Goal: Information Seeking & Learning: Check status

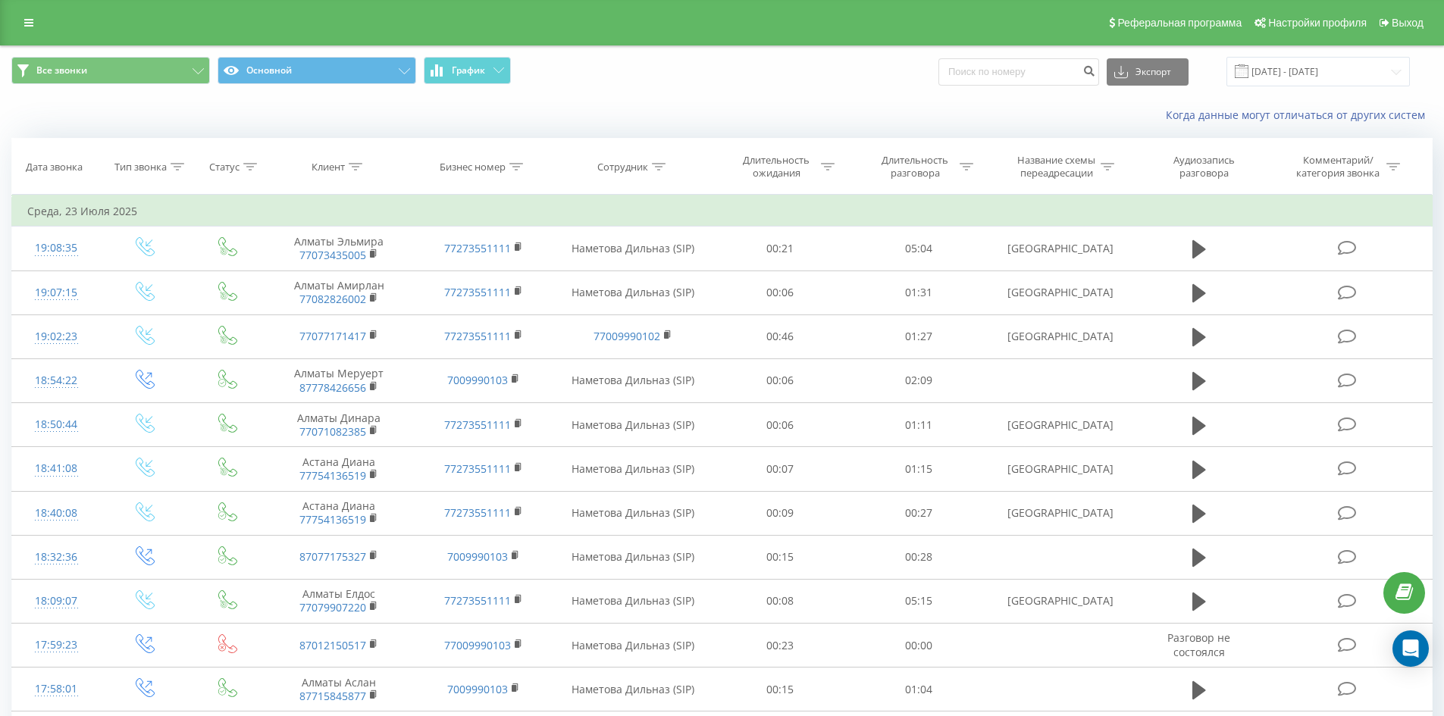
click at [1248, 73] on span at bounding box center [1241, 71] width 14 height 14
click at [1248, 74] on span at bounding box center [1241, 71] width 14 height 14
click at [1394, 71] on input "[DATE] - [DATE]" at bounding box center [1317, 72] width 183 height 30
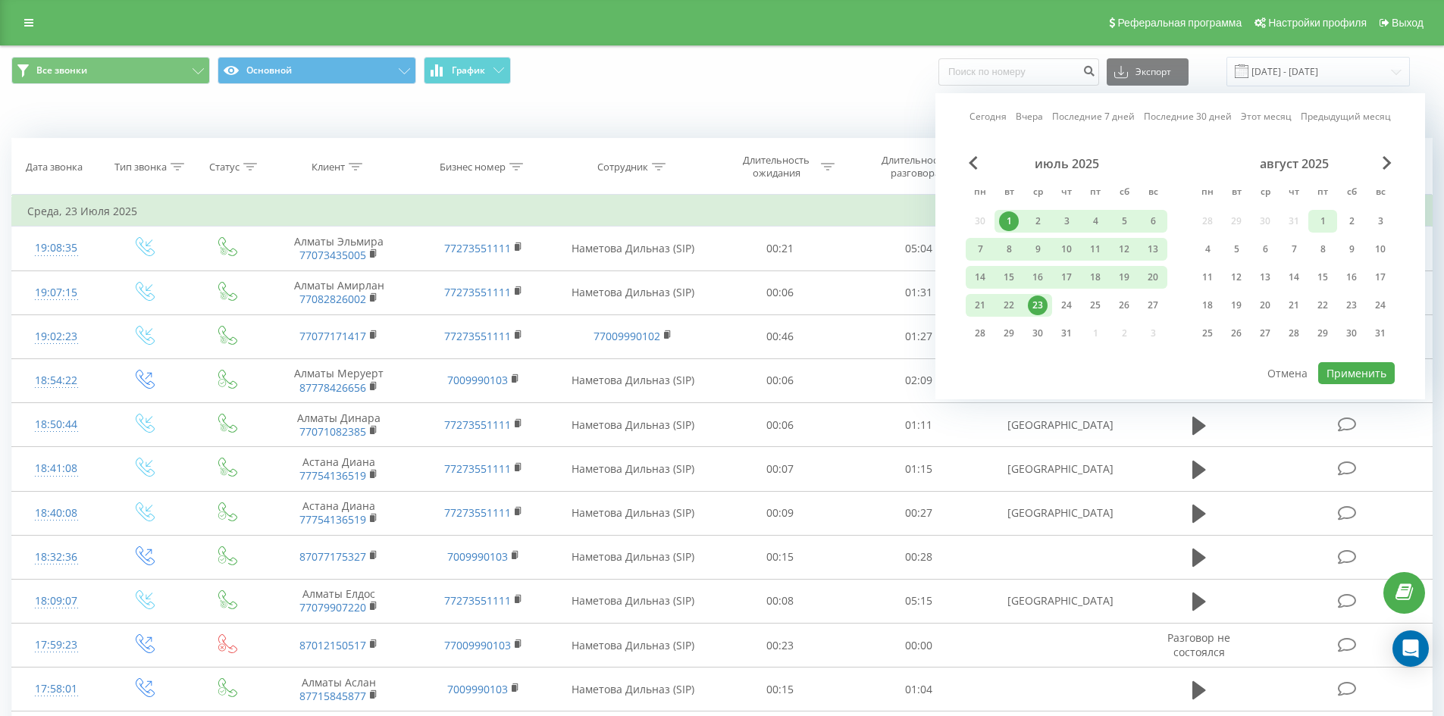
click at [1316, 220] on div "1" at bounding box center [1322, 221] width 20 height 20
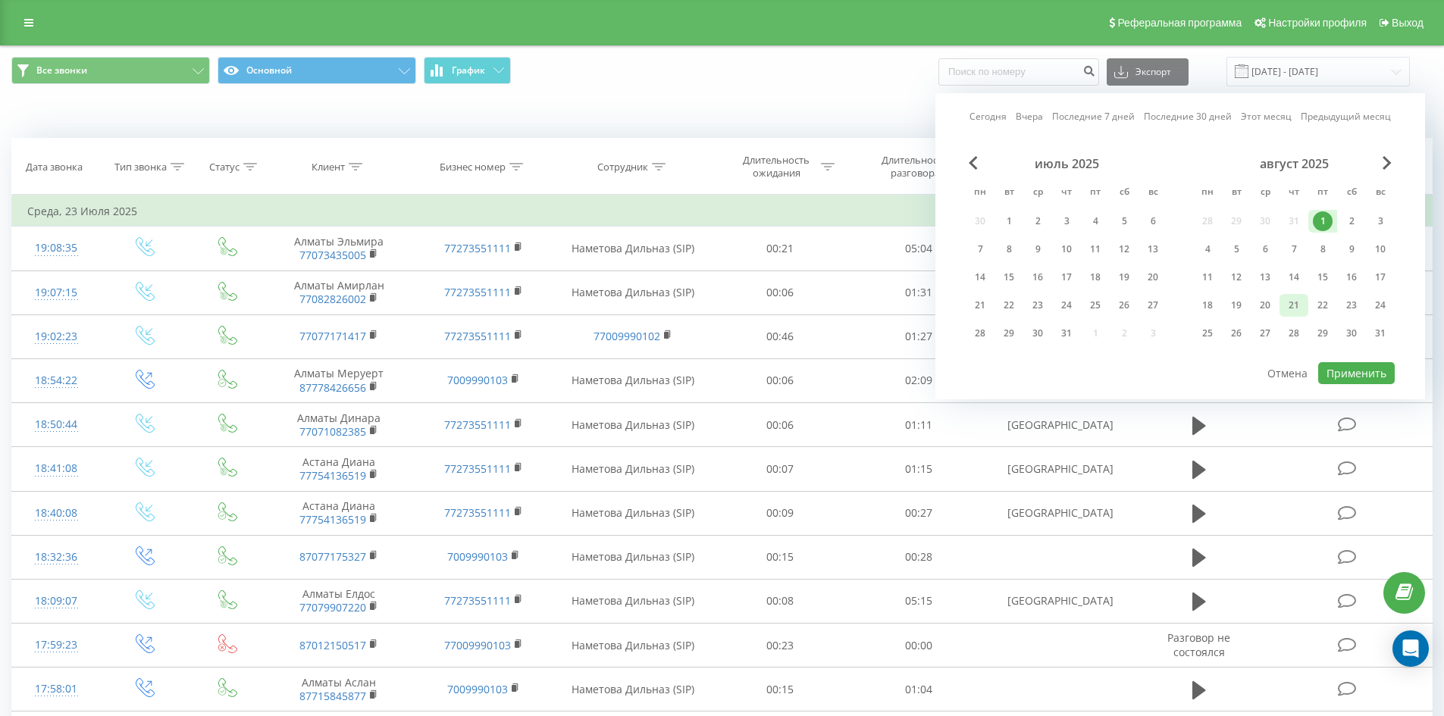
click at [1303, 308] on div "21" at bounding box center [1294, 306] width 20 height 20
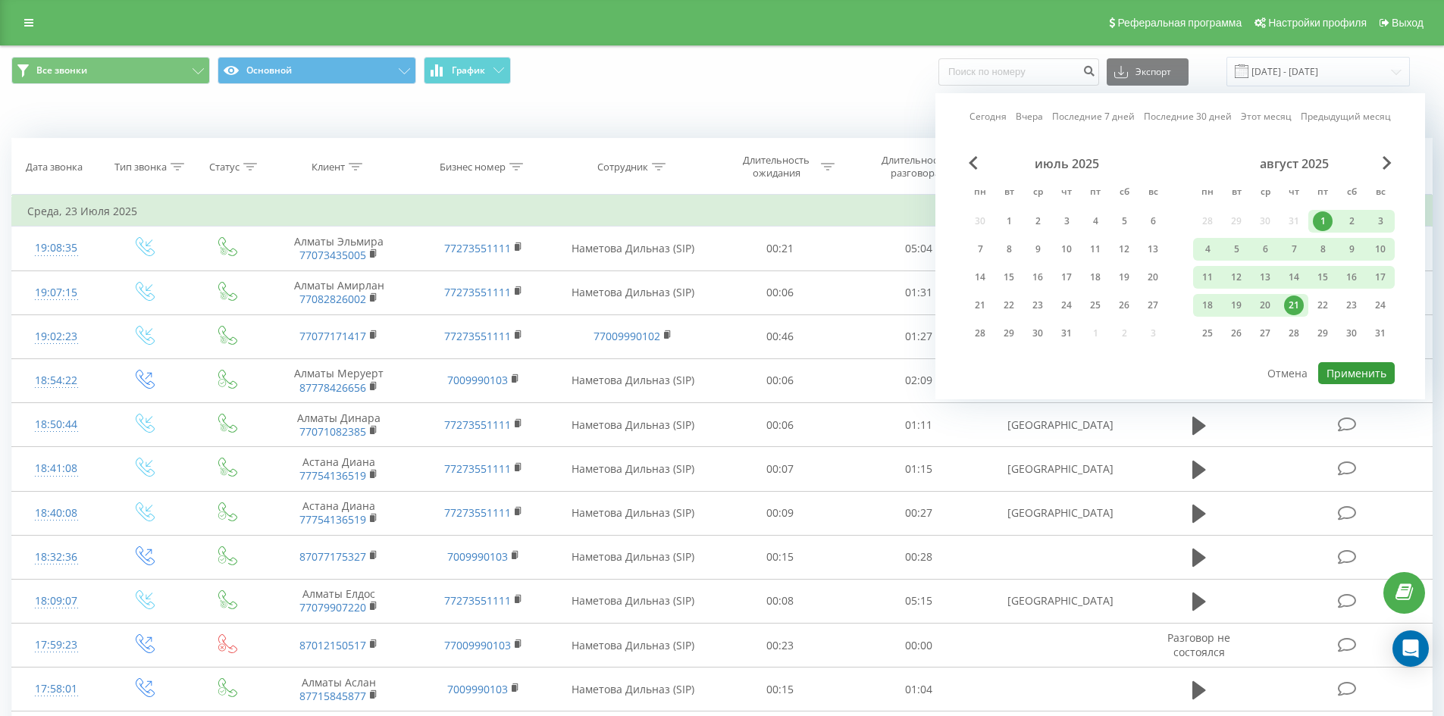
click at [1345, 370] on button "Применить" at bounding box center [1356, 373] width 77 height 22
type input "[DATE] - [DATE]"
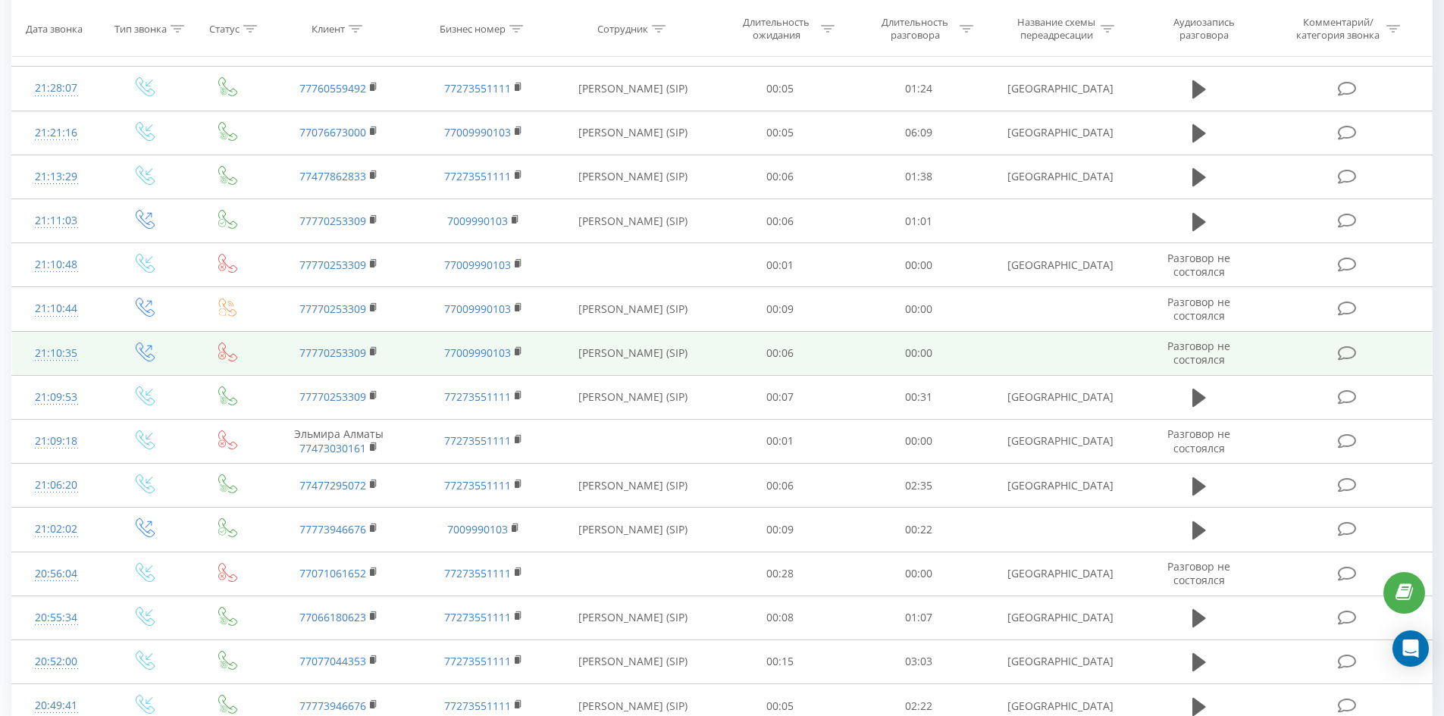
scroll to position [700, 0]
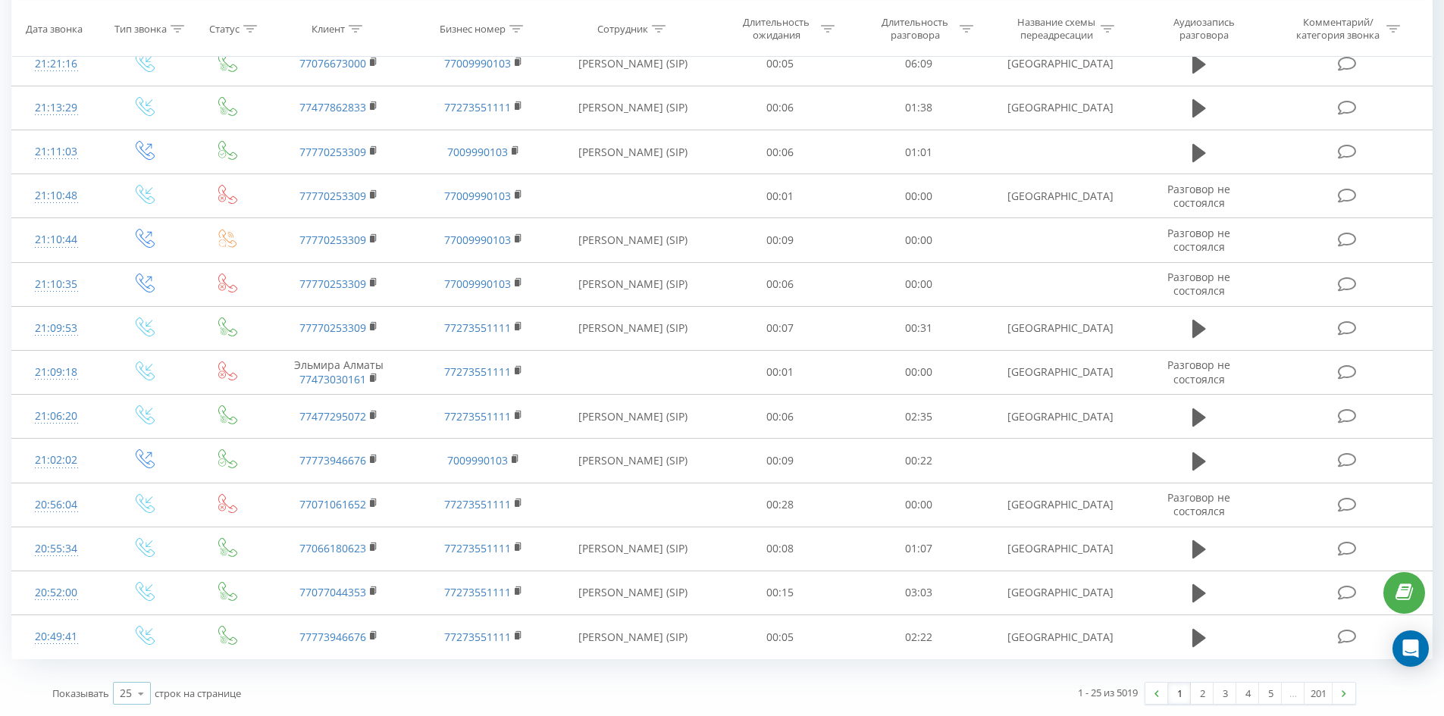
click at [136, 693] on icon at bounding box center [141, 694] width 23 height 30
click at [131, 677] on span "100" at bounding box center [129, 672] width 18 height 14
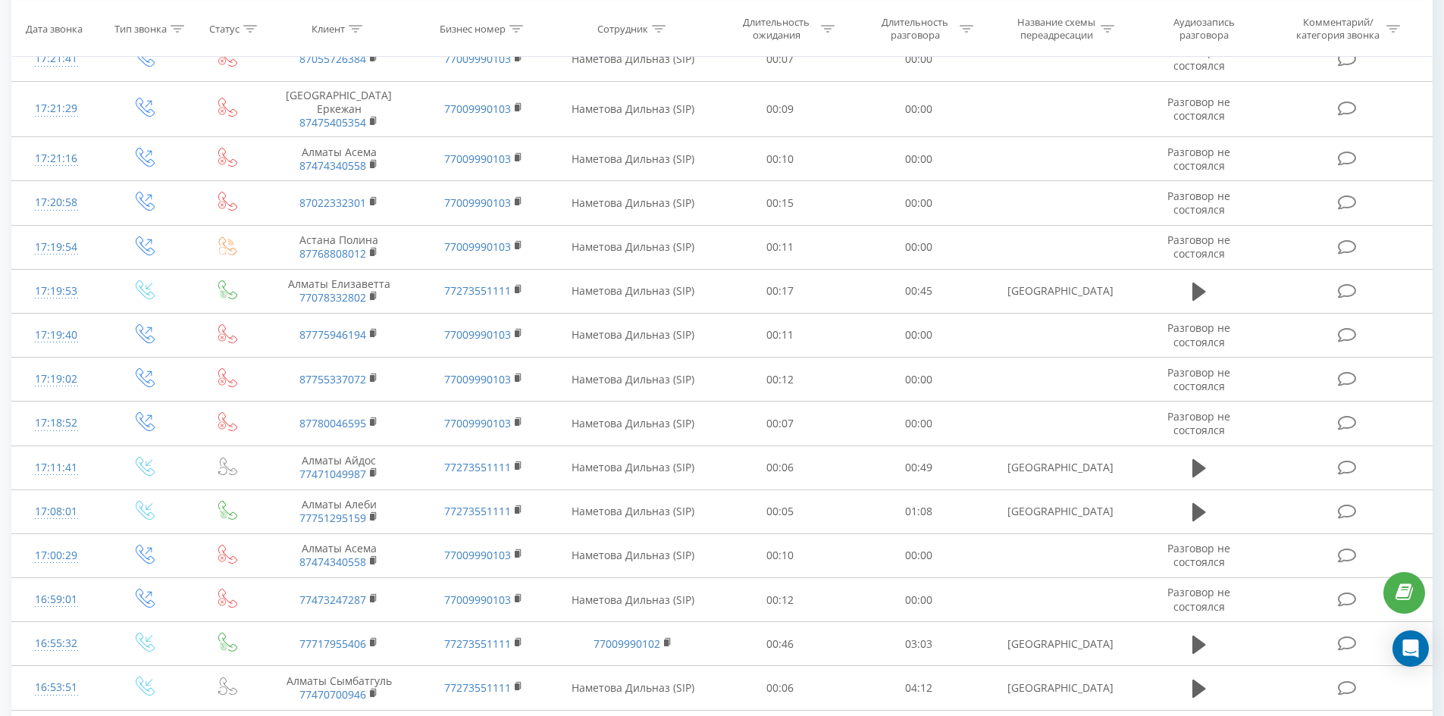
scroll to position [4007, 0]
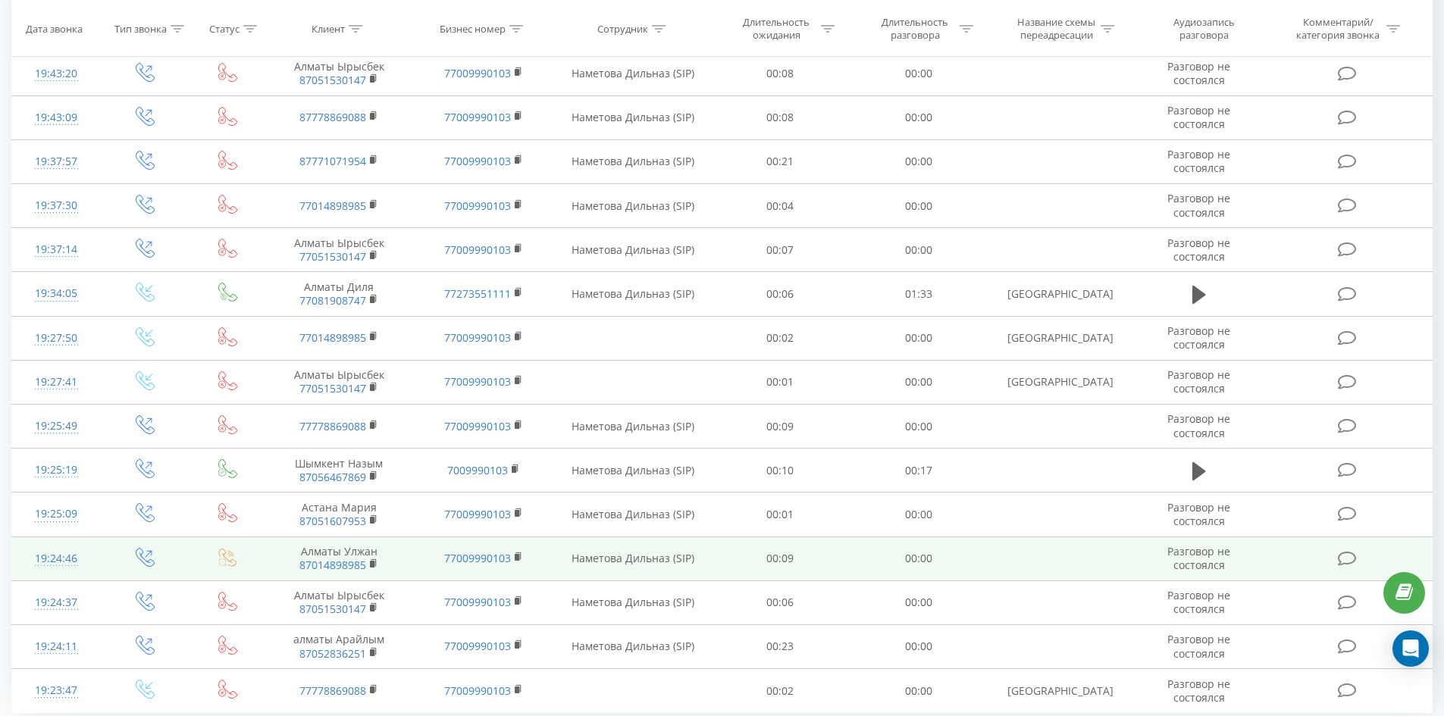
scroll to position [4007, 0]
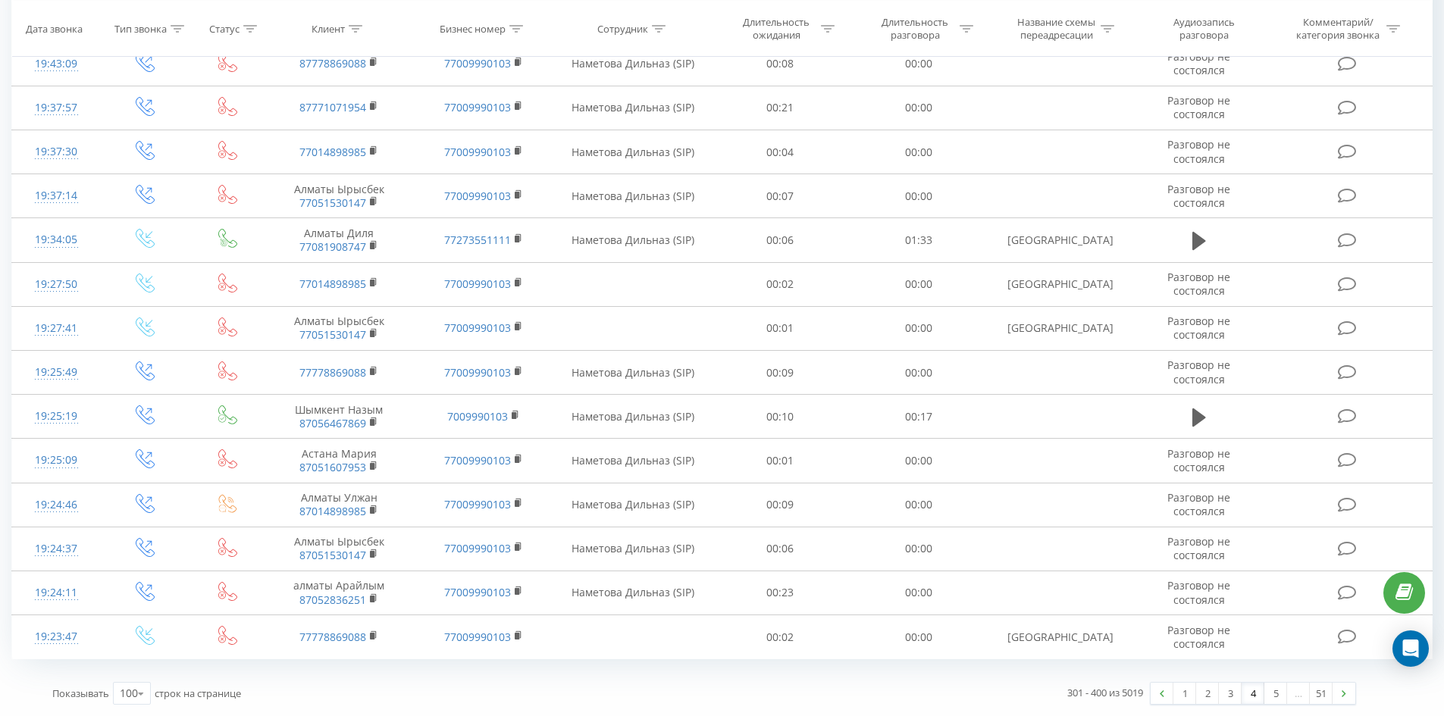
click at [1253, 693] on link "4" at bounding box center [1252, 693] width 23 height 21
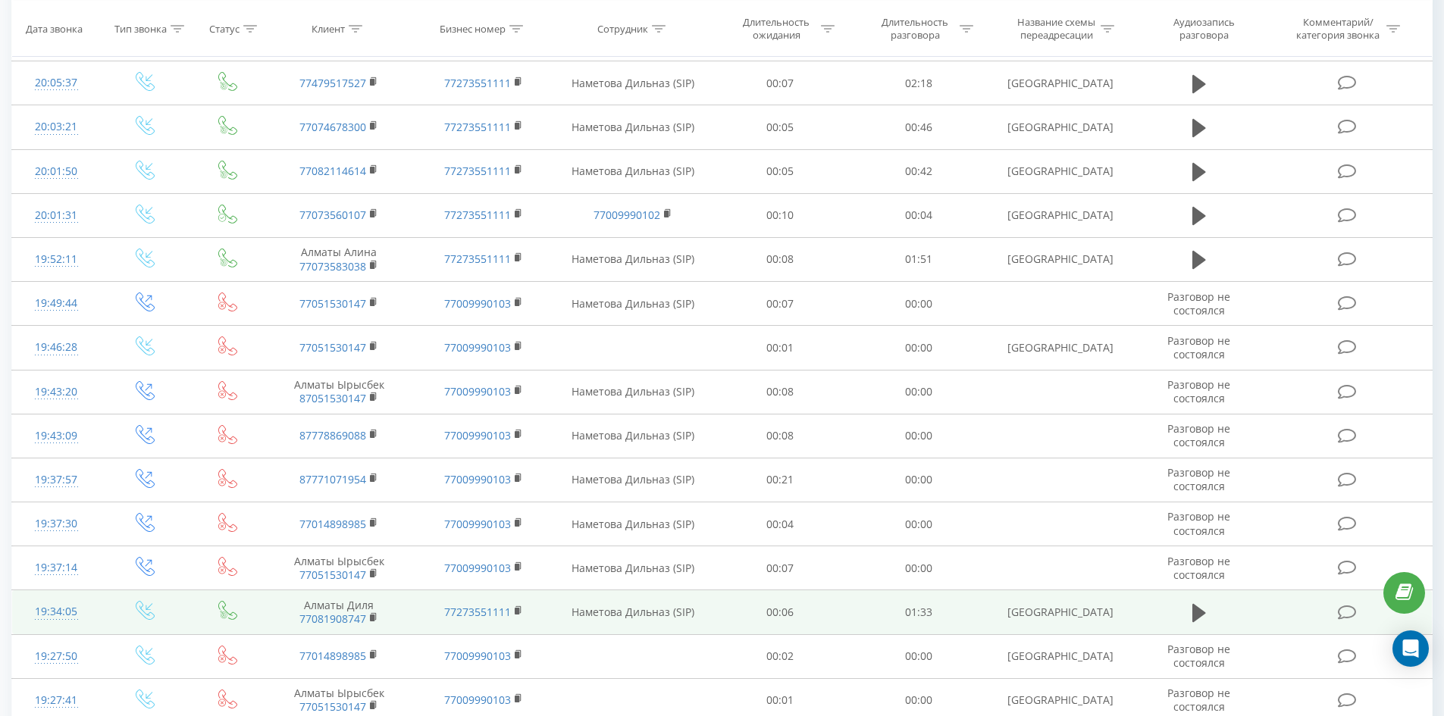
scroll to position [3477, 0]
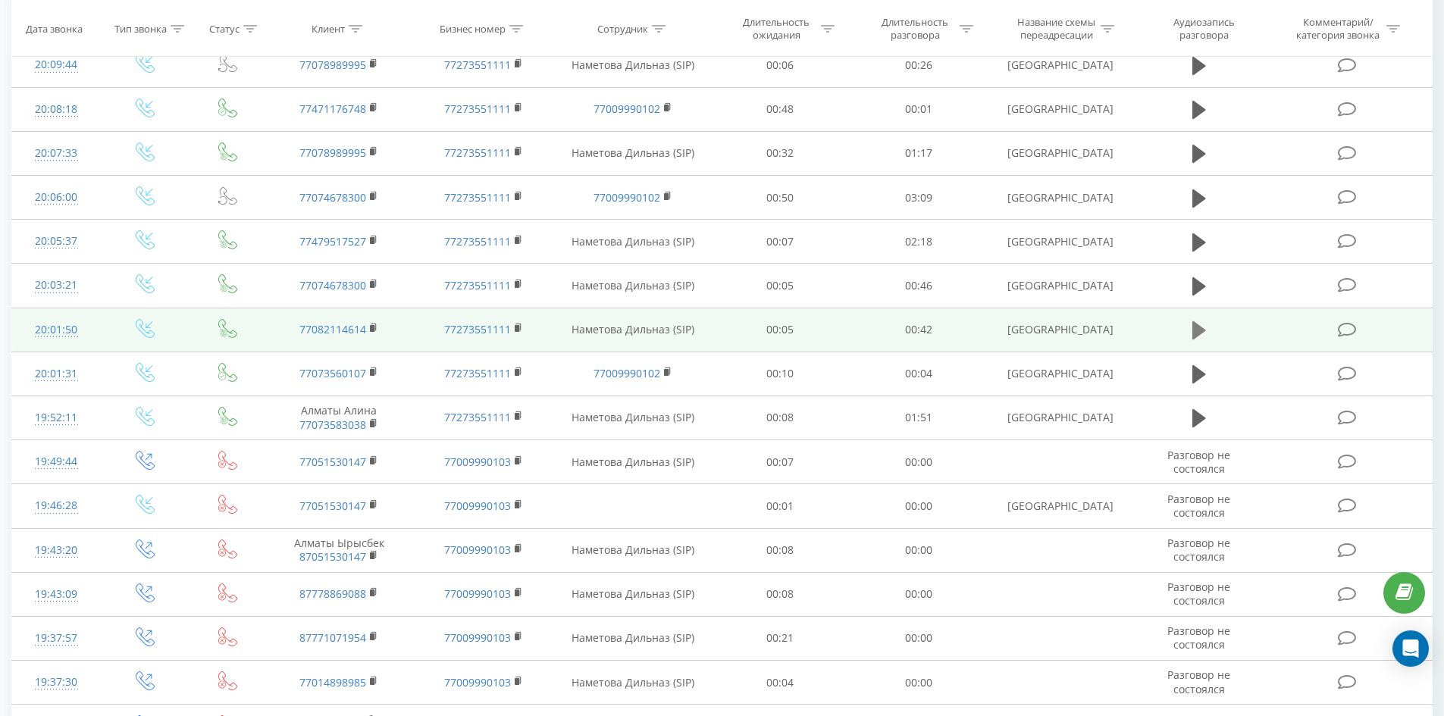
click at [1202, 330] on icon at bounding box center [1199, 330] width 14 height 18
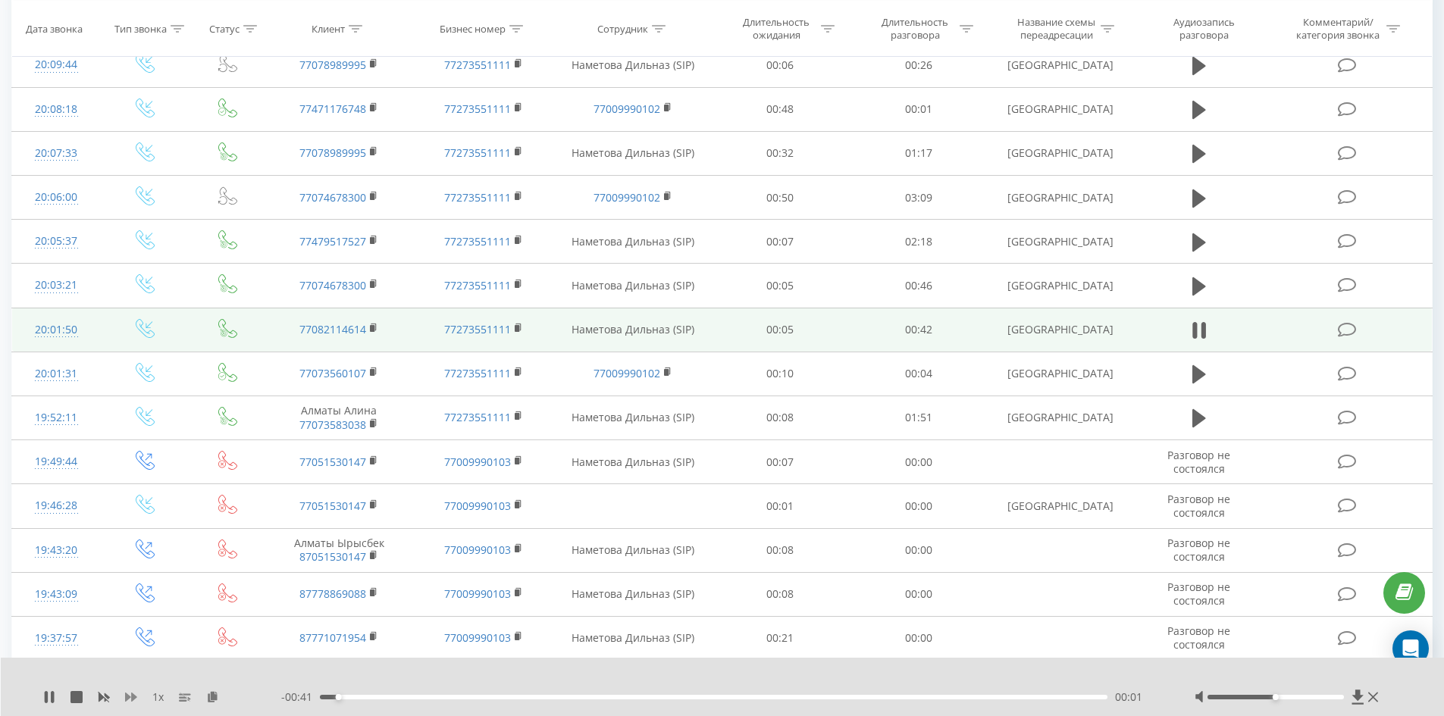
click at [127, 695] on icon at bounding box center [131, 697] width 12 height 9
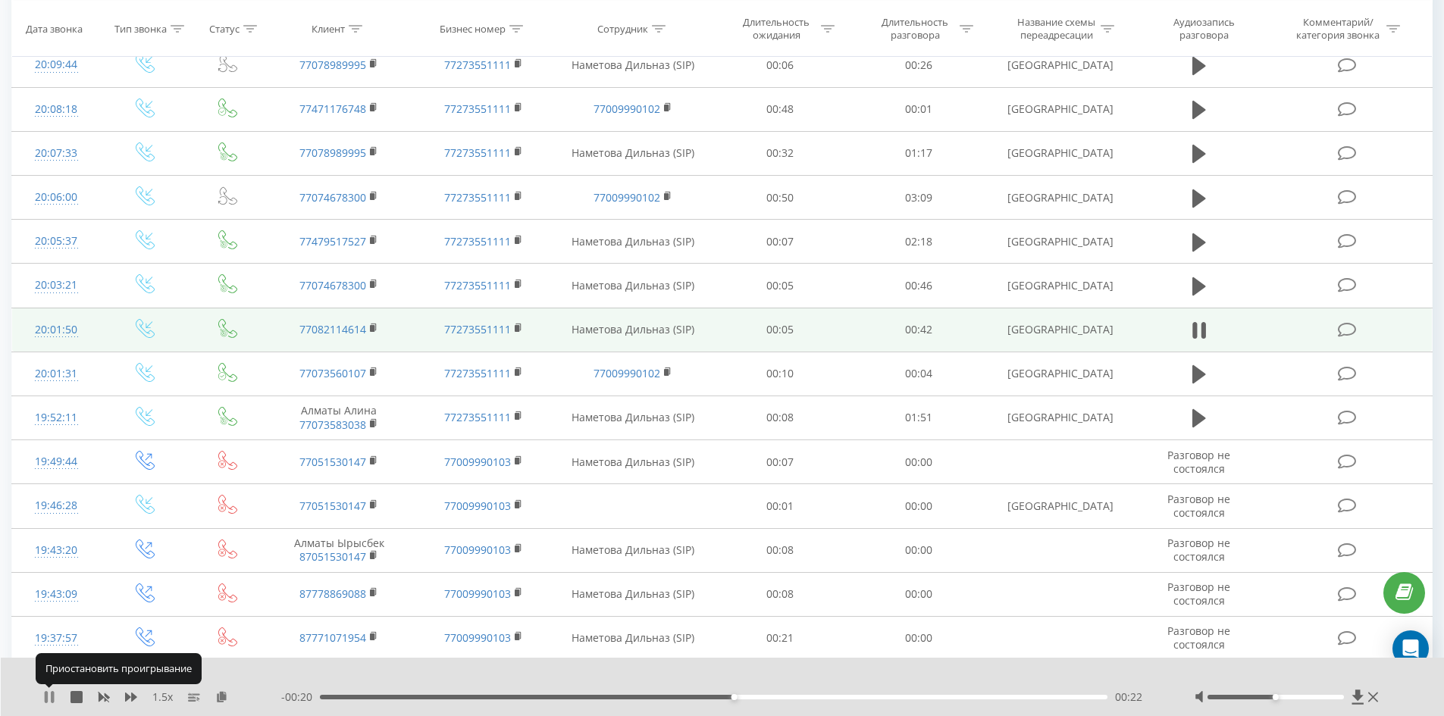
click at [52, 698] on icon at bounding box center [52, 697] width 3 height 12
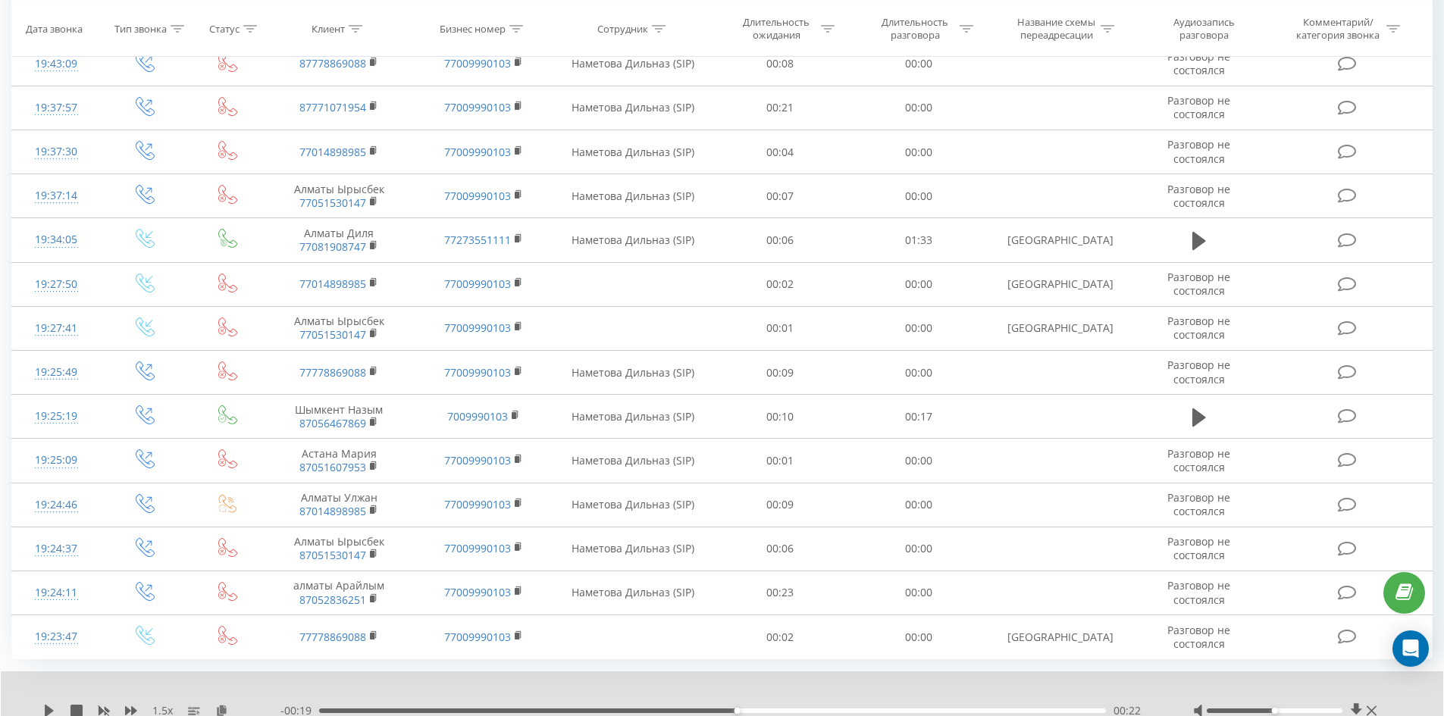
scroll to position [4065, 0]
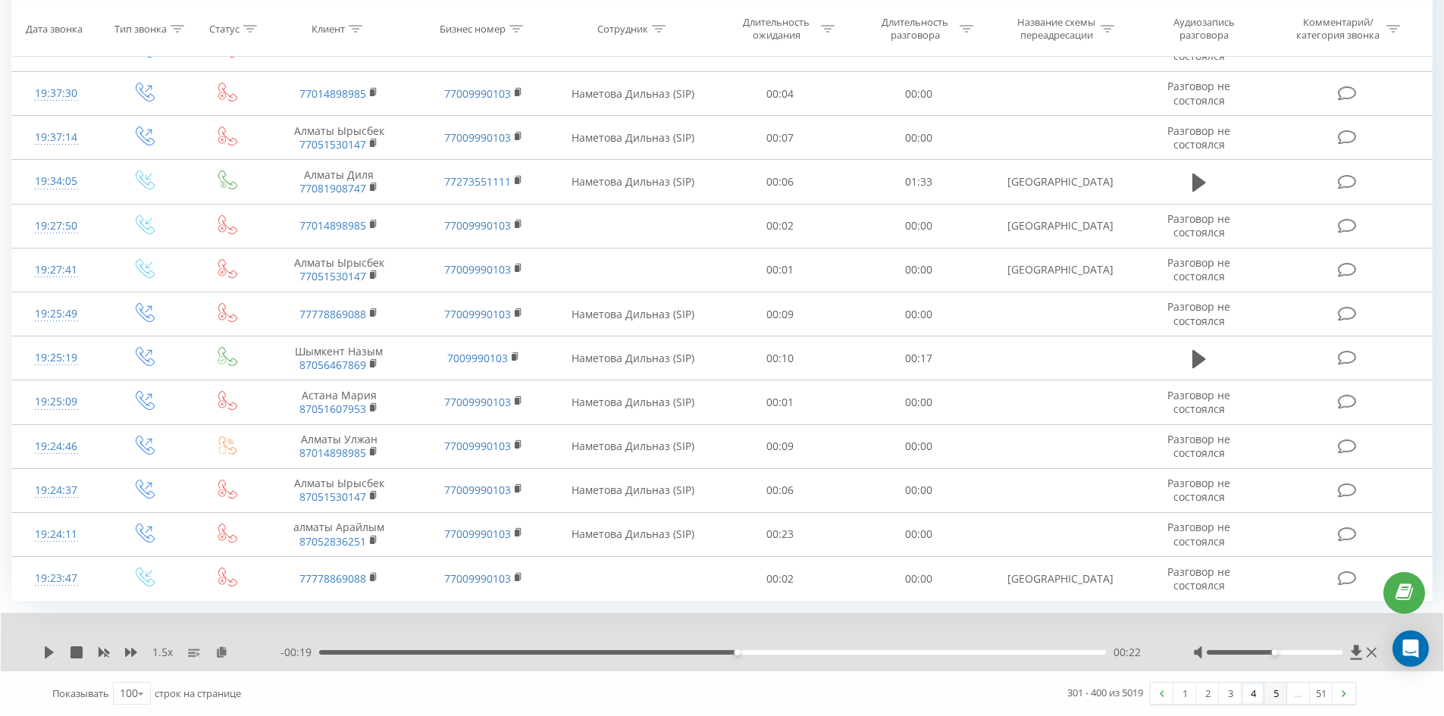
click at [1273, 696] on link "5" at bounding box center [1275, 693] width 23 height 21
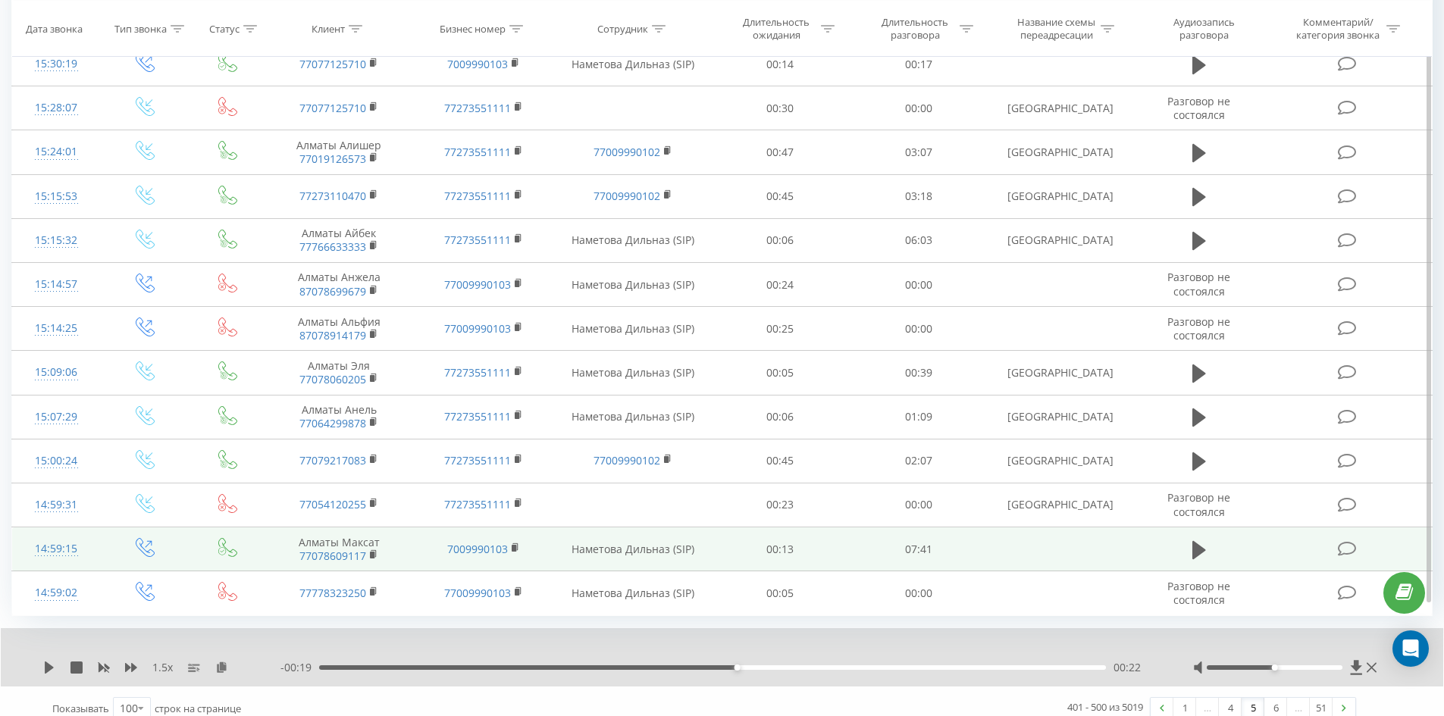
scroll to position [4035, 0]
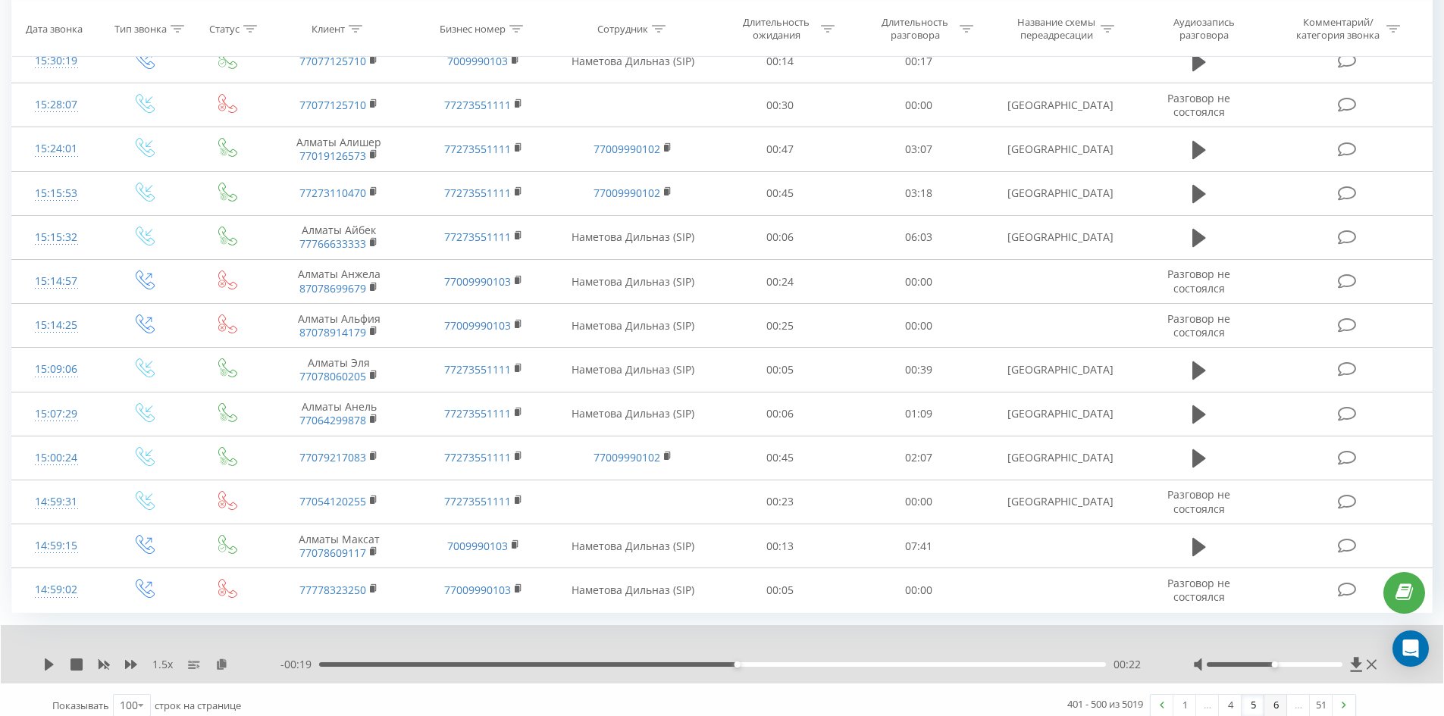
click at [1275, 695] on link "6" at bounding box center [1275, 705] width 23 height 21
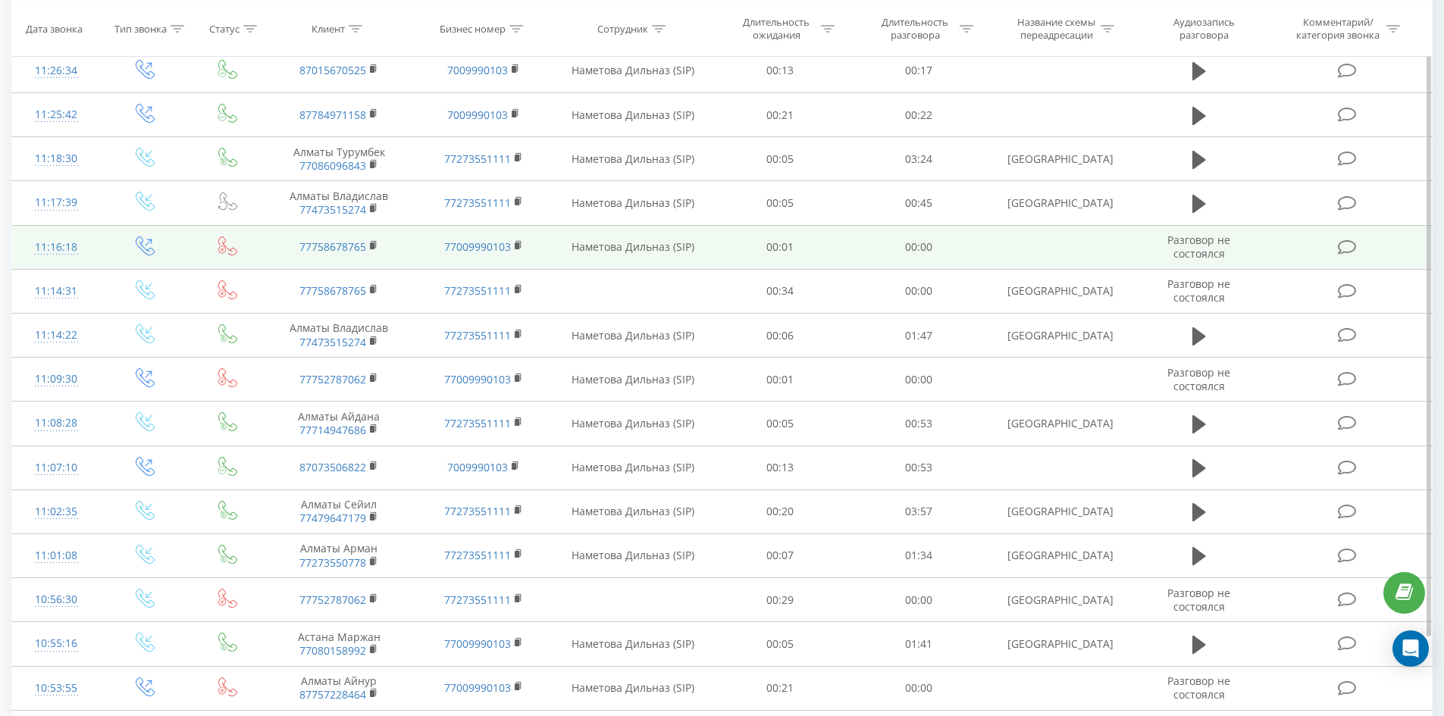
scroll to position [4035, 0]
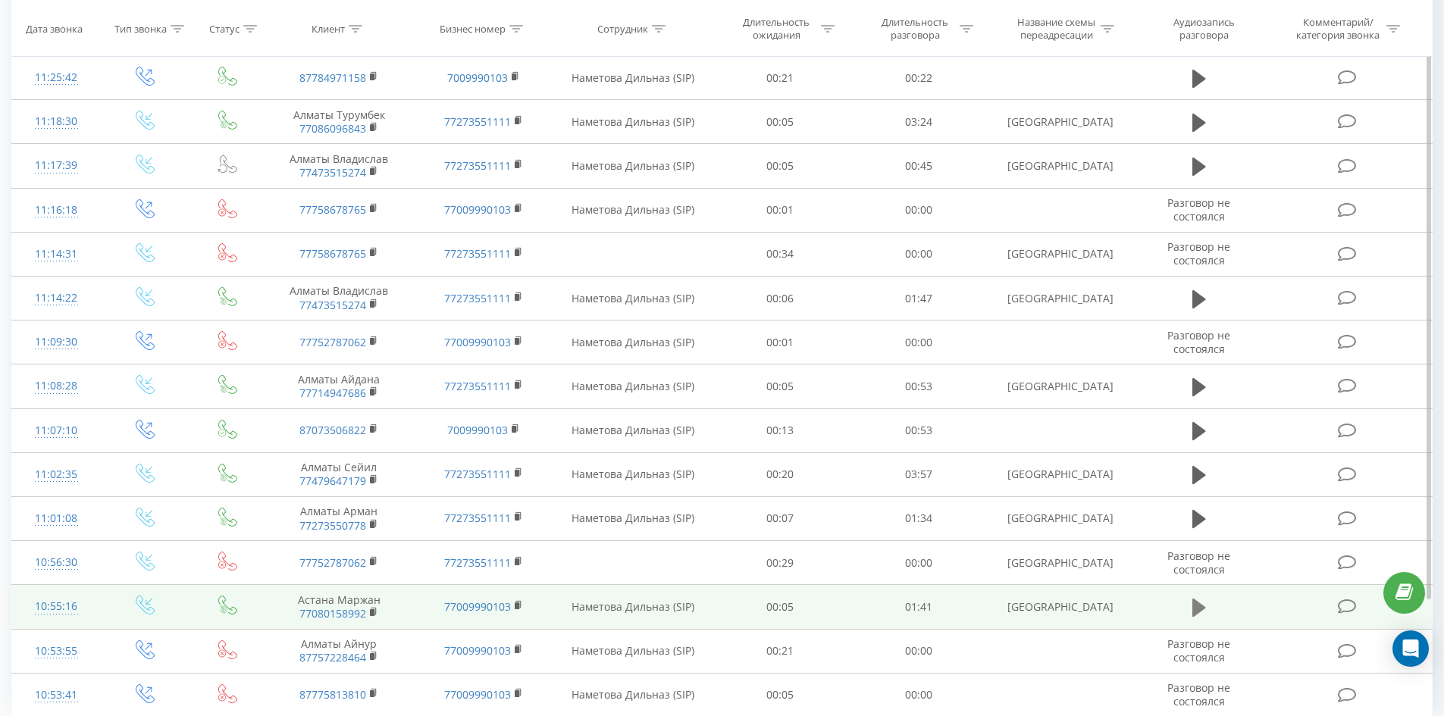
click at [1199, 599] on icon at bounding box center [1199, 608] width 14 height 18
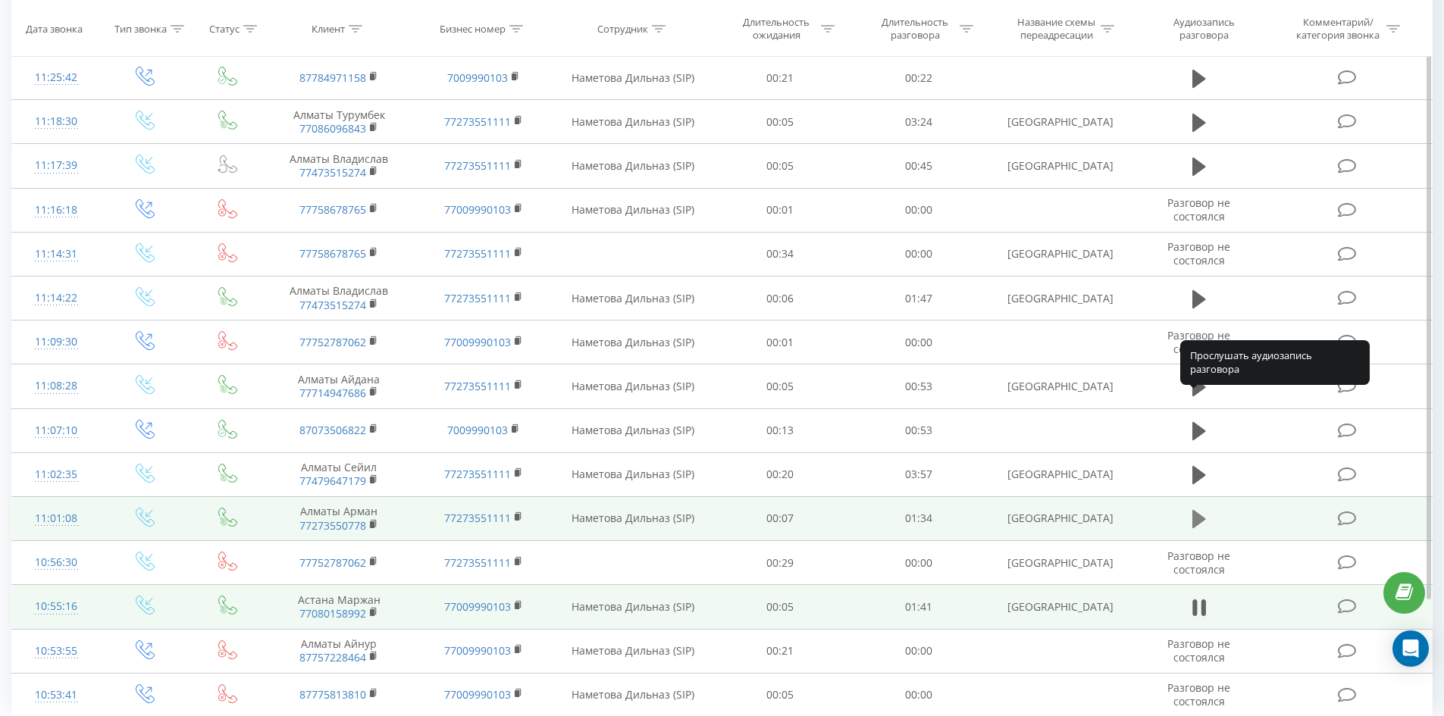
click at [1198, 510] on icon at bounding box center [1199, 519] width 14 height 18
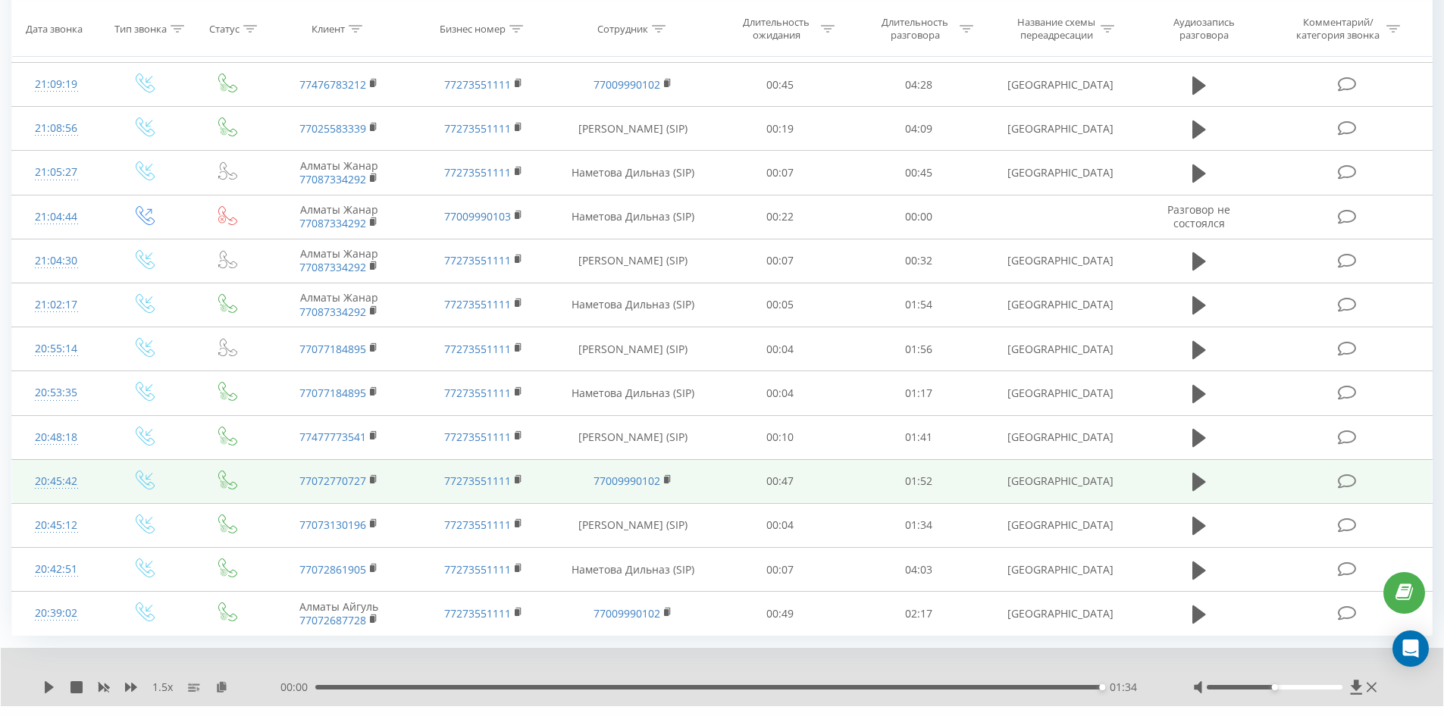
scroll to position [3990, 0]
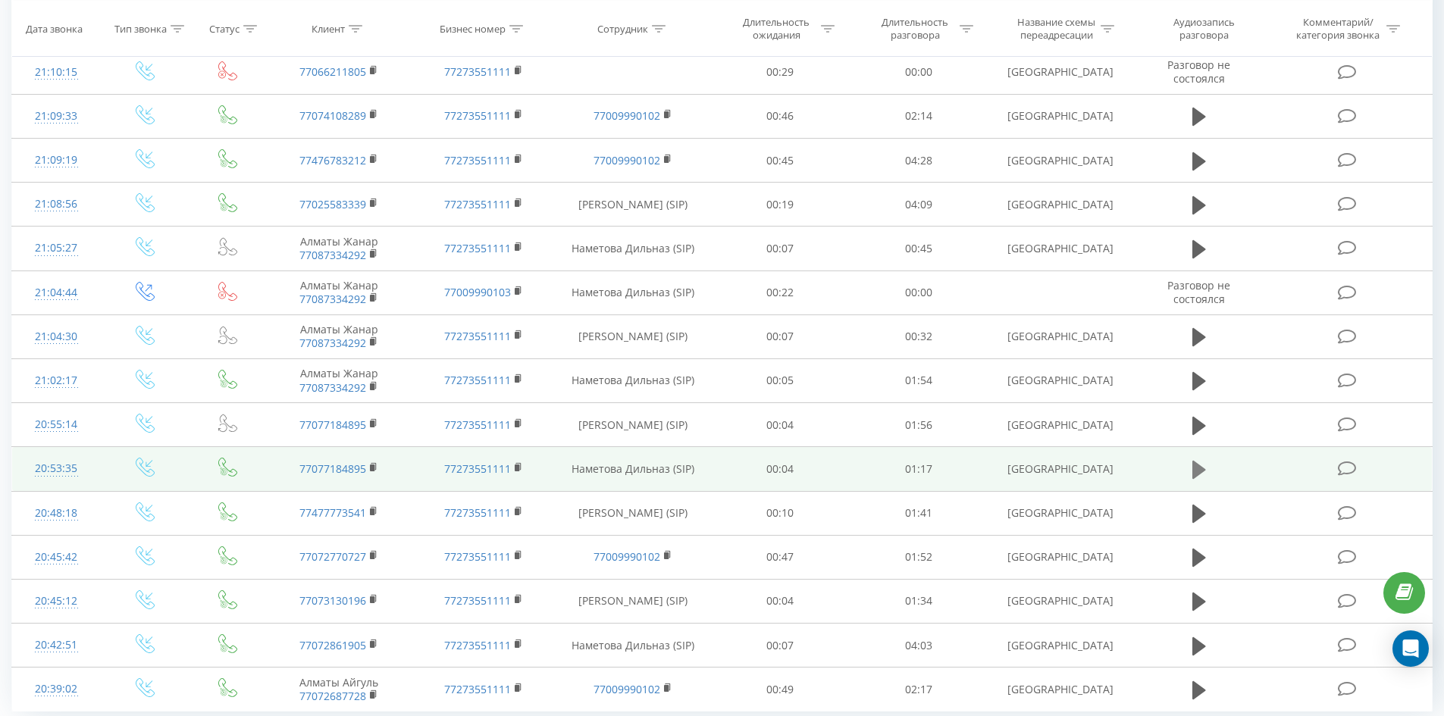
click at [1193, 461] on icon at bounding box center [1199, 470] width 14 height 18
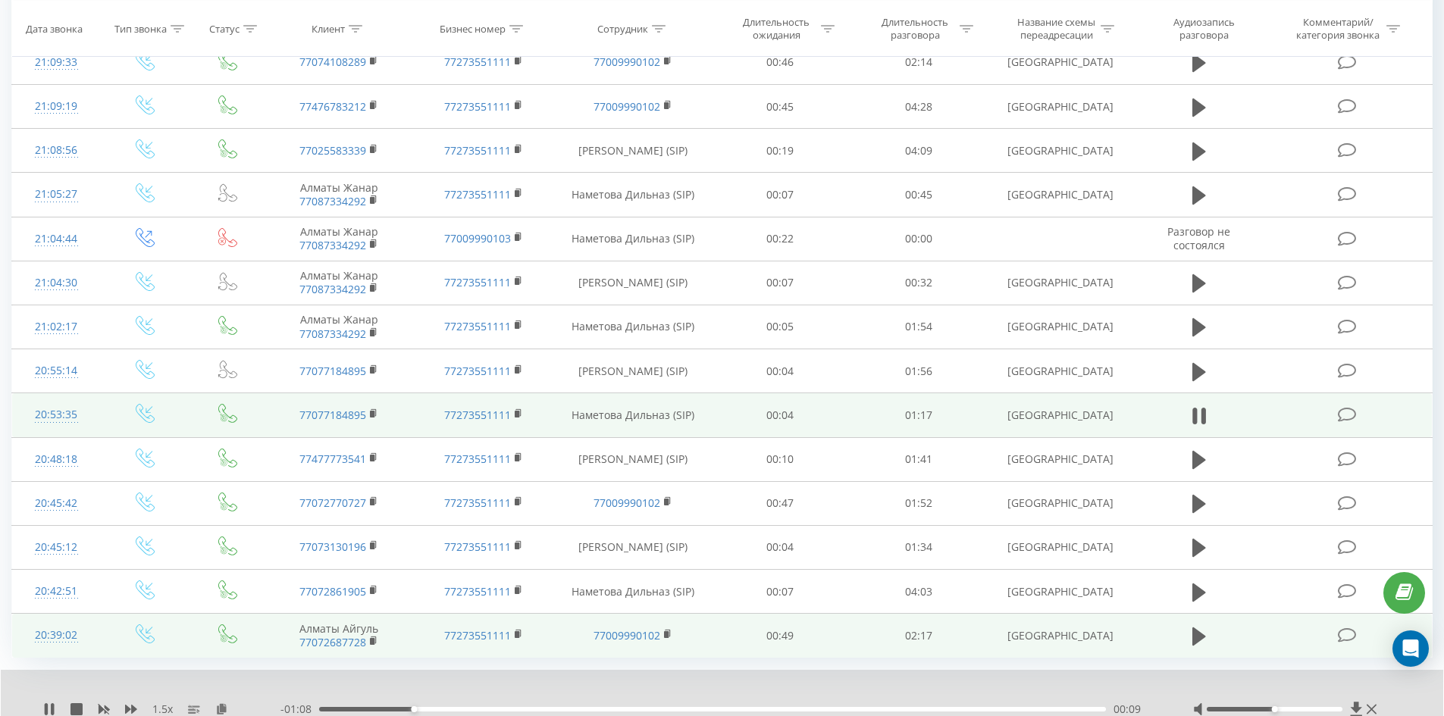
scroll to position [4065, 0]
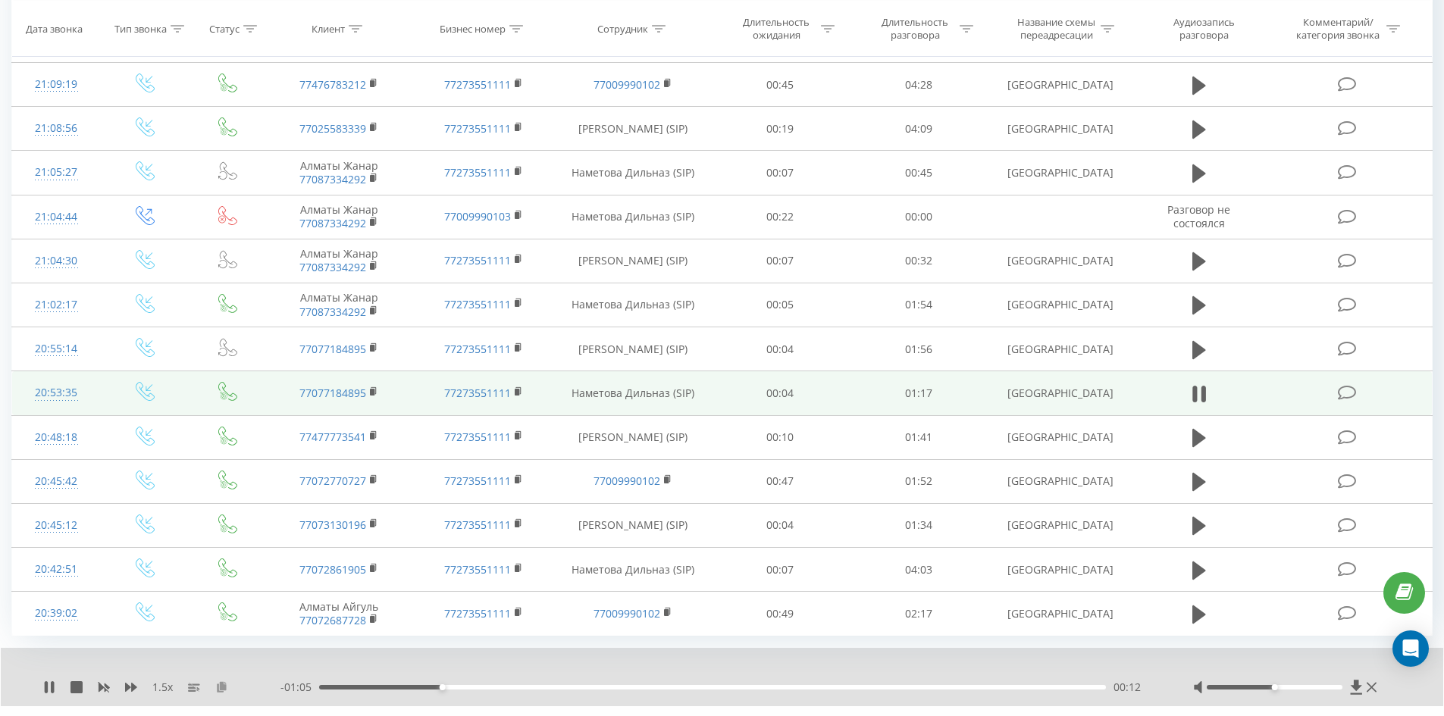
click at [219, 681] on icon at bounding box center [221, 686] width 13 height 11
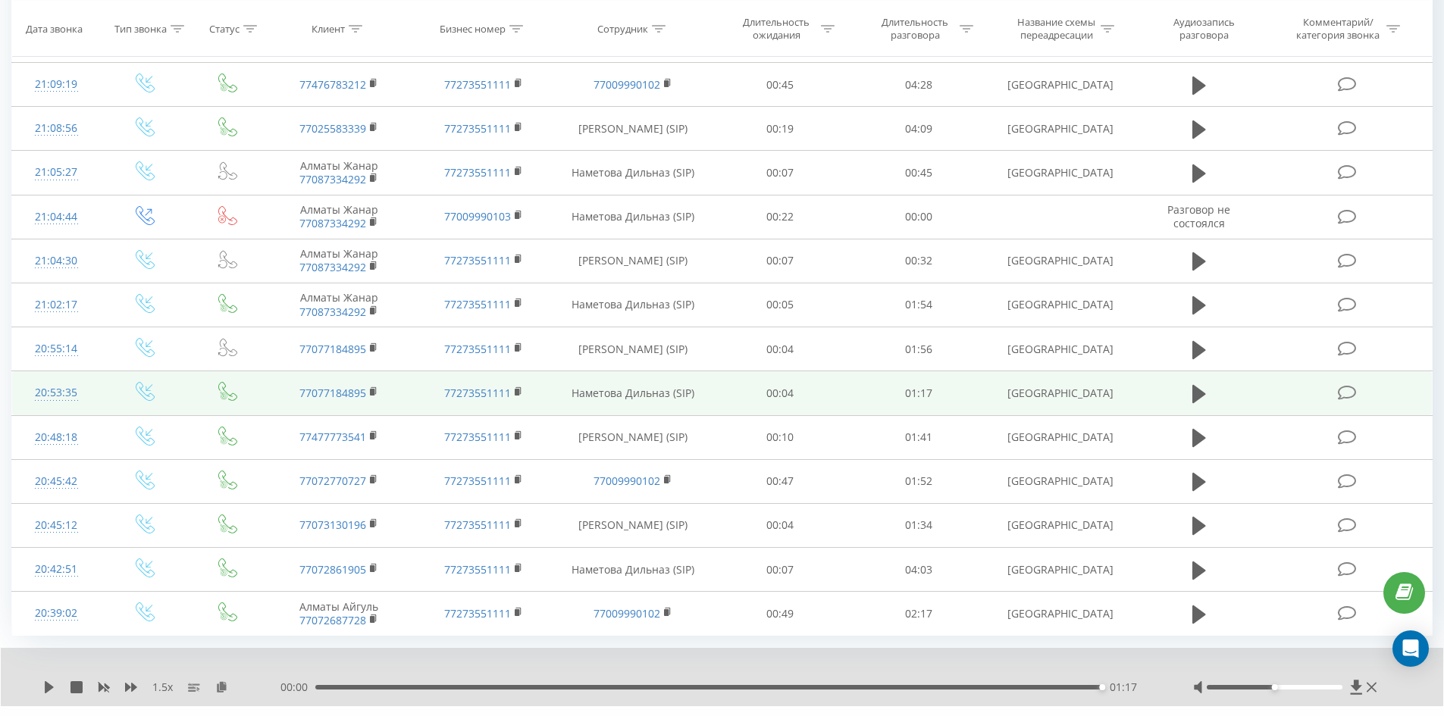
click at [1278, 715] on link "8" at bounding box center [1275, 728] width 23 height 21
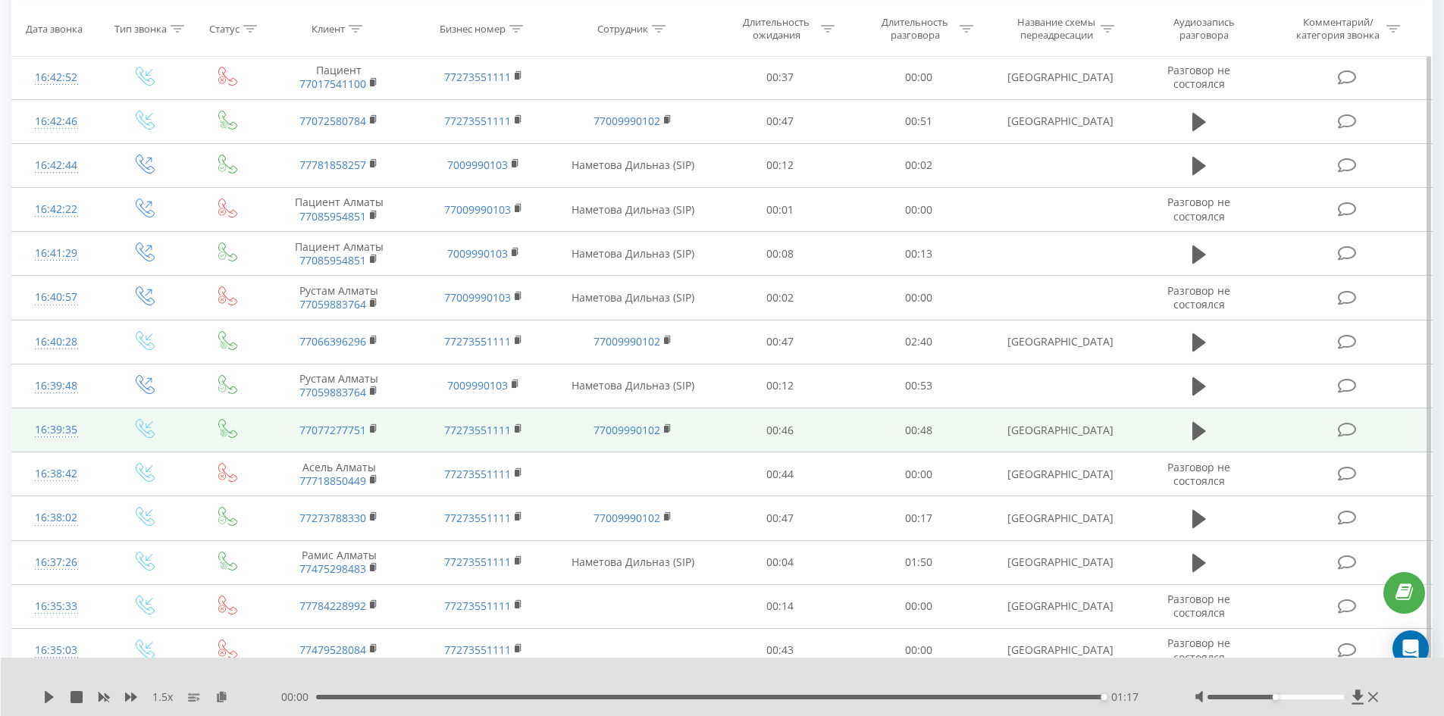
scroll to position [3732, 0]
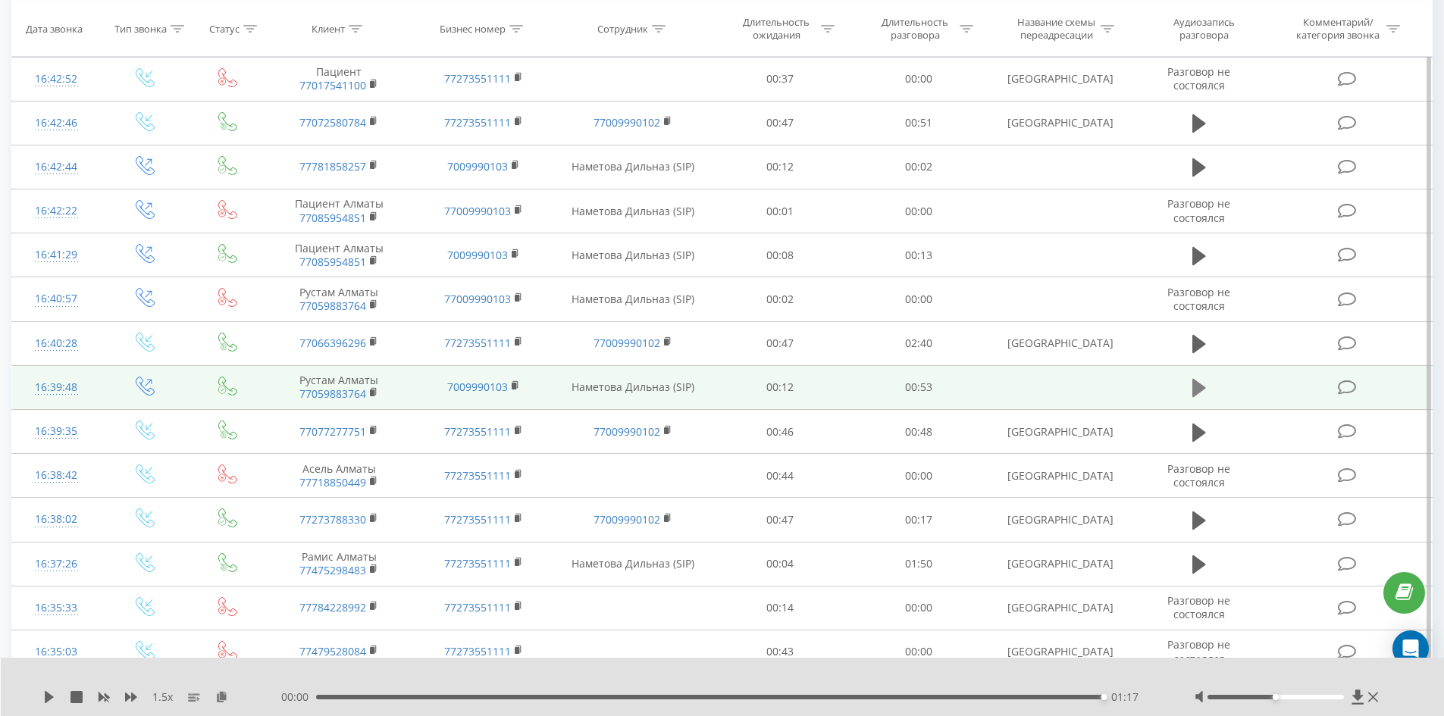
click at [1192, 379] on icon at bounding box center [1199, 388] width 14 height 18
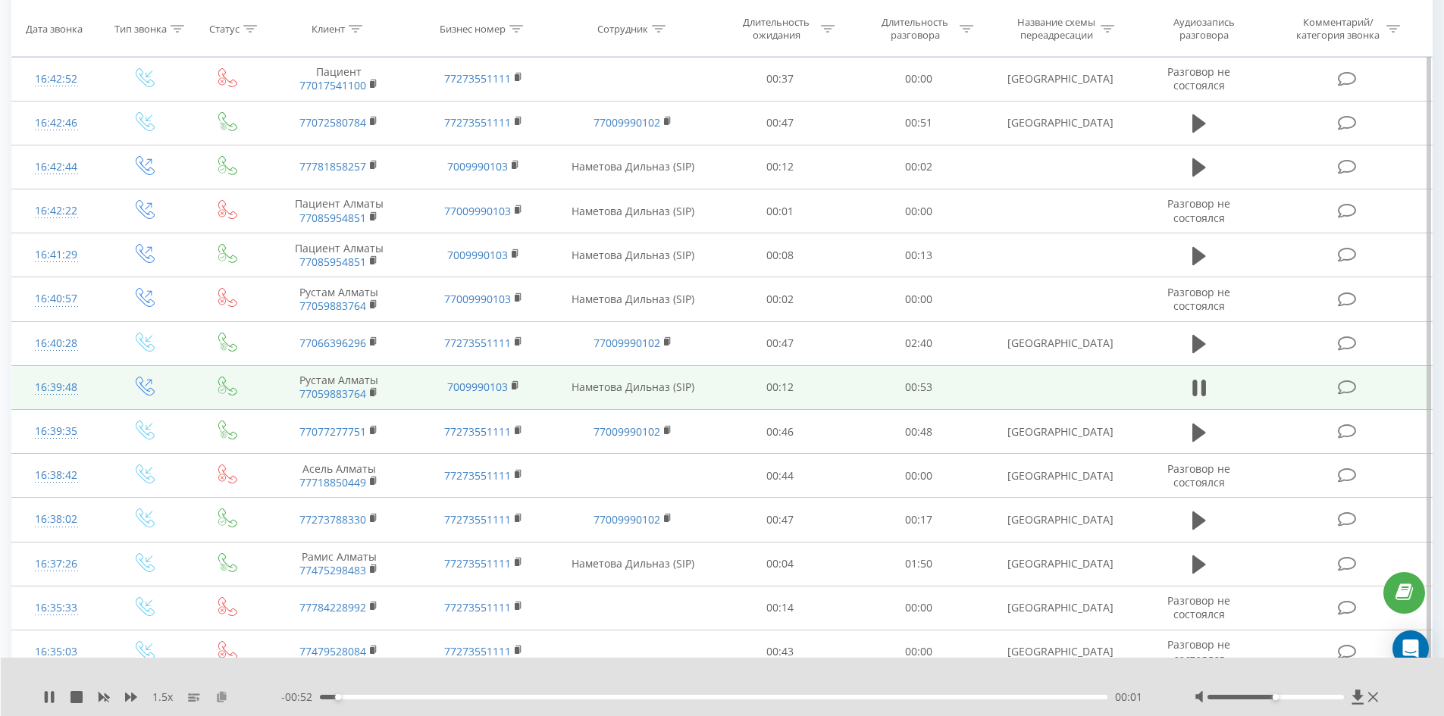
click at [217, 694] on icon at bounding box center [221, 696] width 13 height 11
click at [57, 696] on div "1.5 x" at bounding box center [162, 697] width 238 height 15
click at [39, 696] on div "1.5 x - 00:45 00:08 00:08" at bounding box center [723, 687] width 1444 height 58
click at [1201, 380] on icon at bounding box center [1202, 388] width 5 height 17
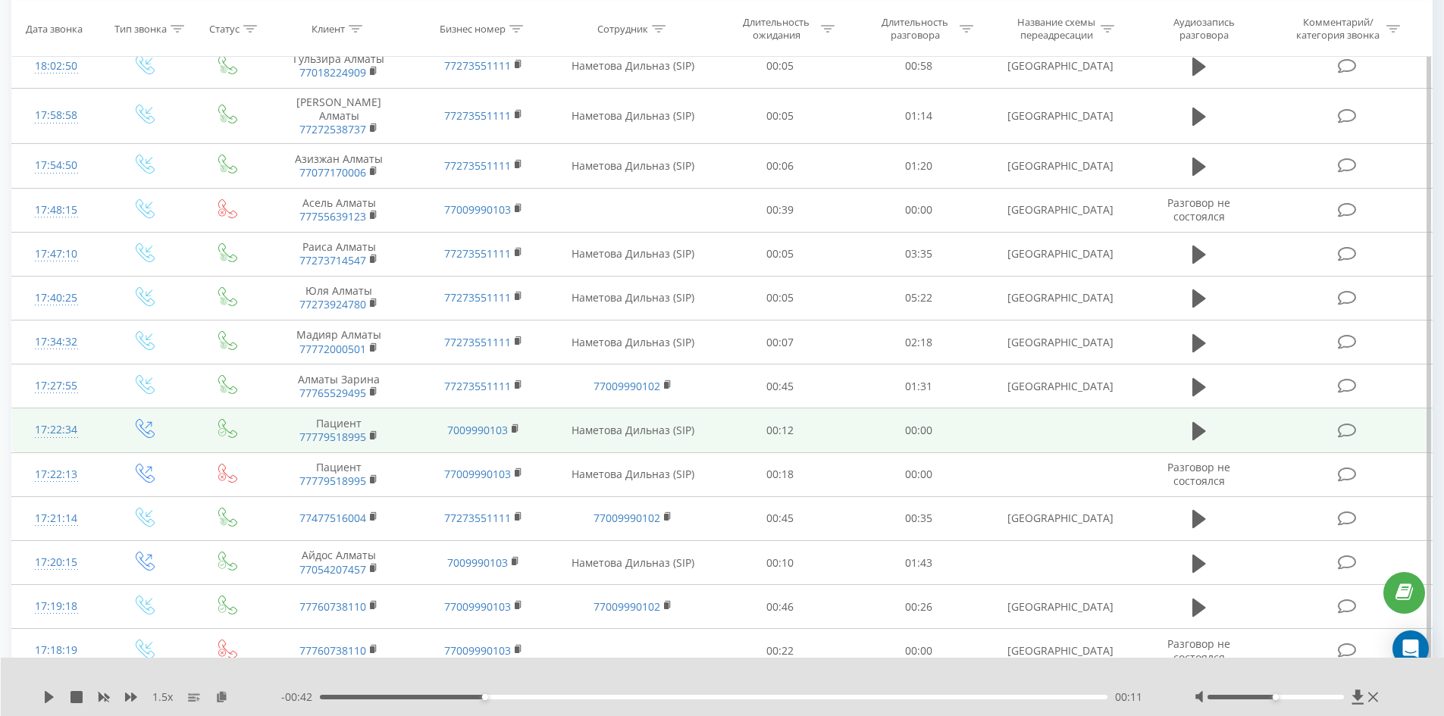
scroll to position [1459, 0]
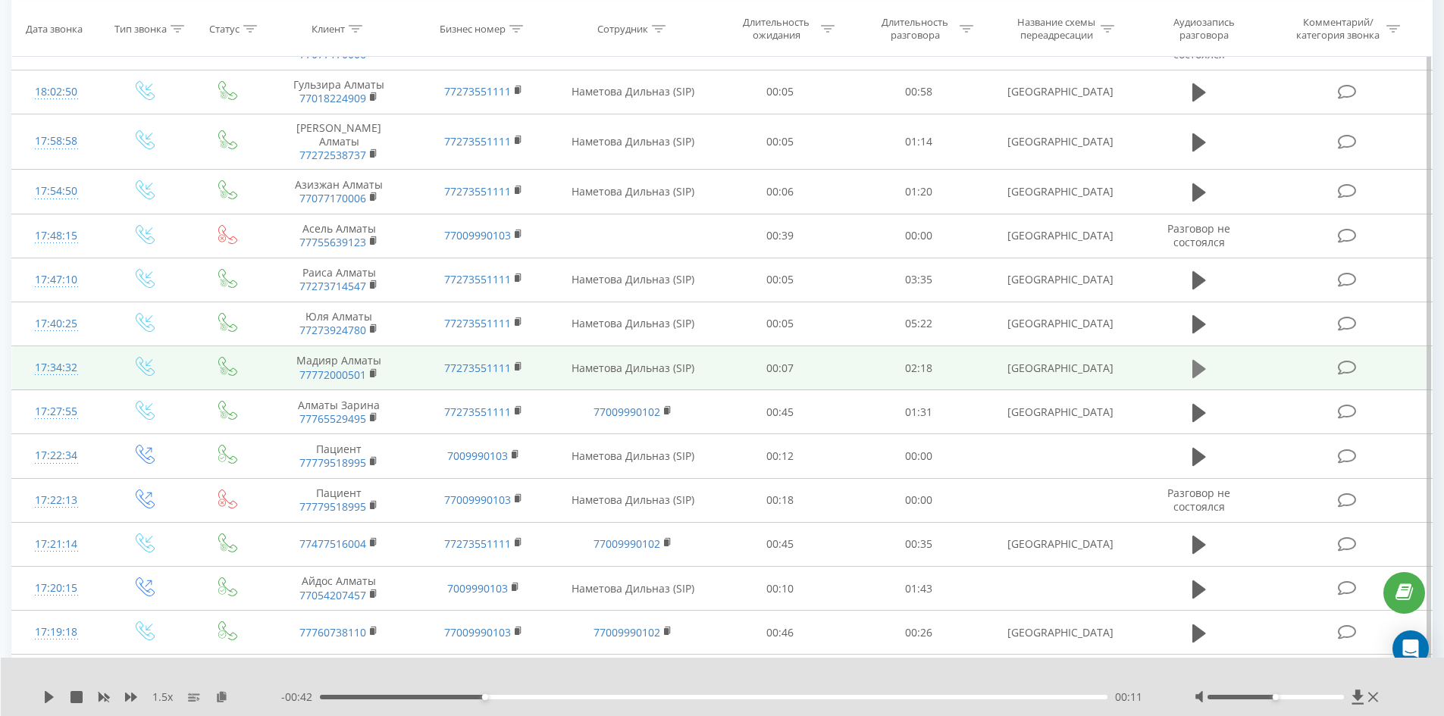
click at [1197, 359] on icon at bounding box center [1199, 368] width 14 height 18
click at [1200, 358] on icon at bounding box center [1199, 368] width 14 height 21
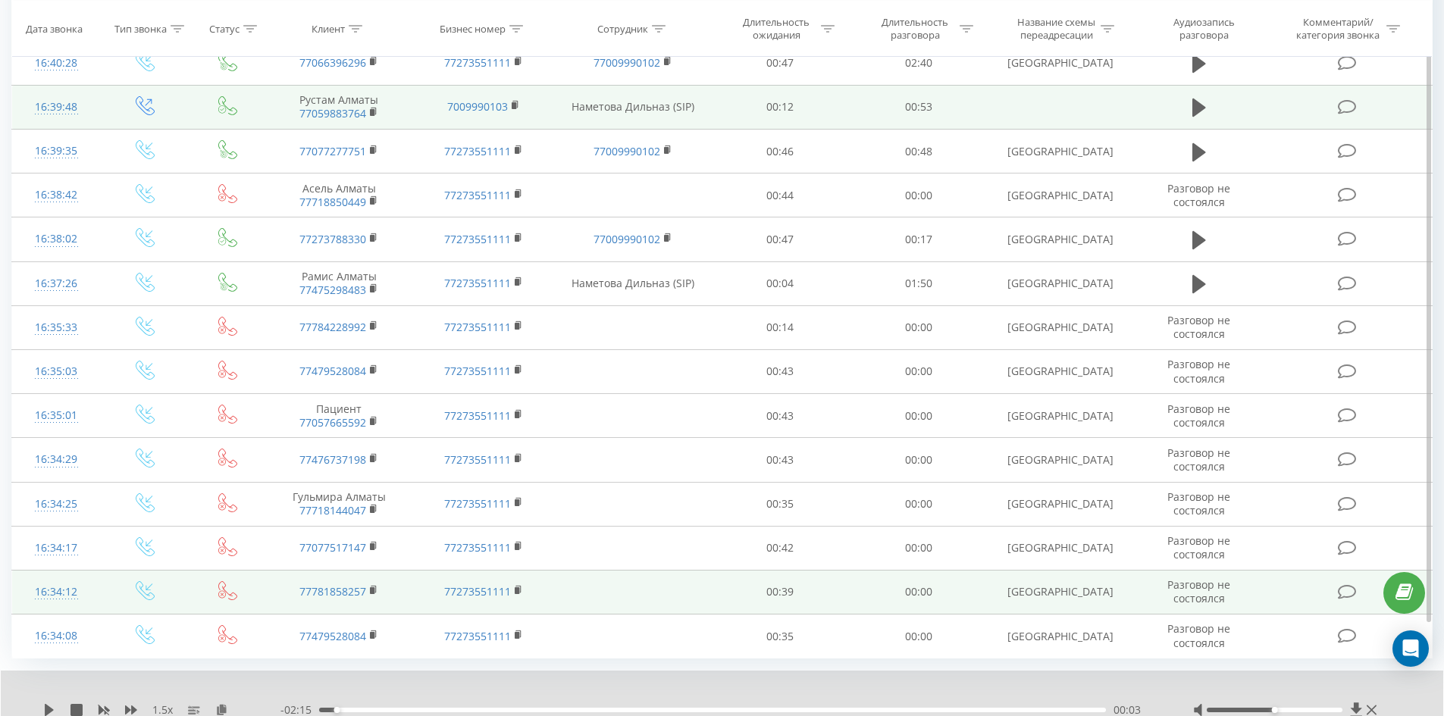
scroll to position [4035, 0]
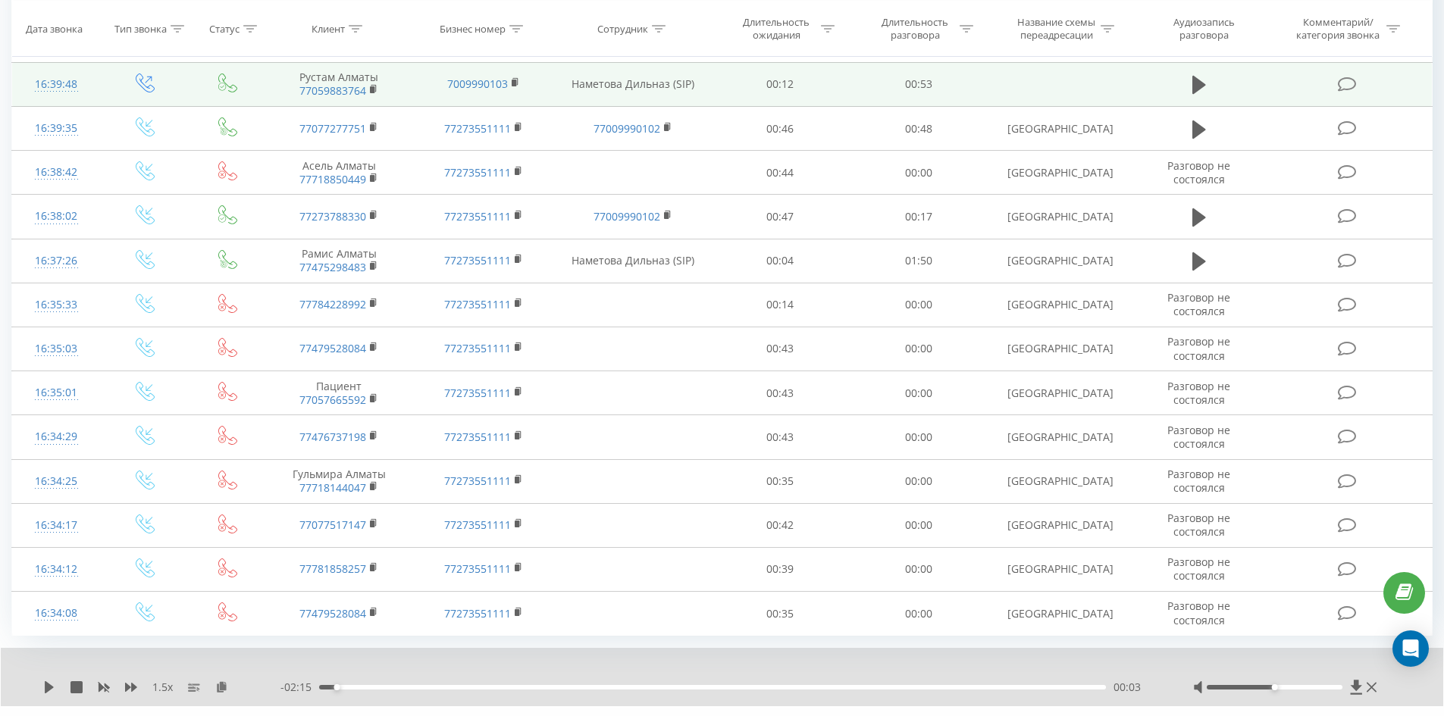
click at [1281, 715] on link "9" at bounding box center [1275, 728] width 23 height 21
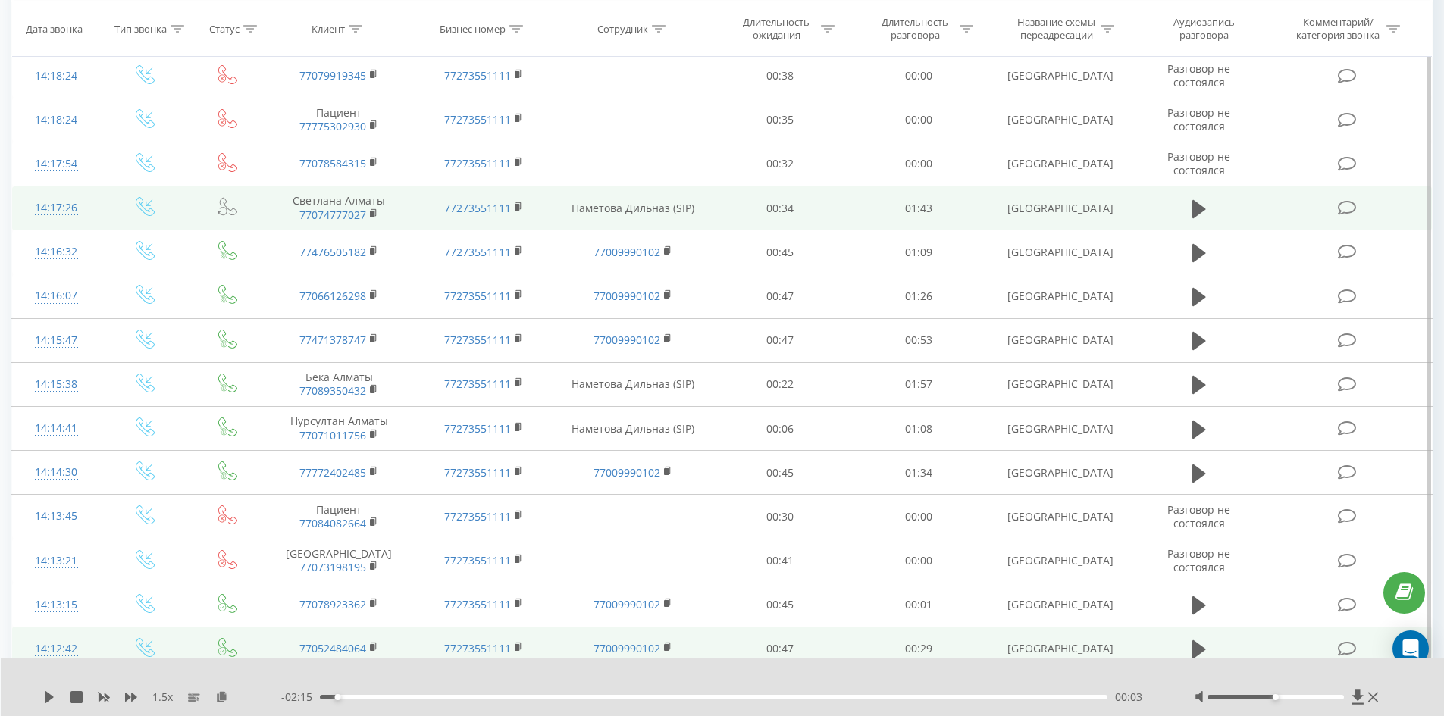
scroll to position [3884, 0]
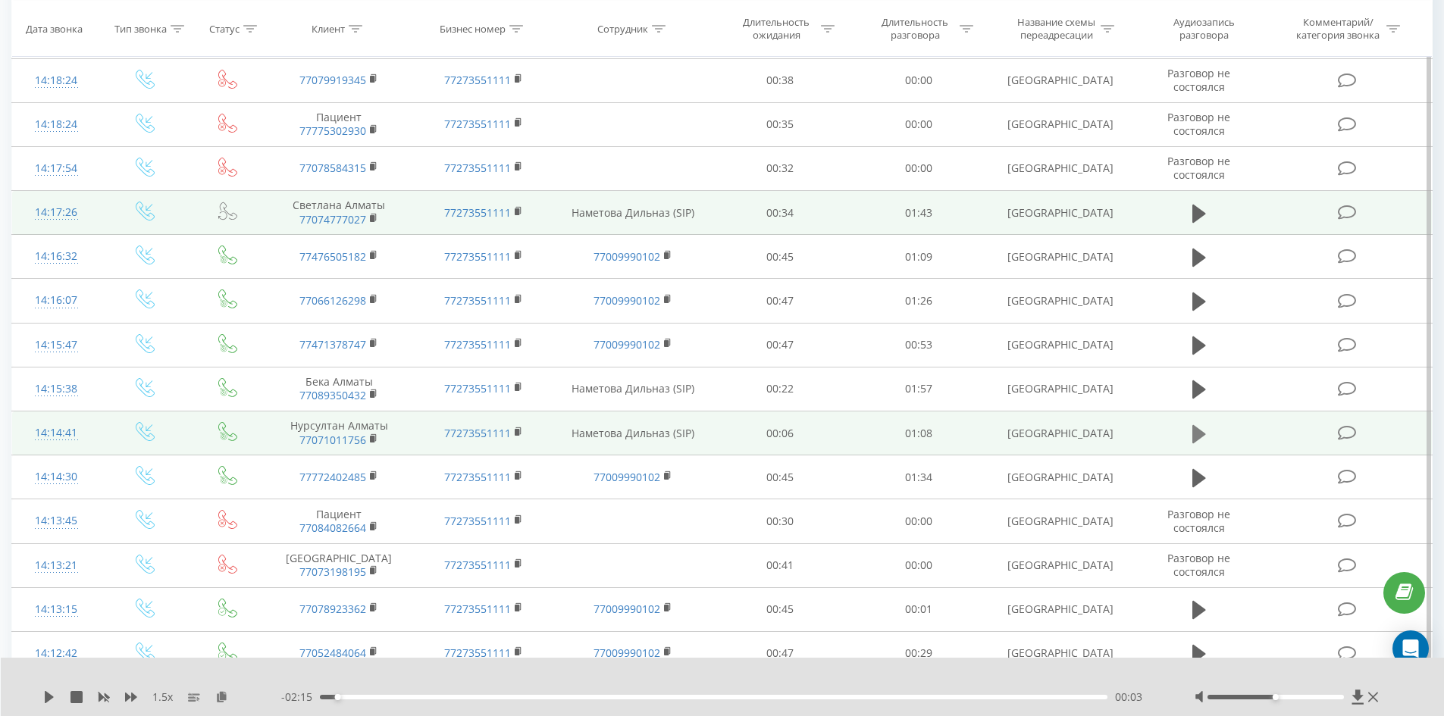
click at [1195, 424] on icon at bounding box center [1199, 433] width 14 height 18
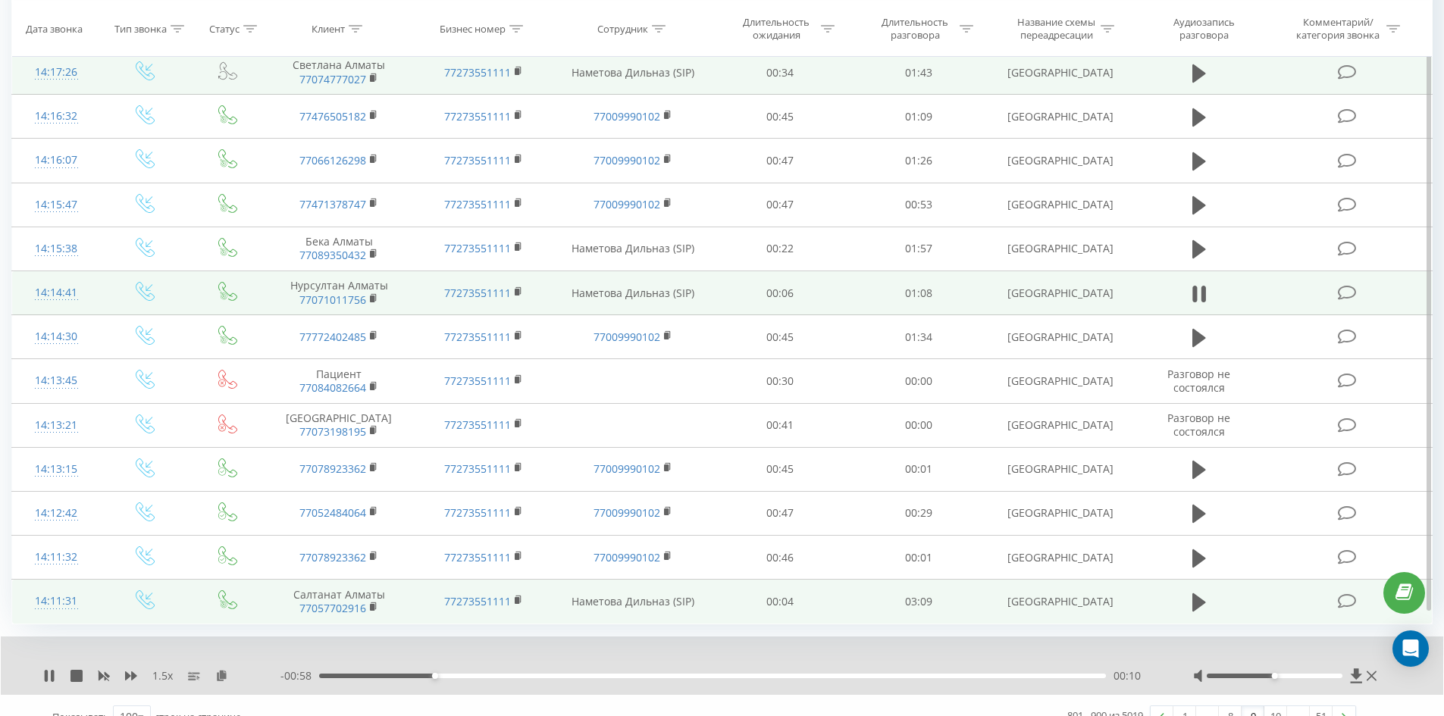
scroll to position [4035, 0]
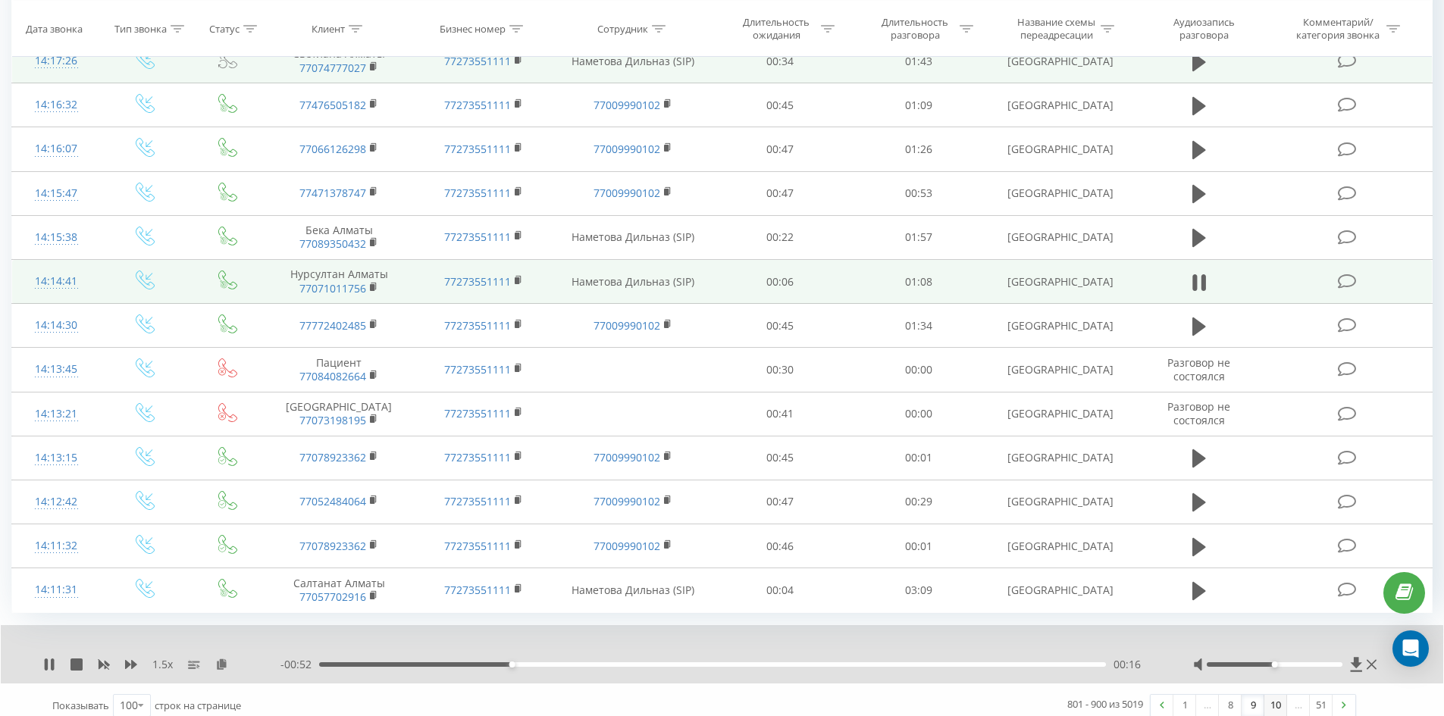
click at [1281, 695] on link "10" at bounding box center [1275, 705] width 23 height 21
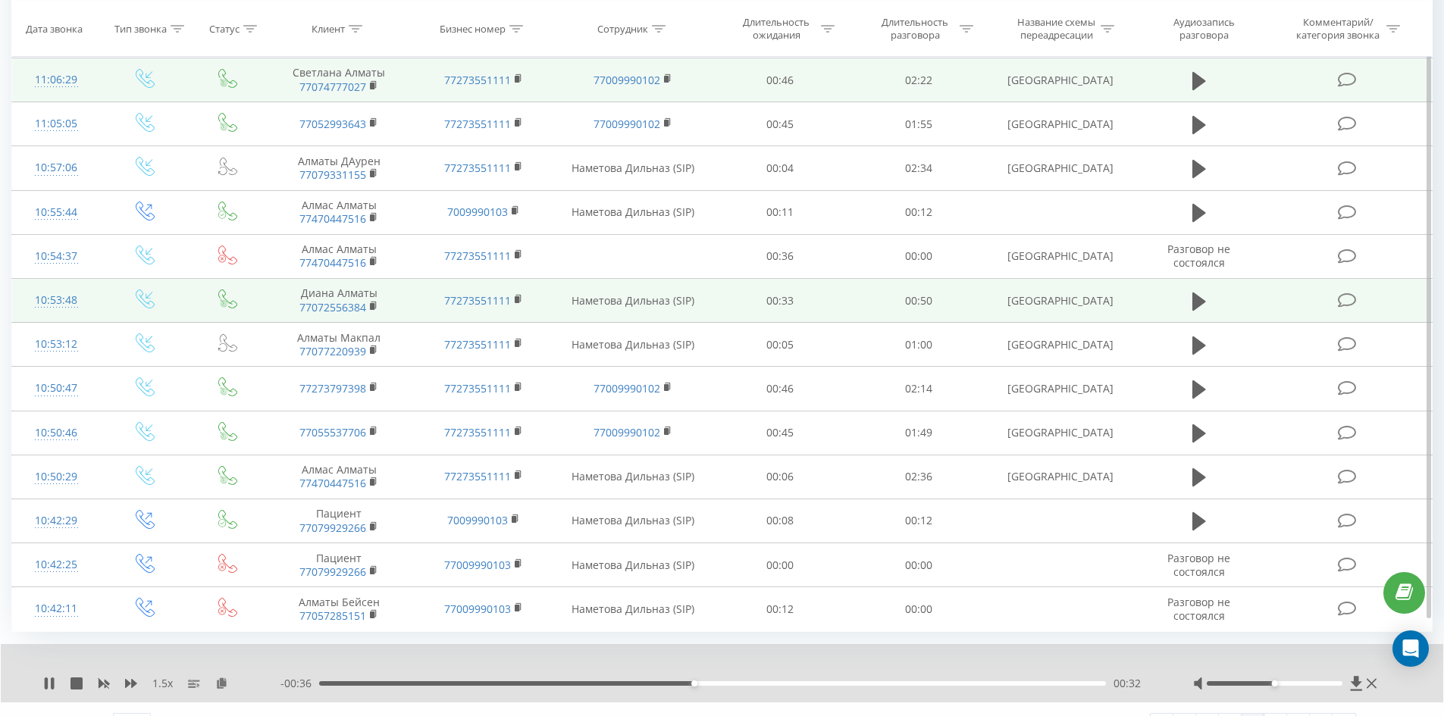
scroll to position [4035, 0]
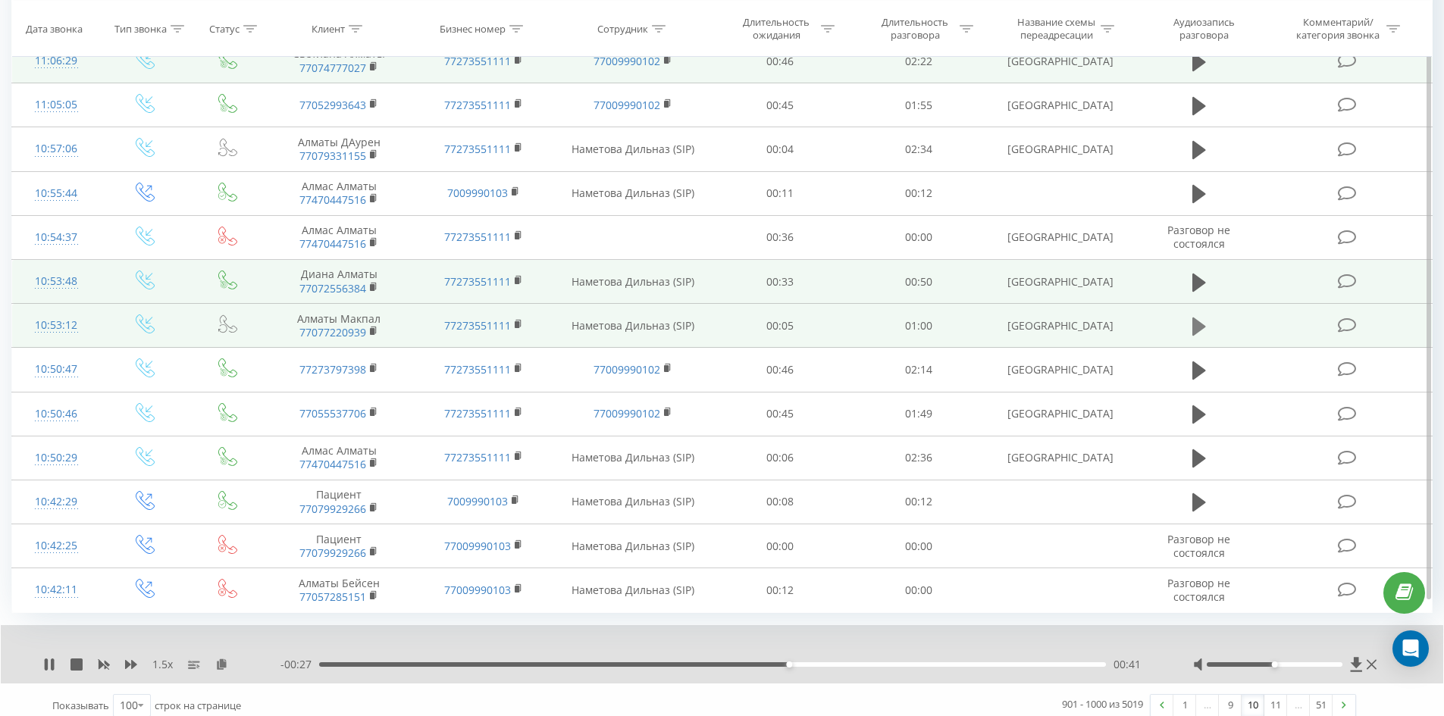
click at [1192, 316] on icon at bounding box center [1199, 326] width 14 height 21
click at [1162, 702] on img at bounding box center [1161, 705] width 5 height 7
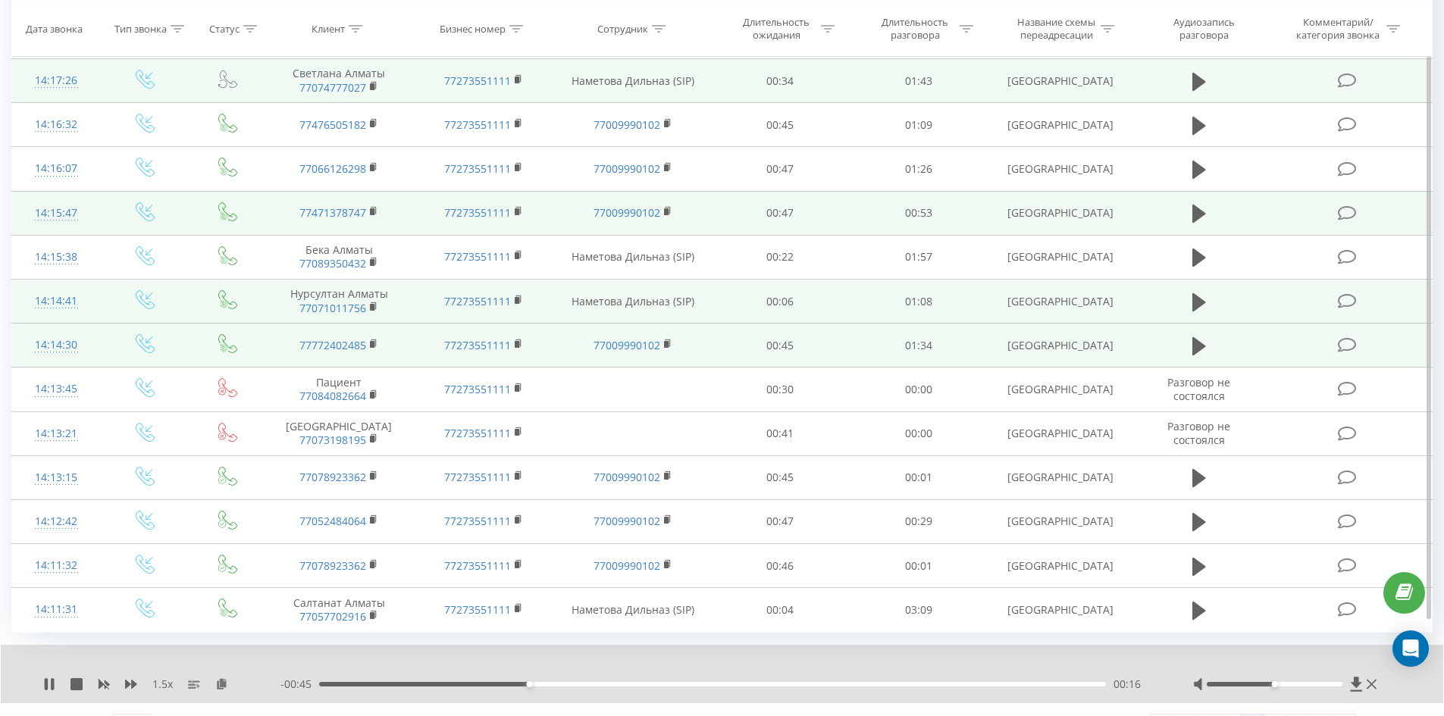
scroll to position [4035, 0]
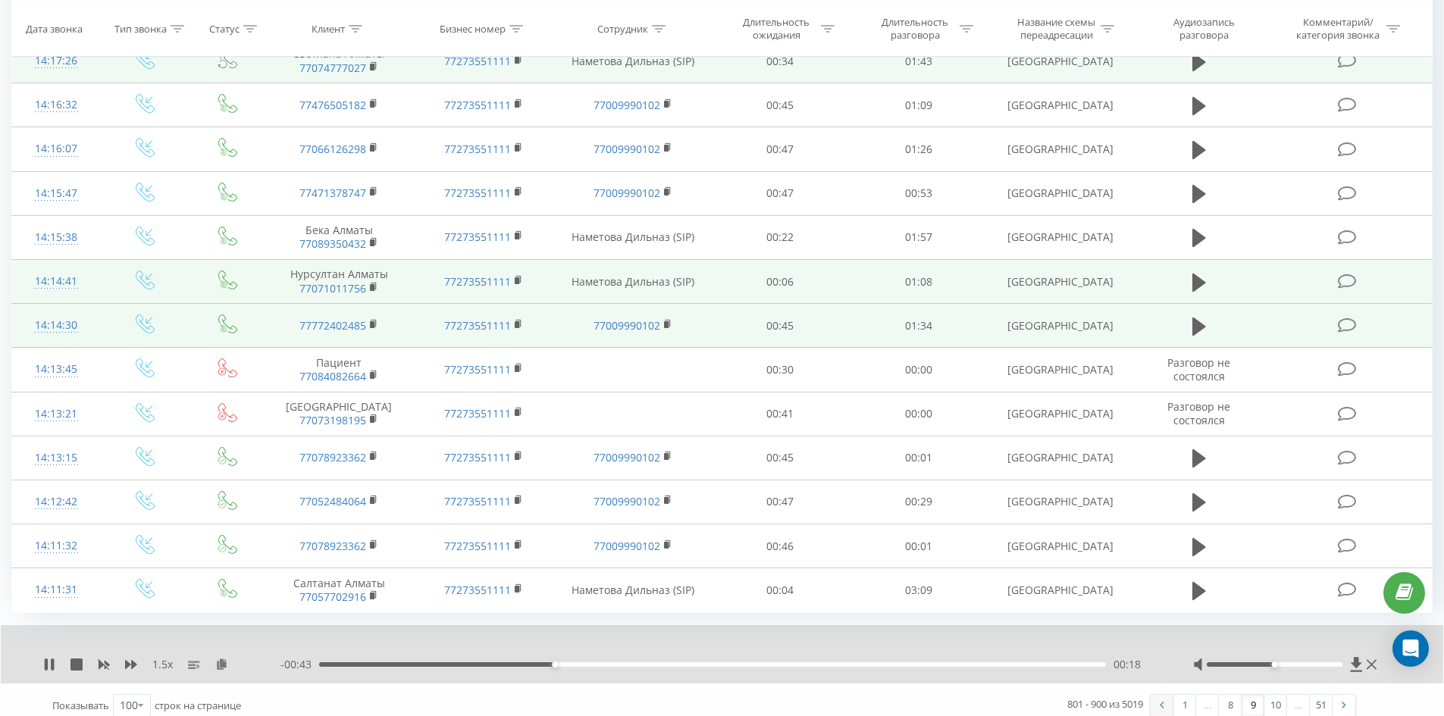
click at [1163, 695] on link at bounding box center [1161, 705] width 23 height 21
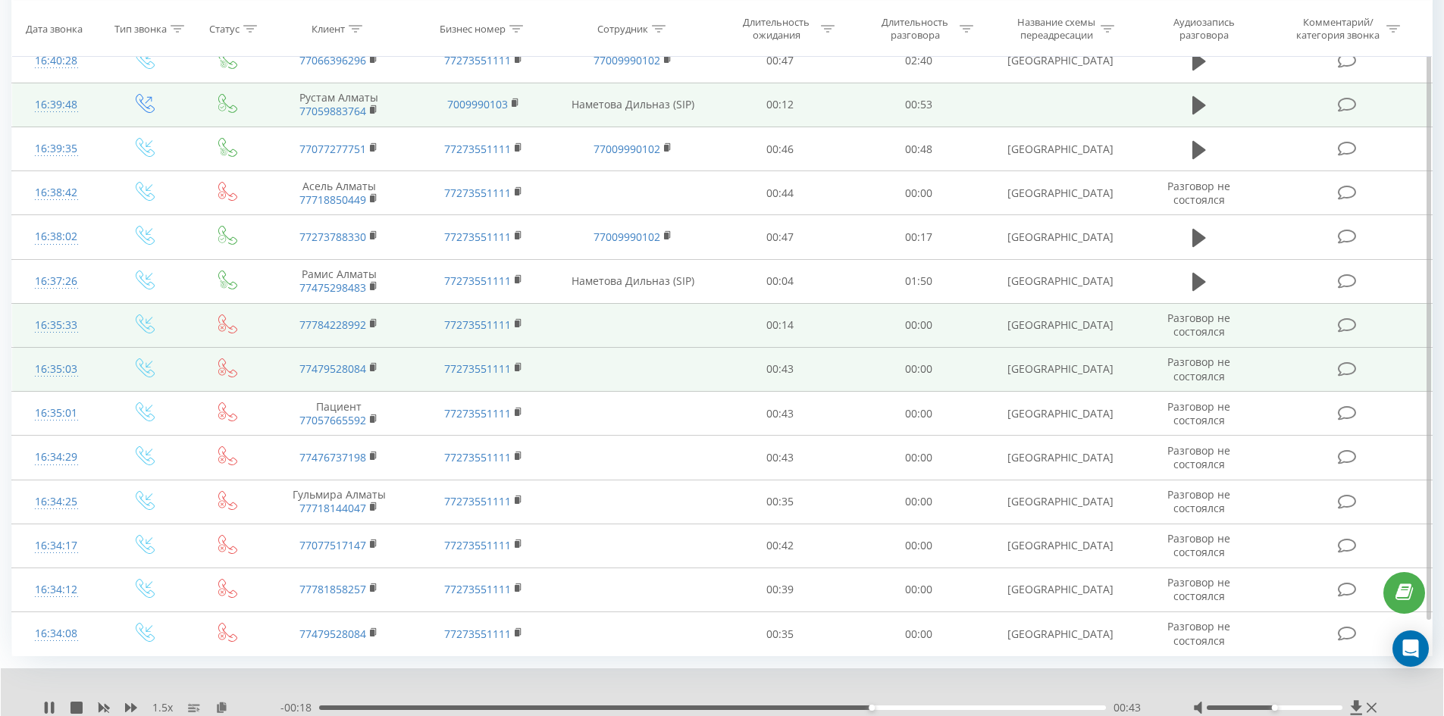
scroll to position [4035, 0]
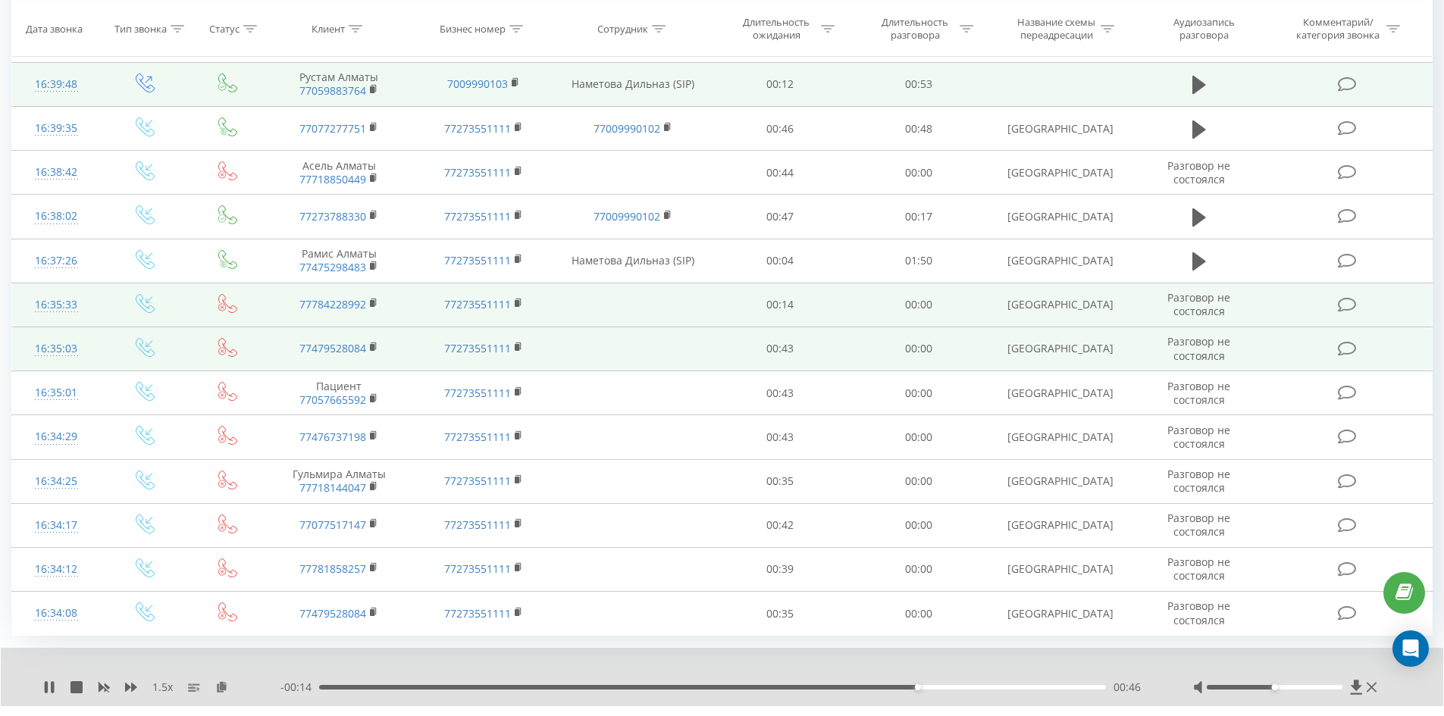
click at [1166, 715] on link at bounding box center [1161, 728] width 23 height 21
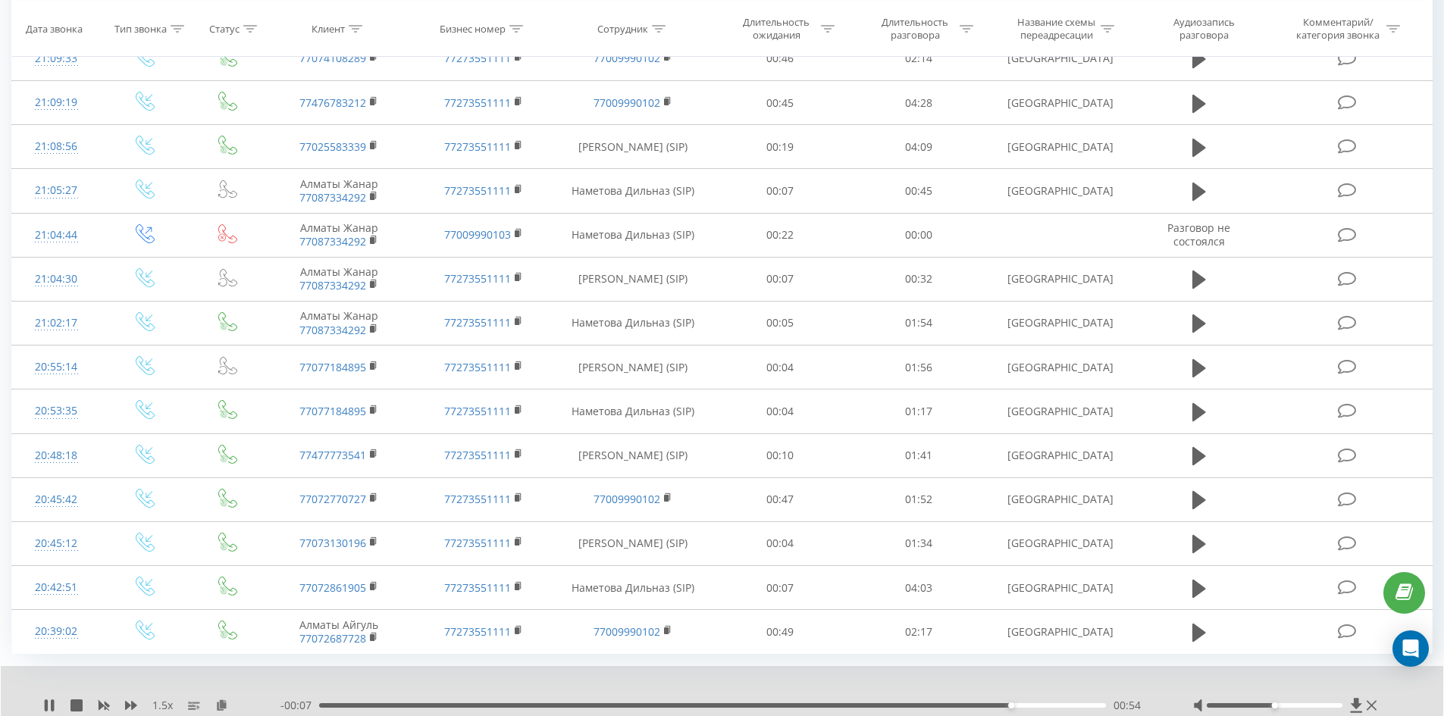
scroll to position [4065, 0]
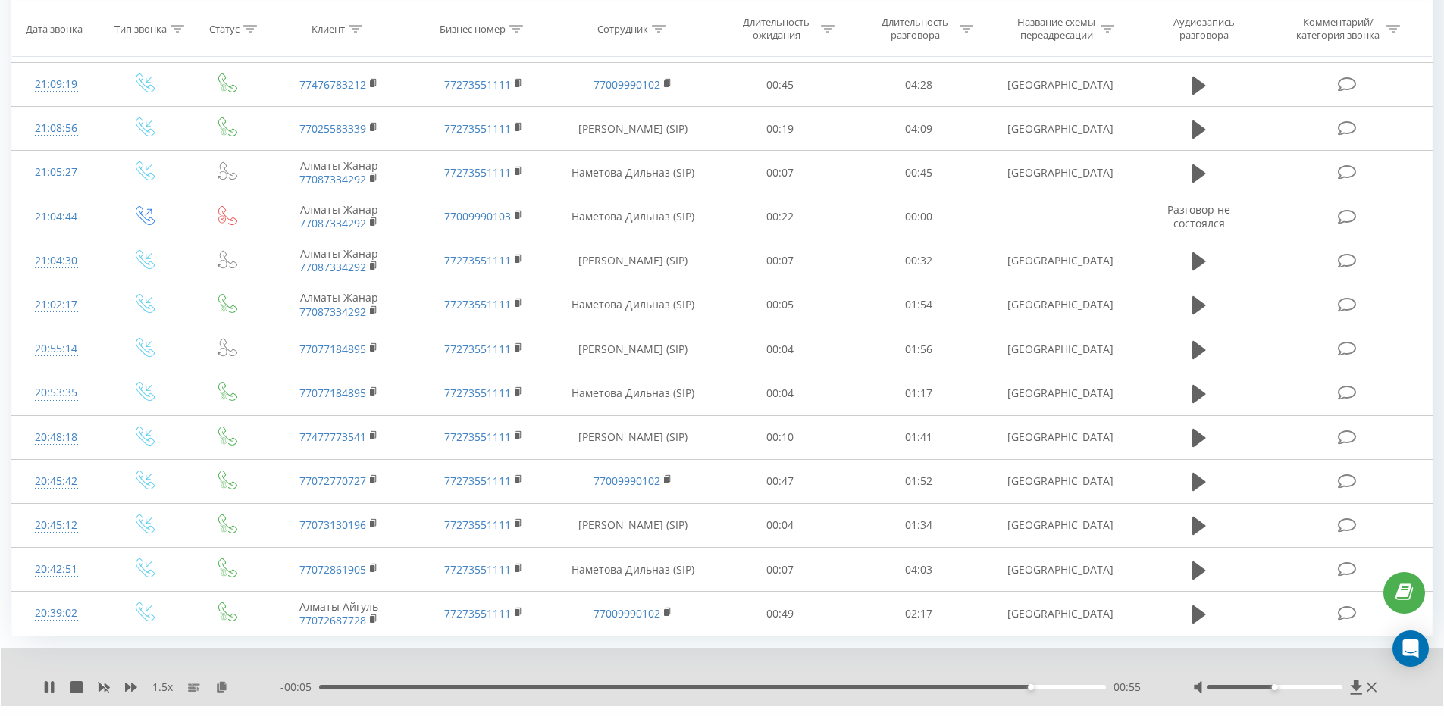
click at [1165, 715] on link at bounding box center [1161, 728] width 23 height 21
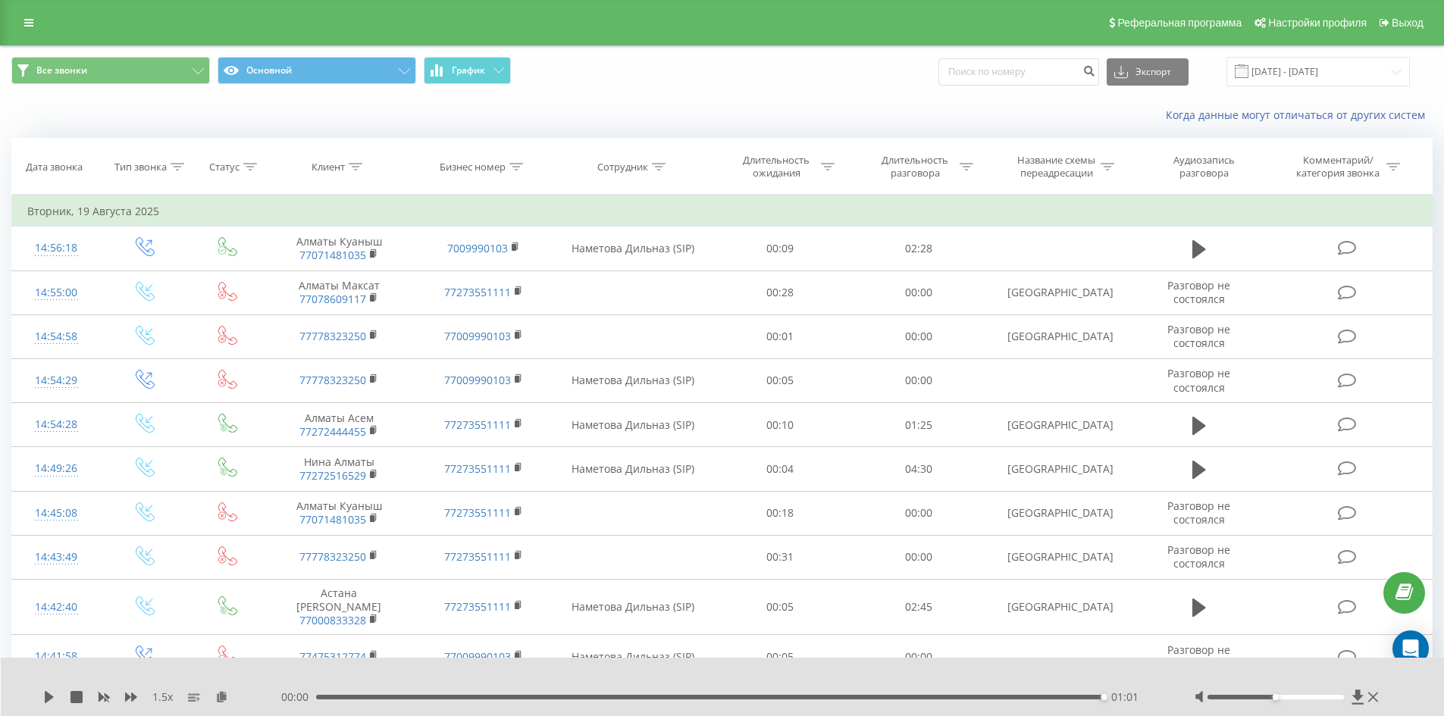
click at [1248, 69] on span at bounding box center [1241, 71] width 14 height 14
click at [1392, 70] on input "[DATE] - [DATE]" at bounding box center [1317, 72] width 183 height 30
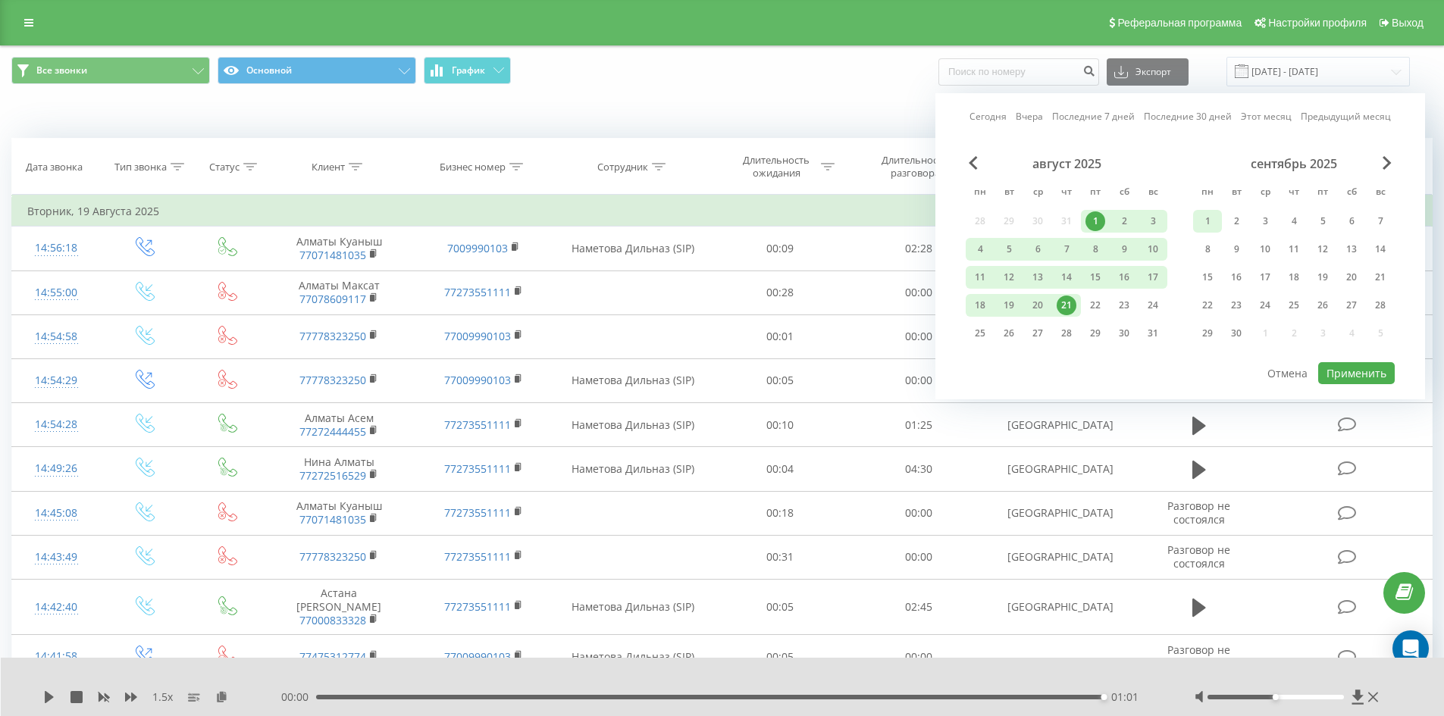
click at [1216, 221] on div "1" at bounding box center [1207, 221] width 20 height 20
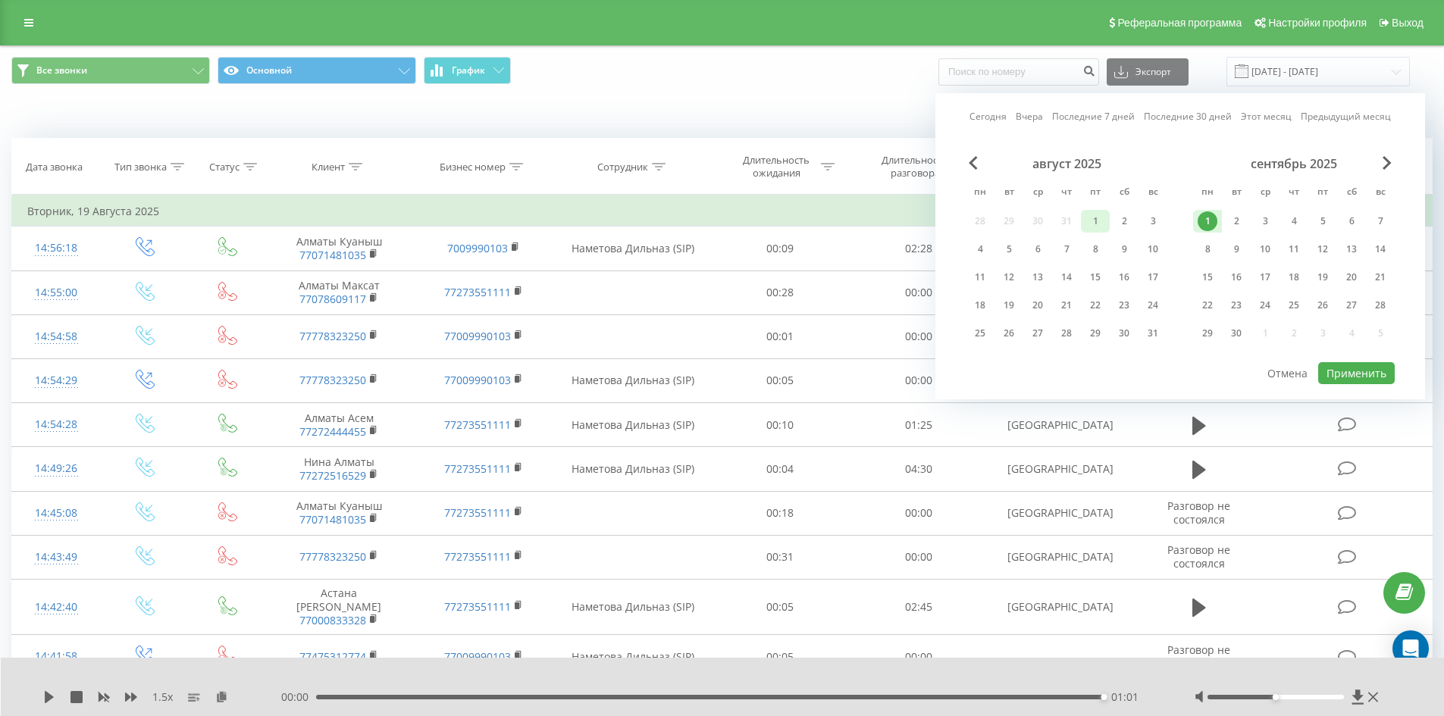
click at [1095, 217] on div "1" at bounding box center [1095, 221] width 20 height 20
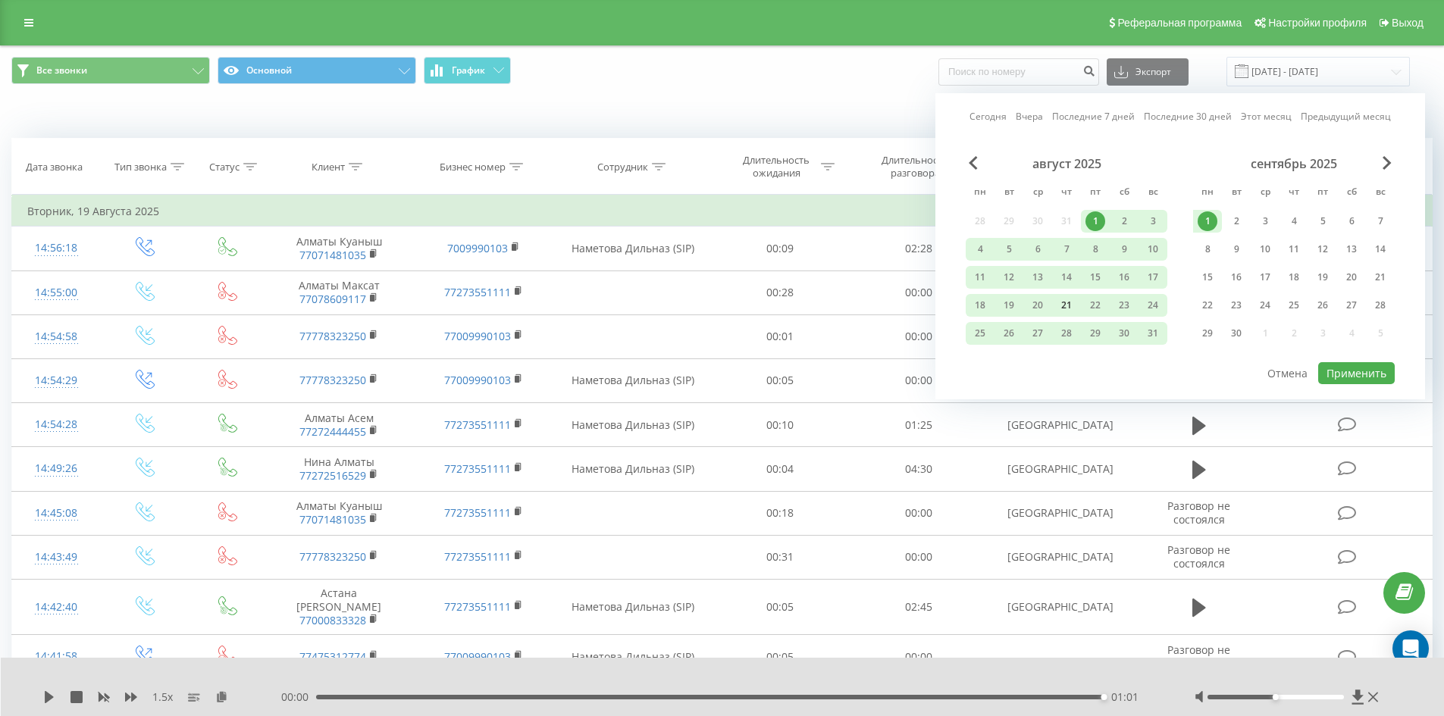
click at [1063, 302] on div "21" at bounding box center [1066, 306] width 20 height 20
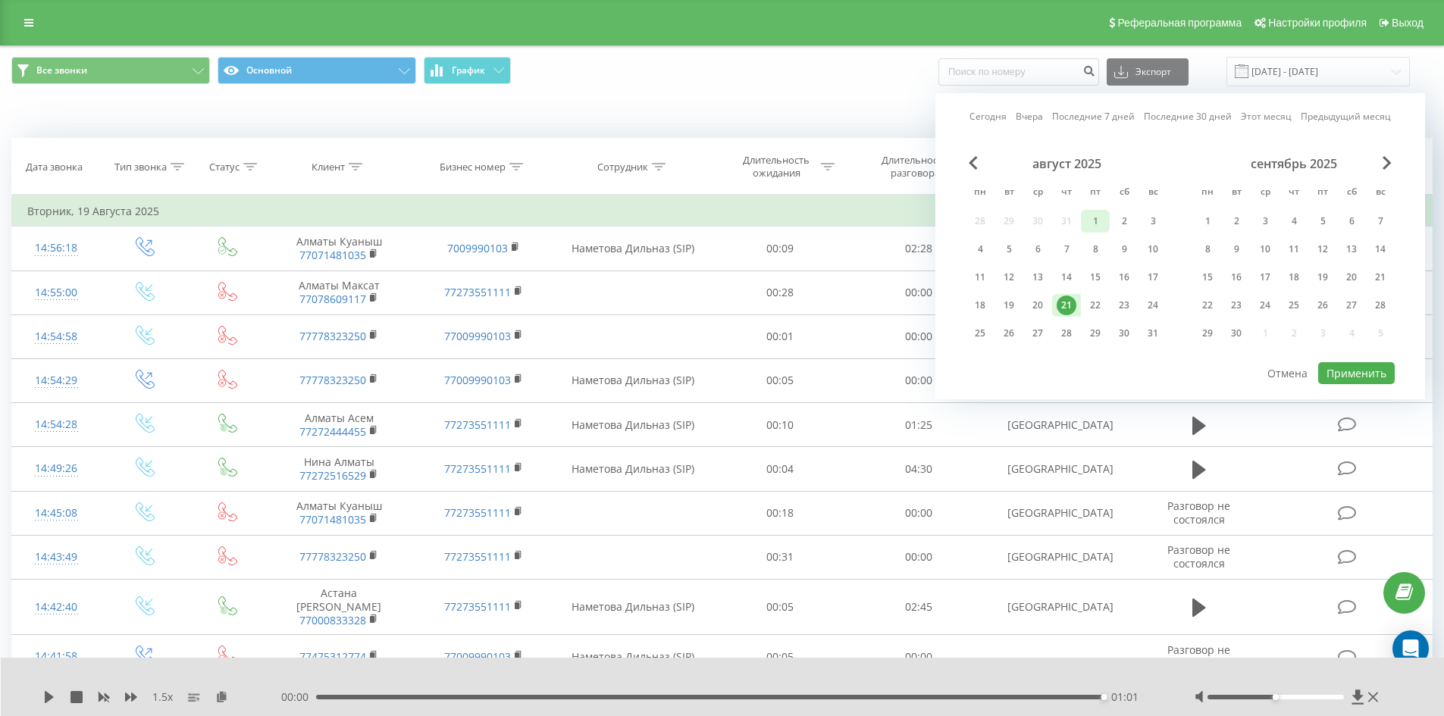
click at [1100, 227] on div "1" at bounding box center [1095, 221] width 20 height 20
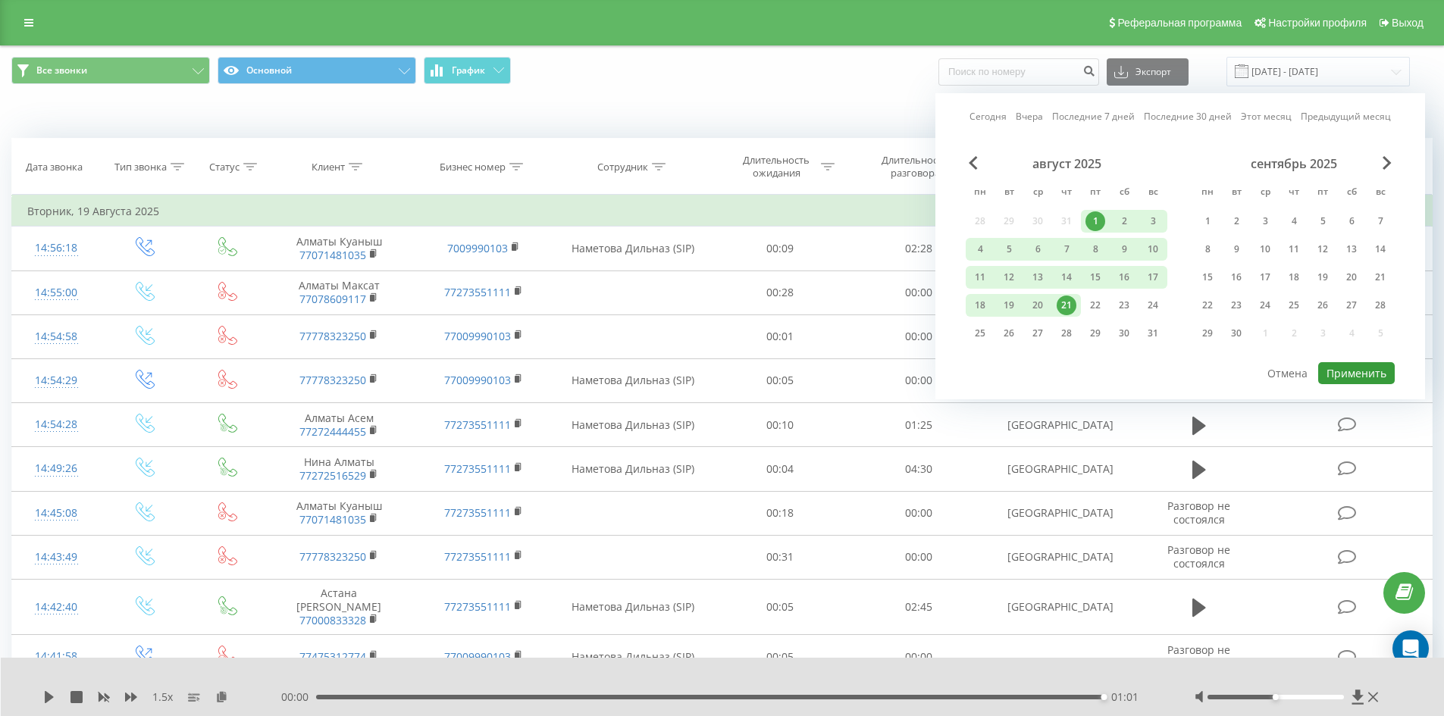
click at [1343, 364] on button "Применить" at bounding box center [1356, 373] width 77 height 22
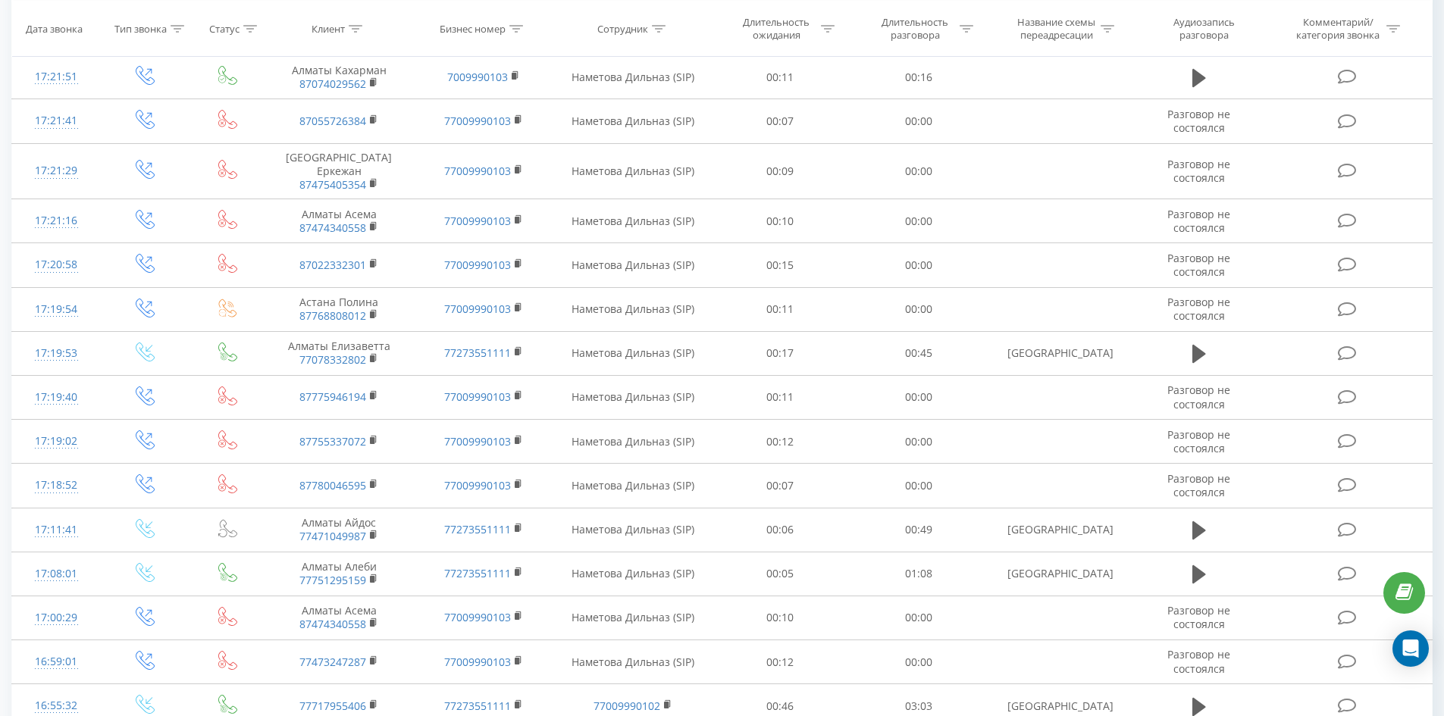
scroll to position [4007, 0]
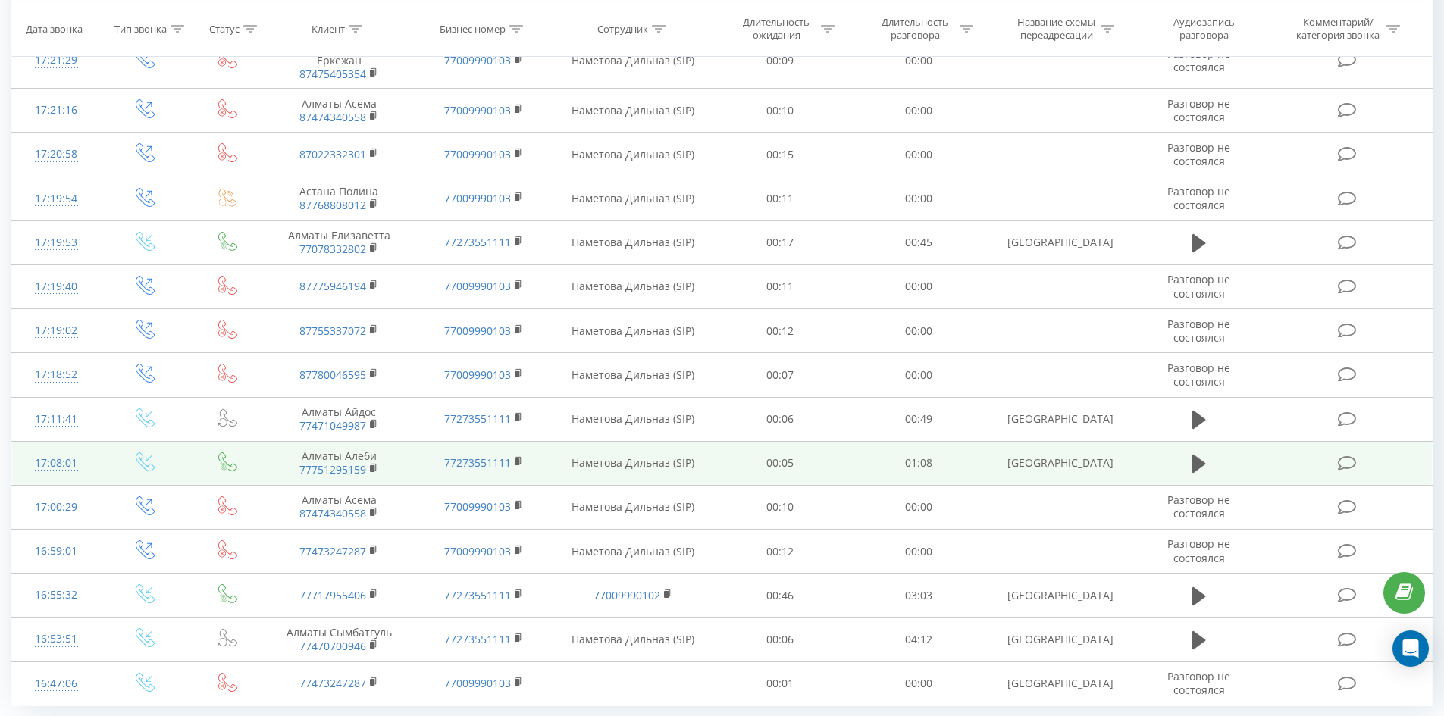
drag, startPoint x: 1194, startPoint y: 417, endPoint x: 1153, endPoint y: 430, distance: 43.9
click at [1194, 455] on icon at bounding box center [1199, 464] width 14 height 18
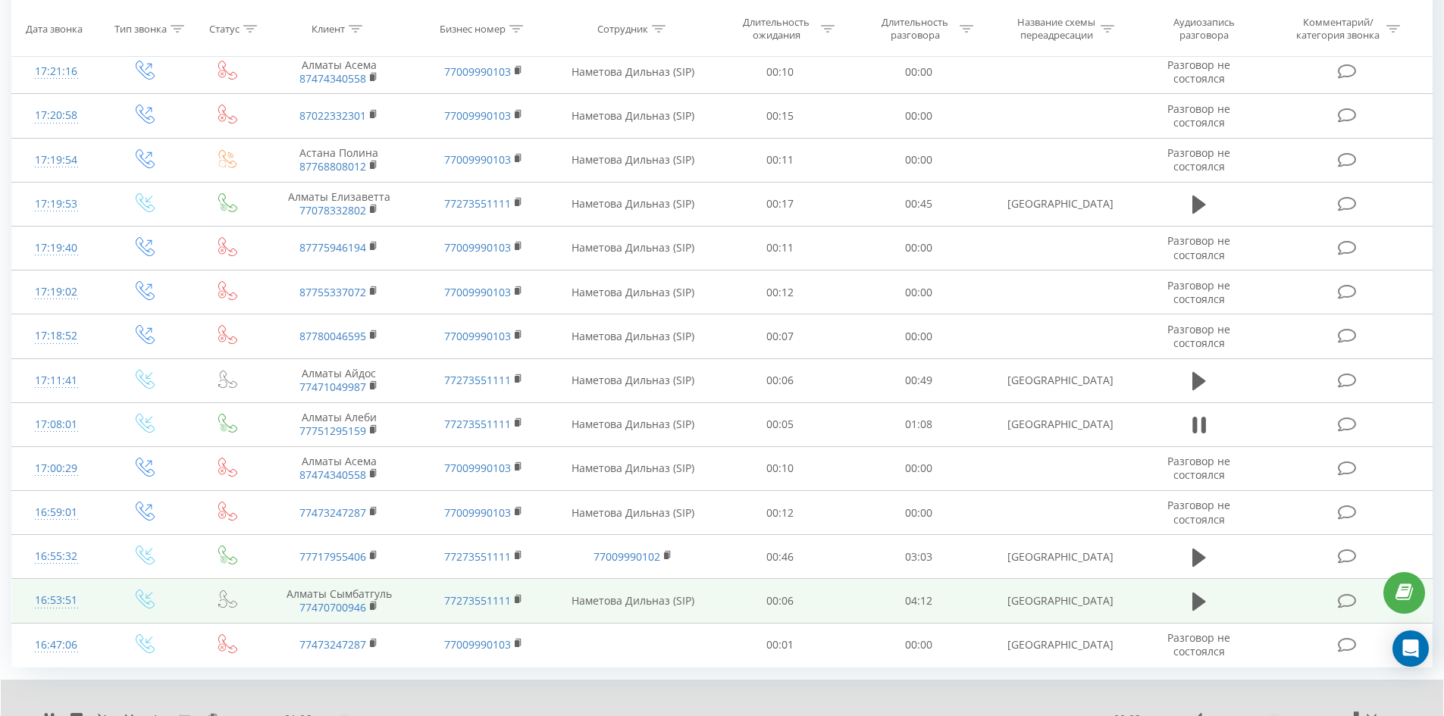
scroll to position [4065, 0]
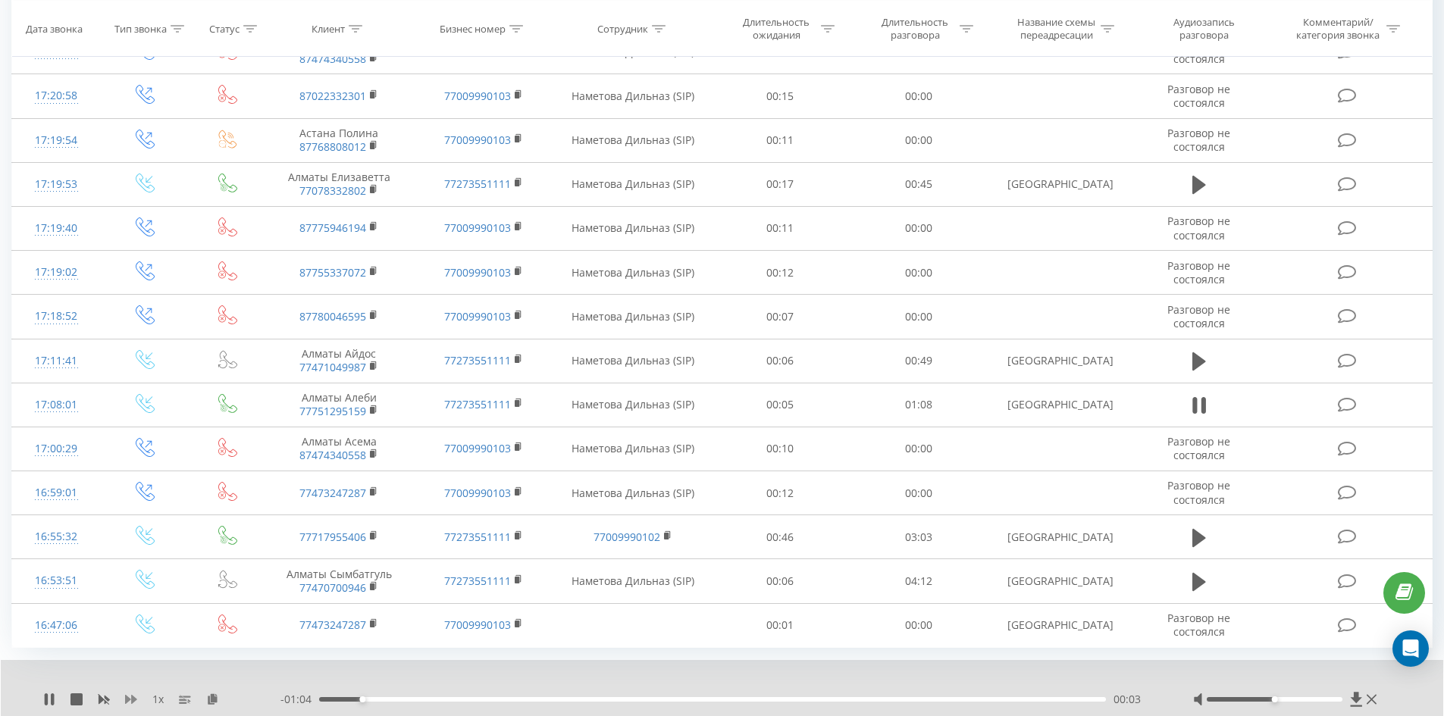
click at [133, 695] on icon at bounding box center [131, 699] width 12 height 9
click at [224, 693] on icon at bounding box center [221, 698] width 13 height 11
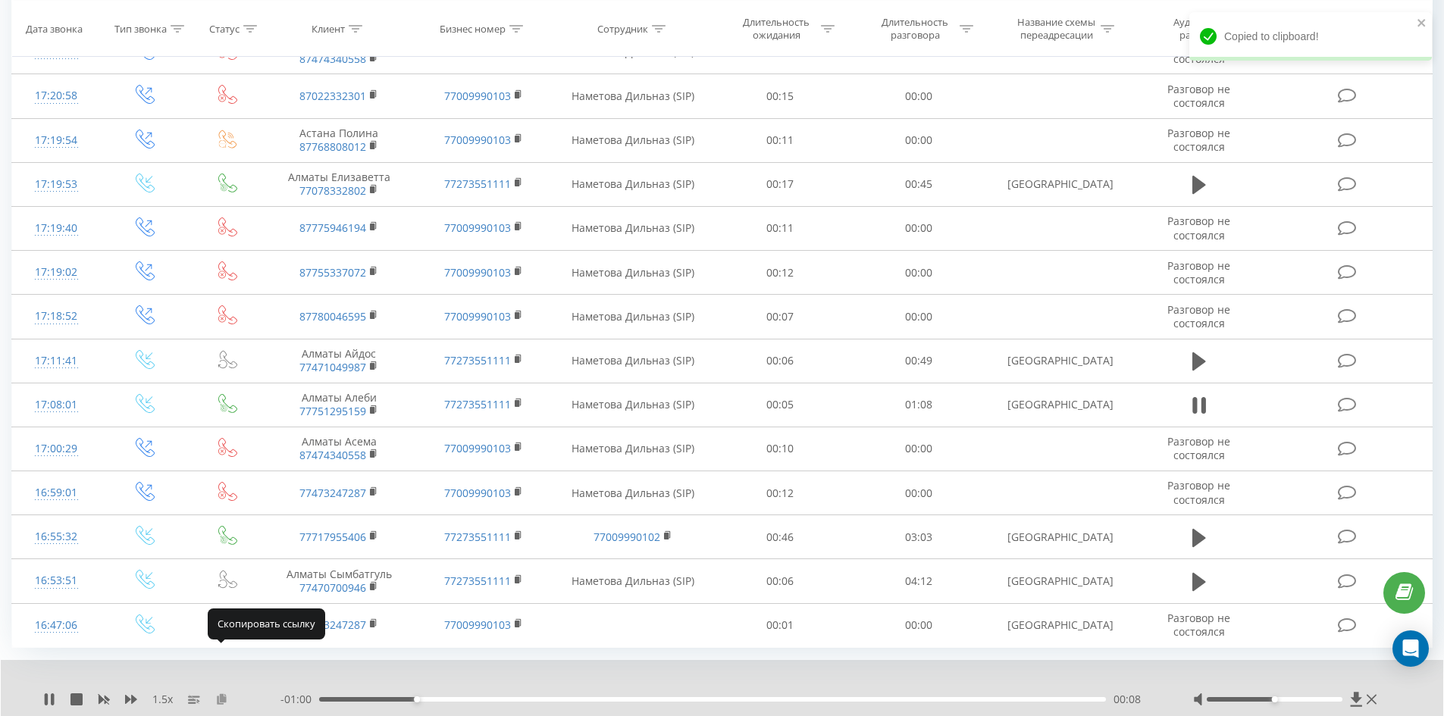
click at [222, 693] on icon at bounding box center [221, 698] width 13 height 11
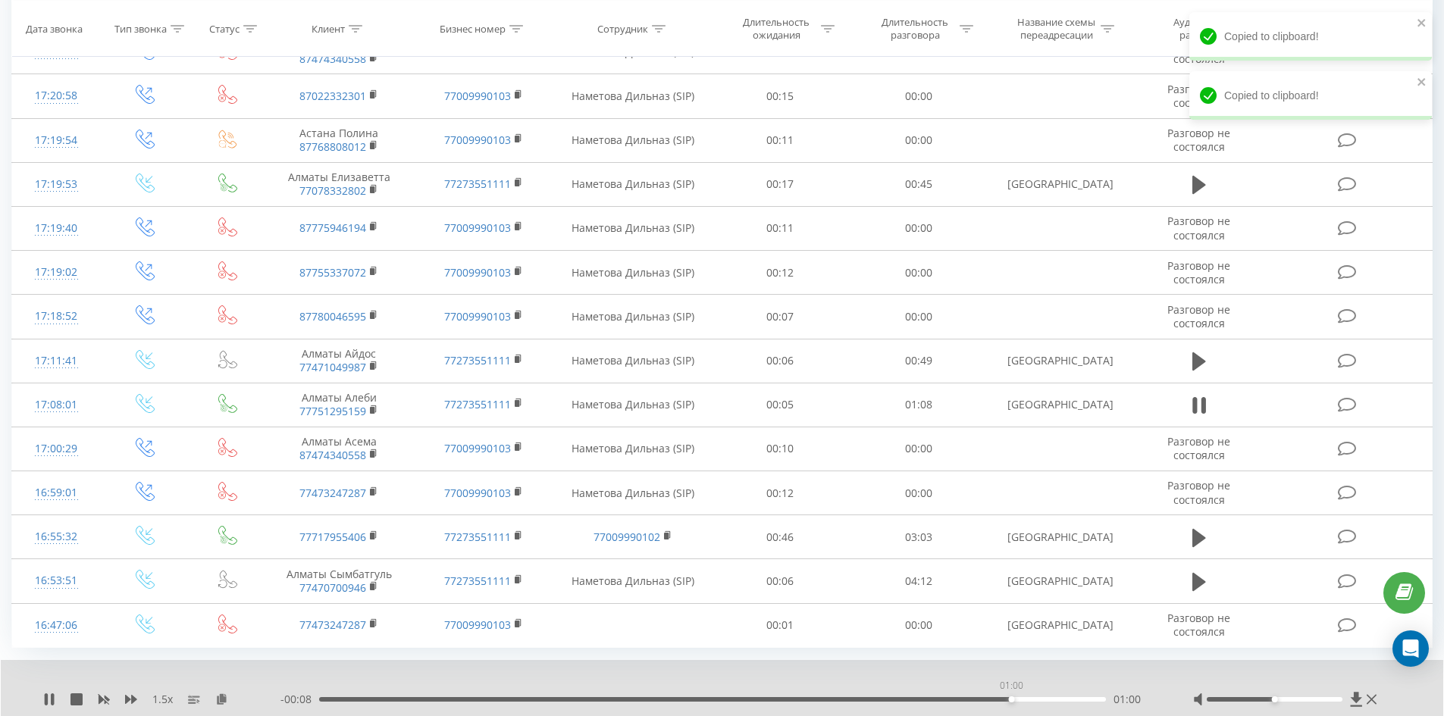
click at [1011, 697] on div "01:00" at bounding box center [712, 699] width 787 height 5
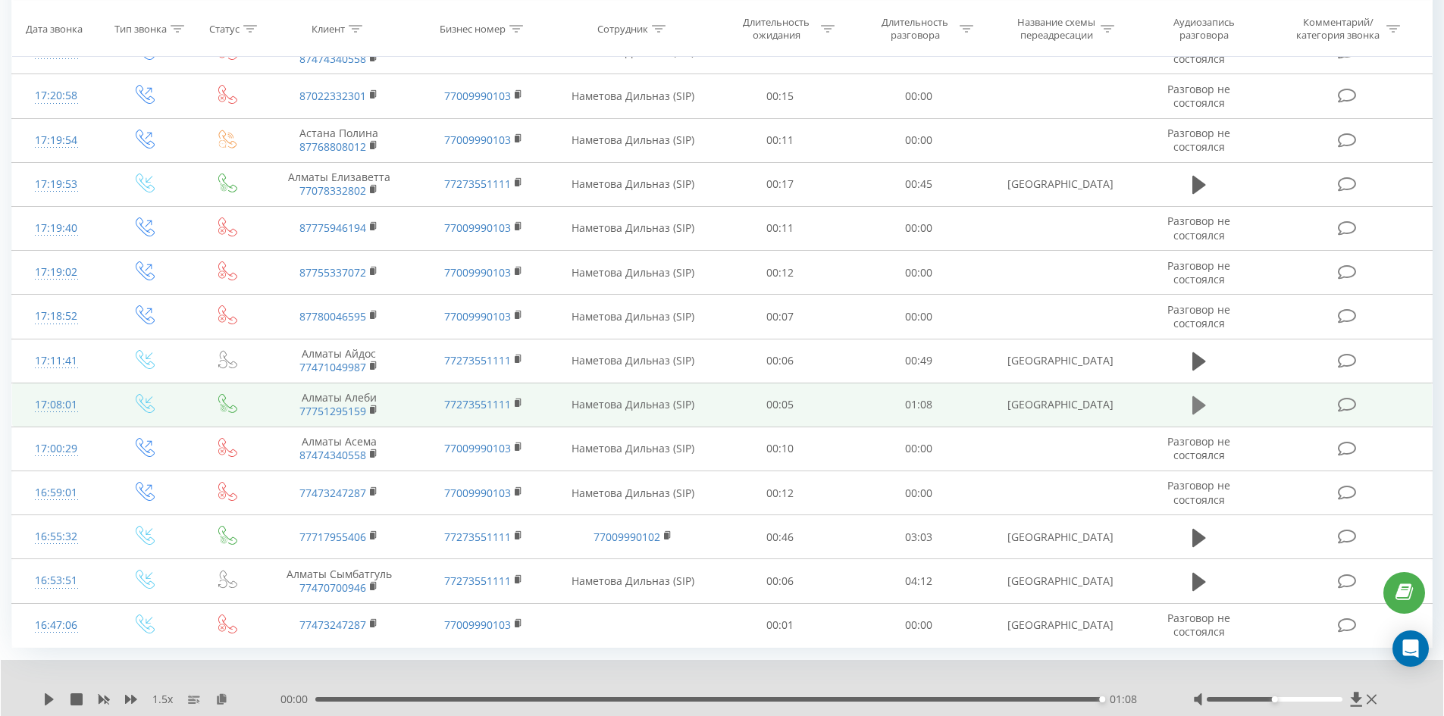
click at [1196, 396] on icon at bounding box center [1199, 405] width 14 height 18
click at [1192, 395] on icon at bounding box center [1199, 405] width 14 height 21
click at [1206, 394] on button at bounding box center [1198, 405] width 23 height 23
click at [1203, 395] on icon at bounding box center [1199, 405] width 14 height 21
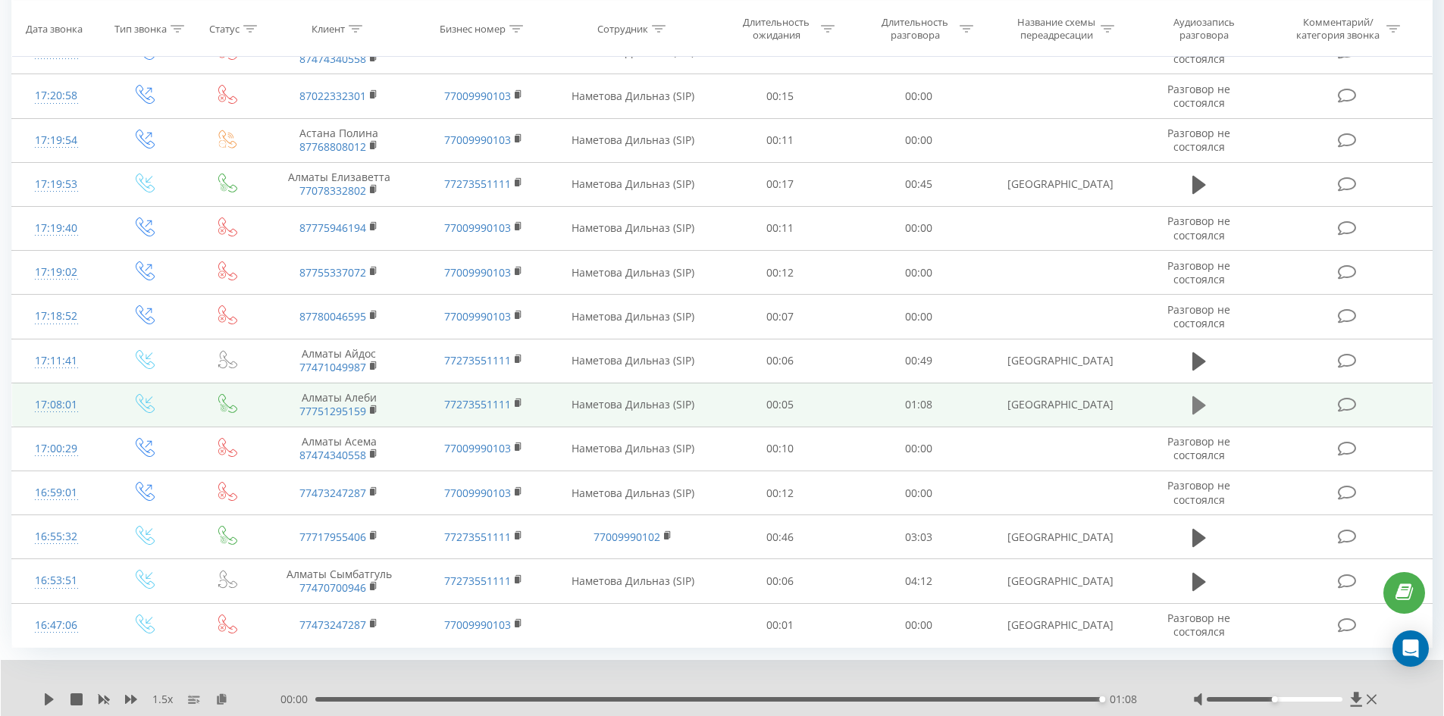
click at [1198, 396] on icon at bounding box center [1199, 405] width 14 height 18
click at [1197, 396] on icon at bounding box center [1199, 405] width 14 height 18
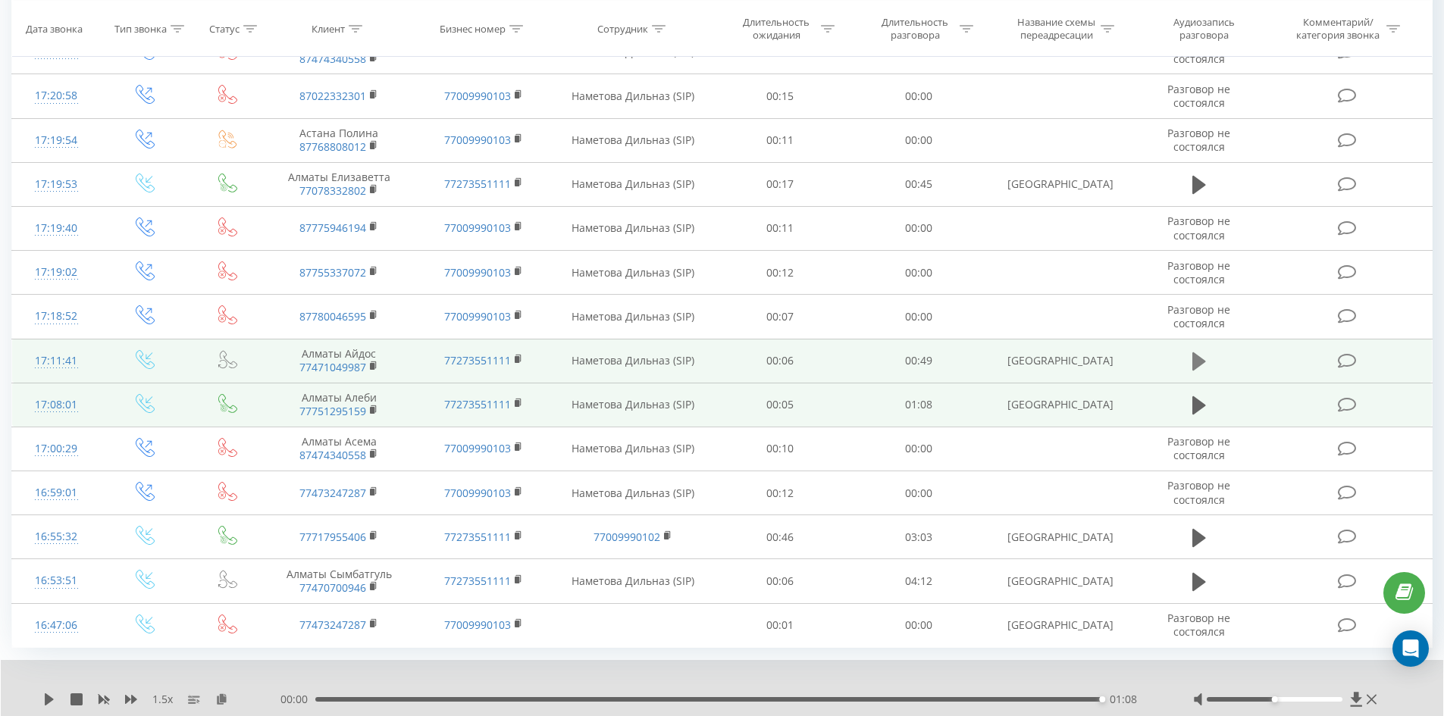
click at [1203, 351] on icon at bounding box center [1199, 361] width 14 height 21
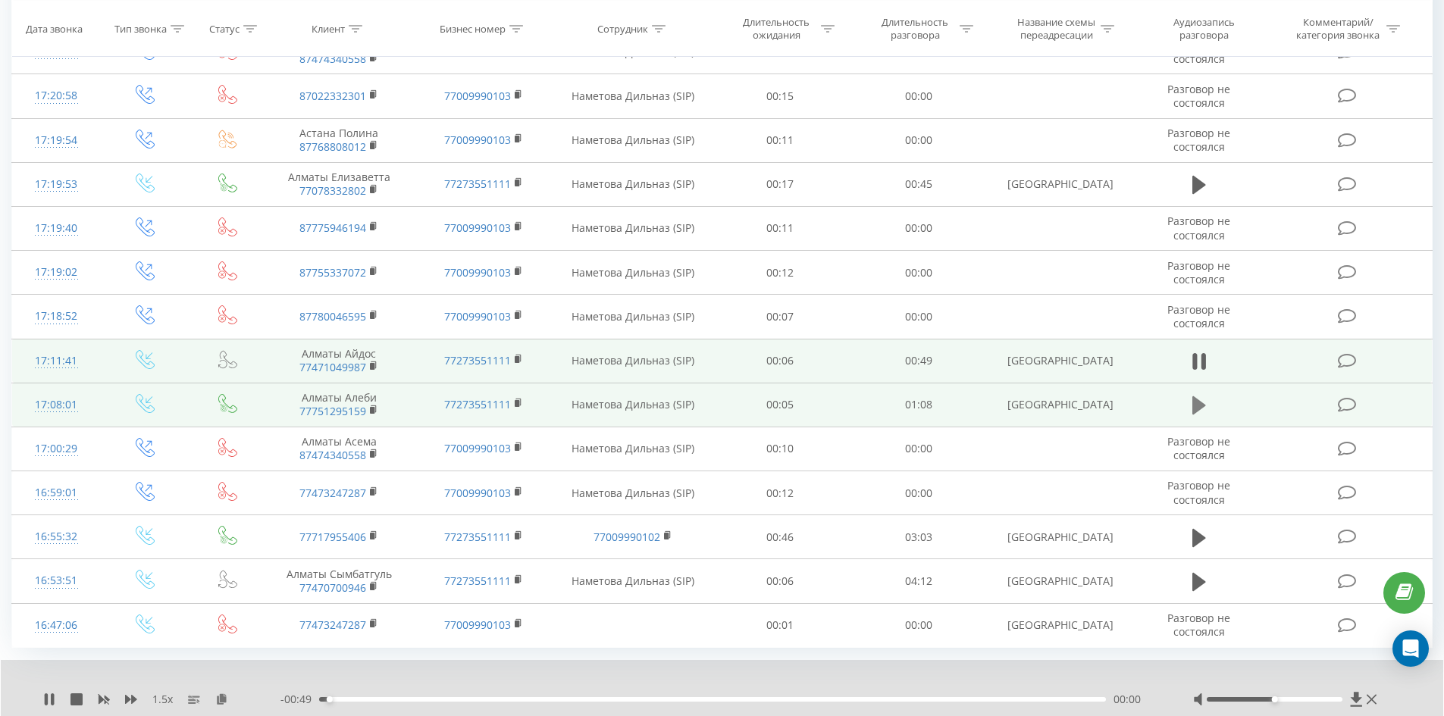
click at [1197, 396] on icon at bounding box center [1199, 405] width 14 height 18
click at [938, 697] on div "00:03" at bounding box center [712, 699] width 787 height 5
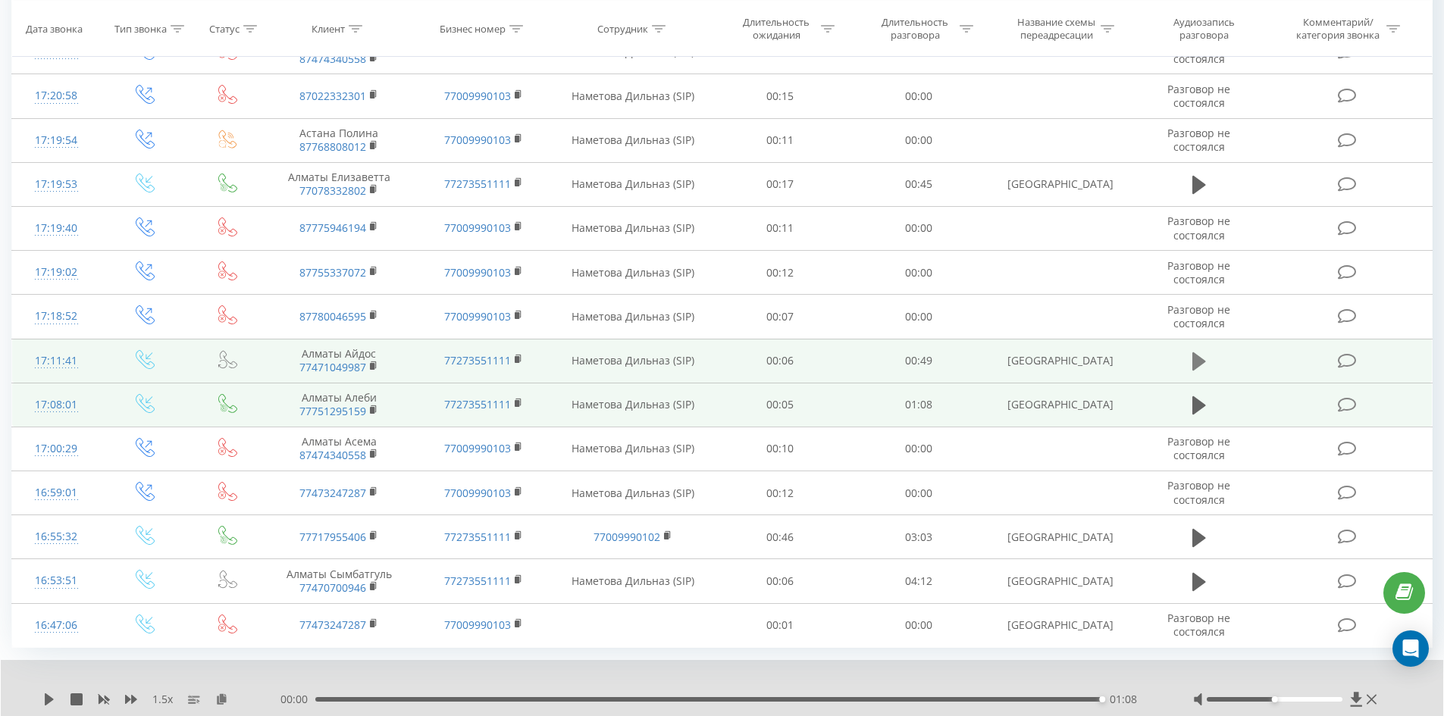
click at [1193, 352] on icon at bounding box center [1199, 361] width 14 height 18
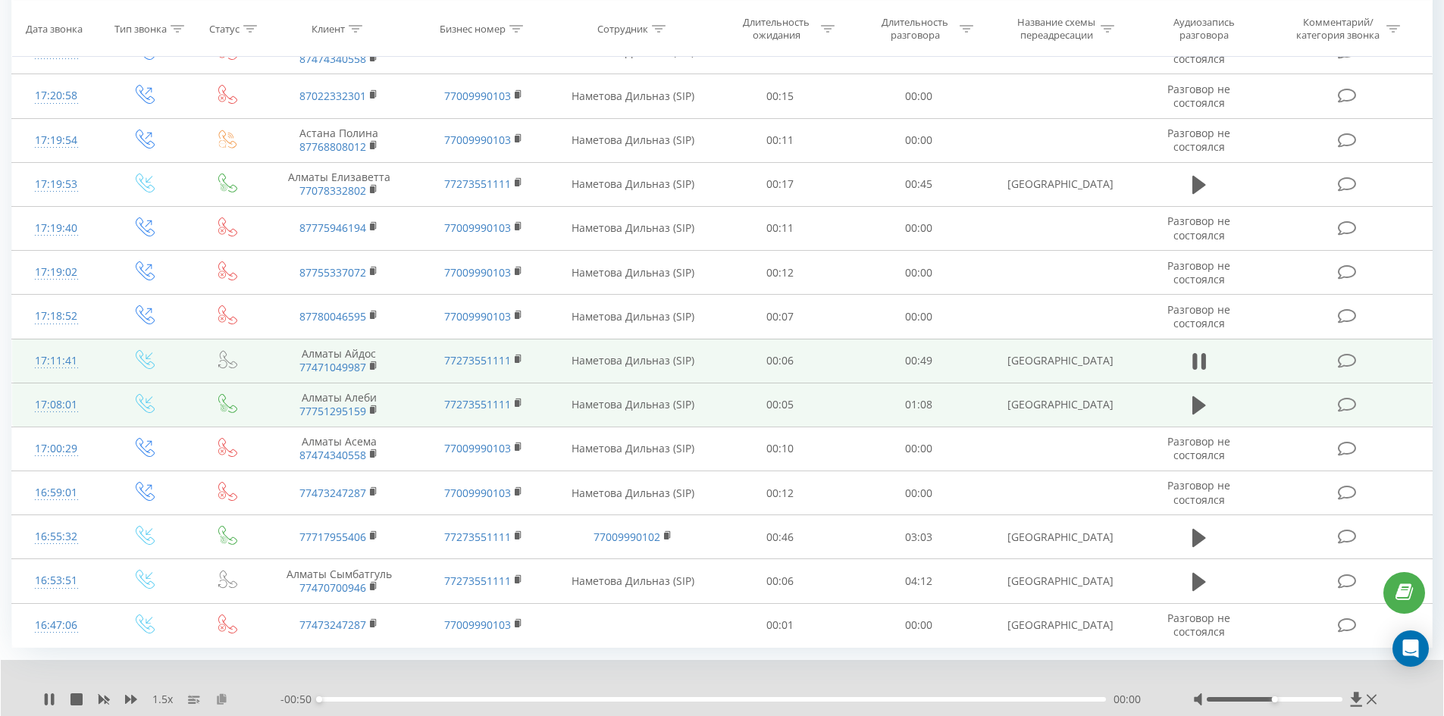
click at [221, 693] on icon at bounding box center [221, 698] width 13 height 11
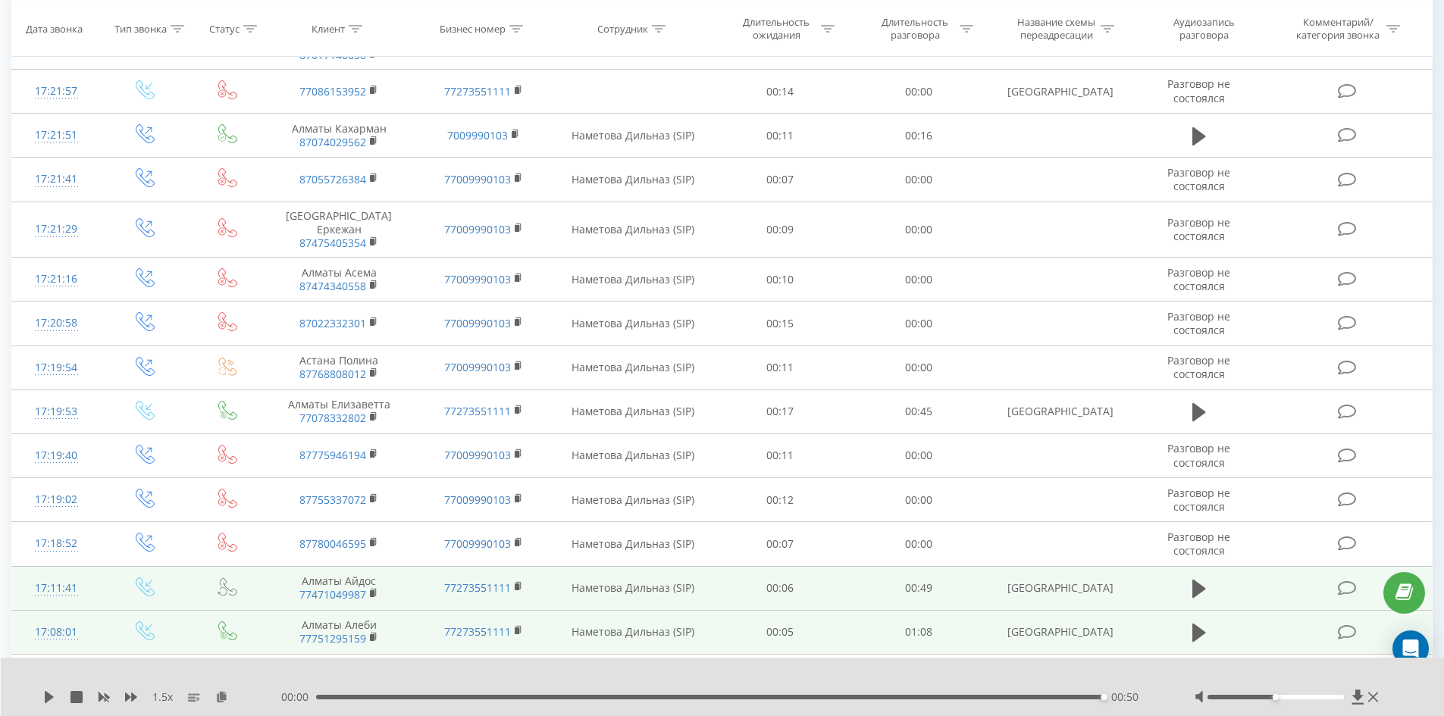
scroll to position [3687, 0]
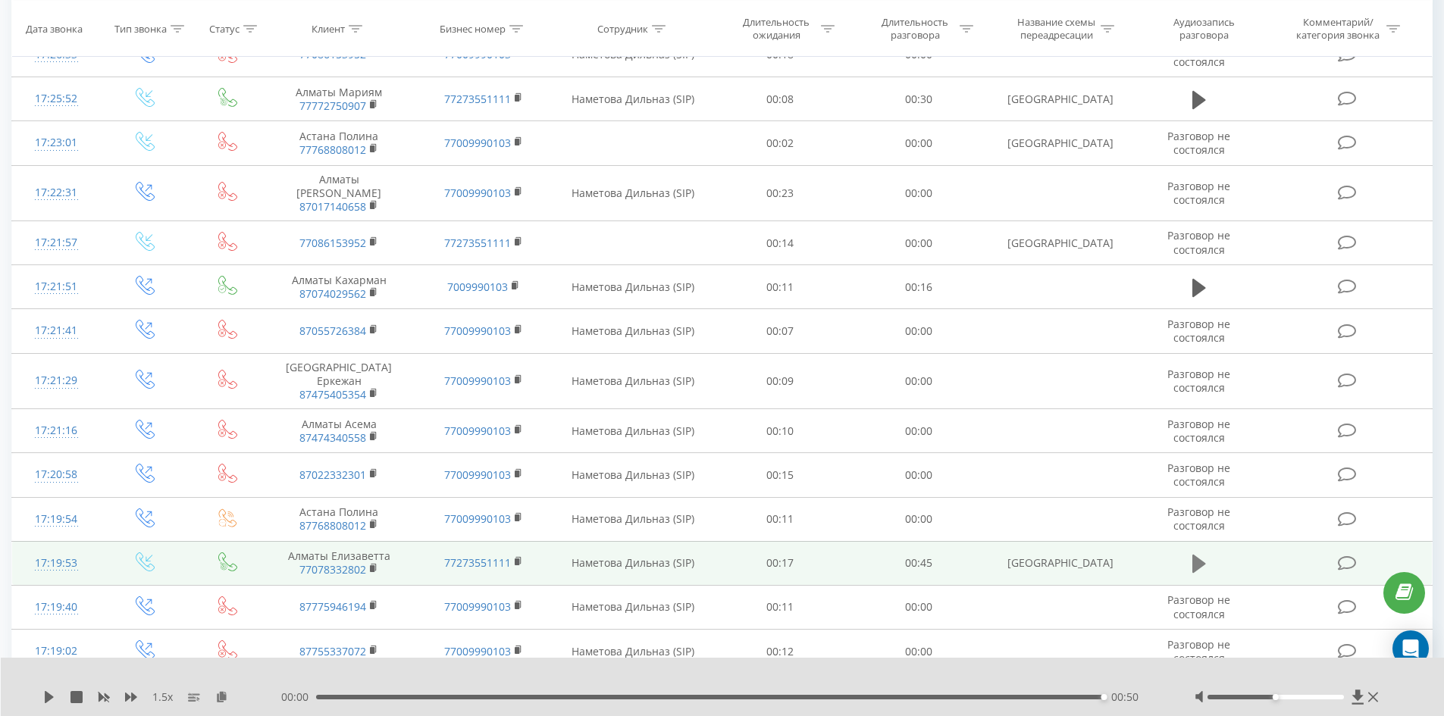
click at [1199, 555] on icon at bounding box center [1199, 564] width 14 height 18
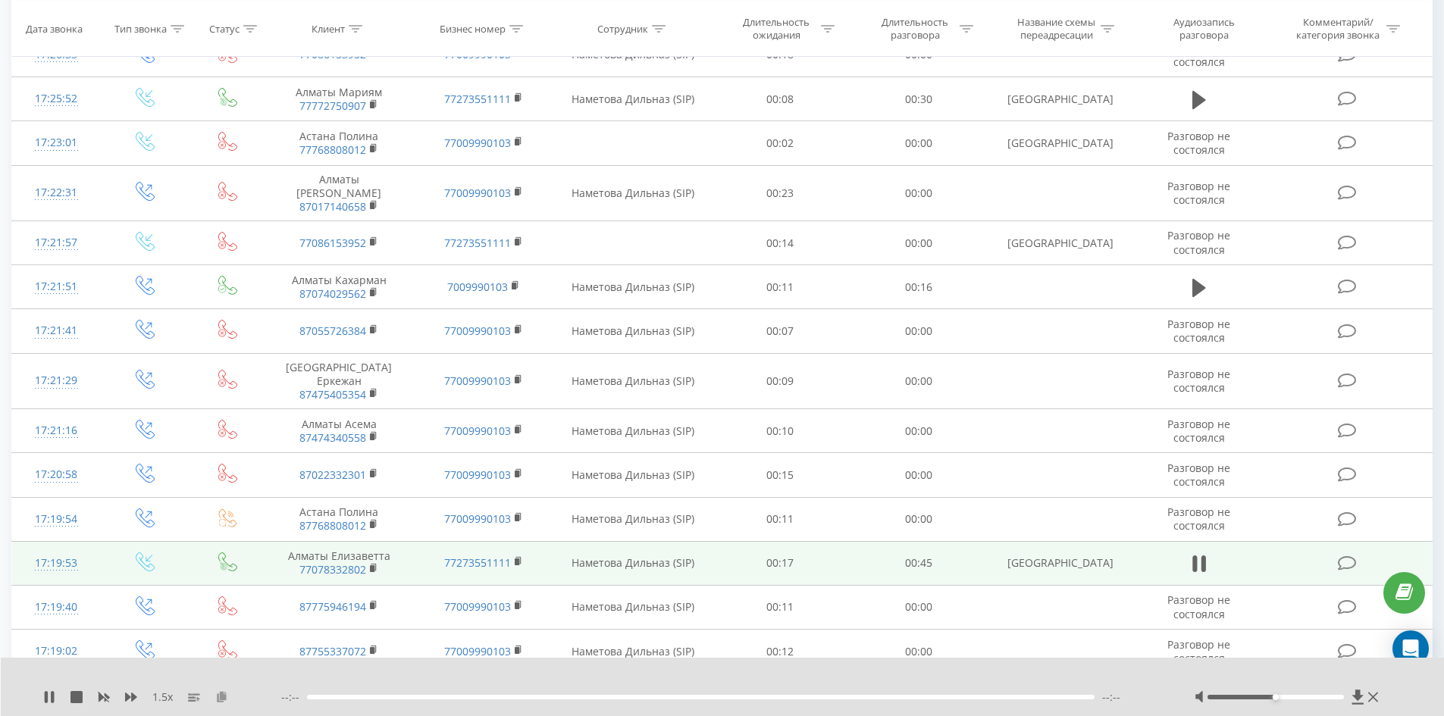
click at [221, 695] on icon at bounding box center [221, 696] width 13 height 11
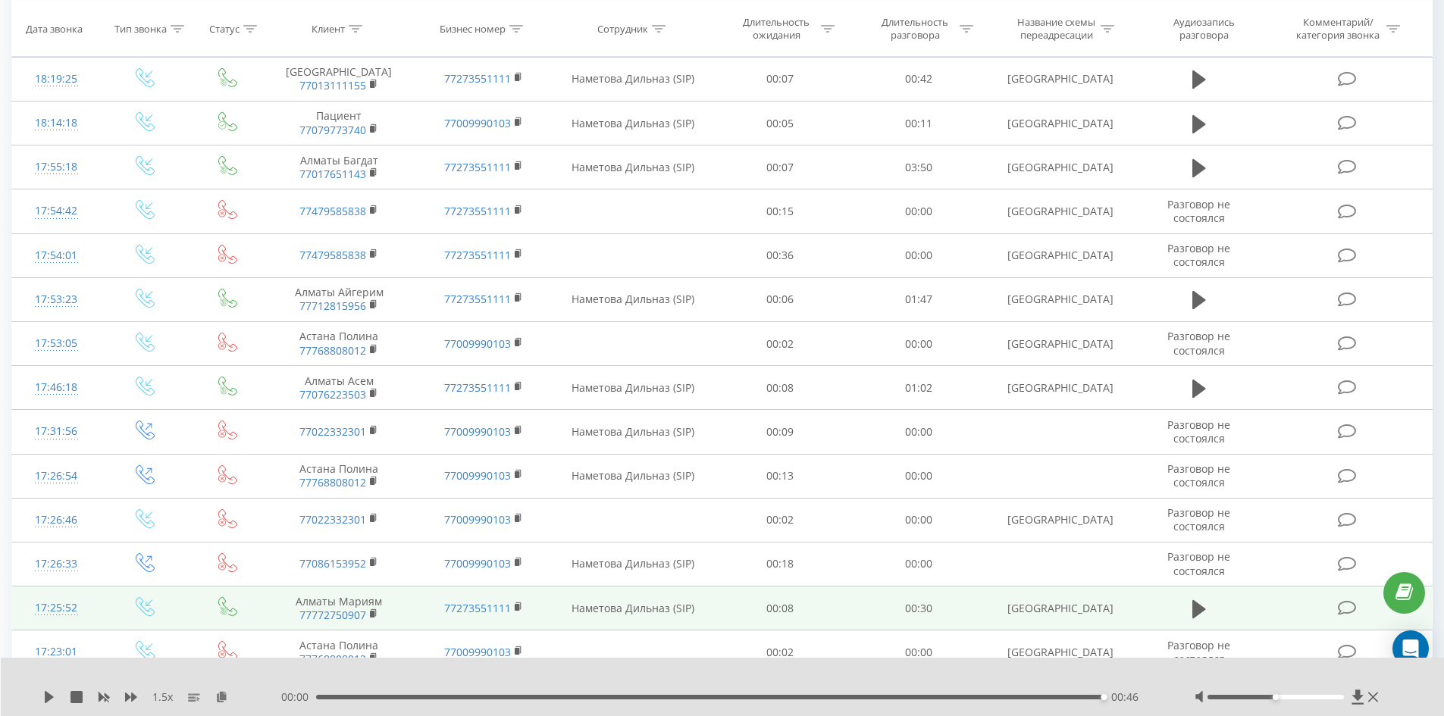
scroll to position [3080, 0]
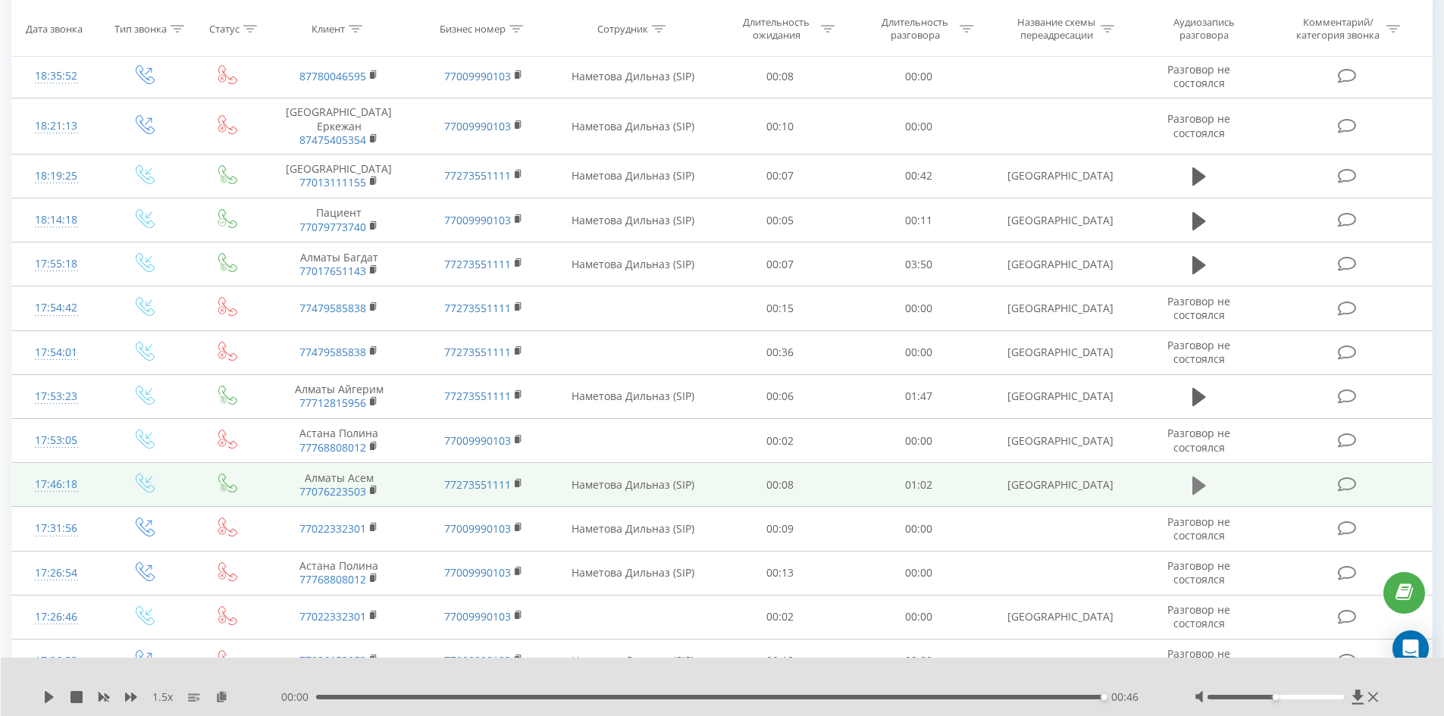
click at [1190, 474] on button at bounding box center [1198, 485] width 23 height 23
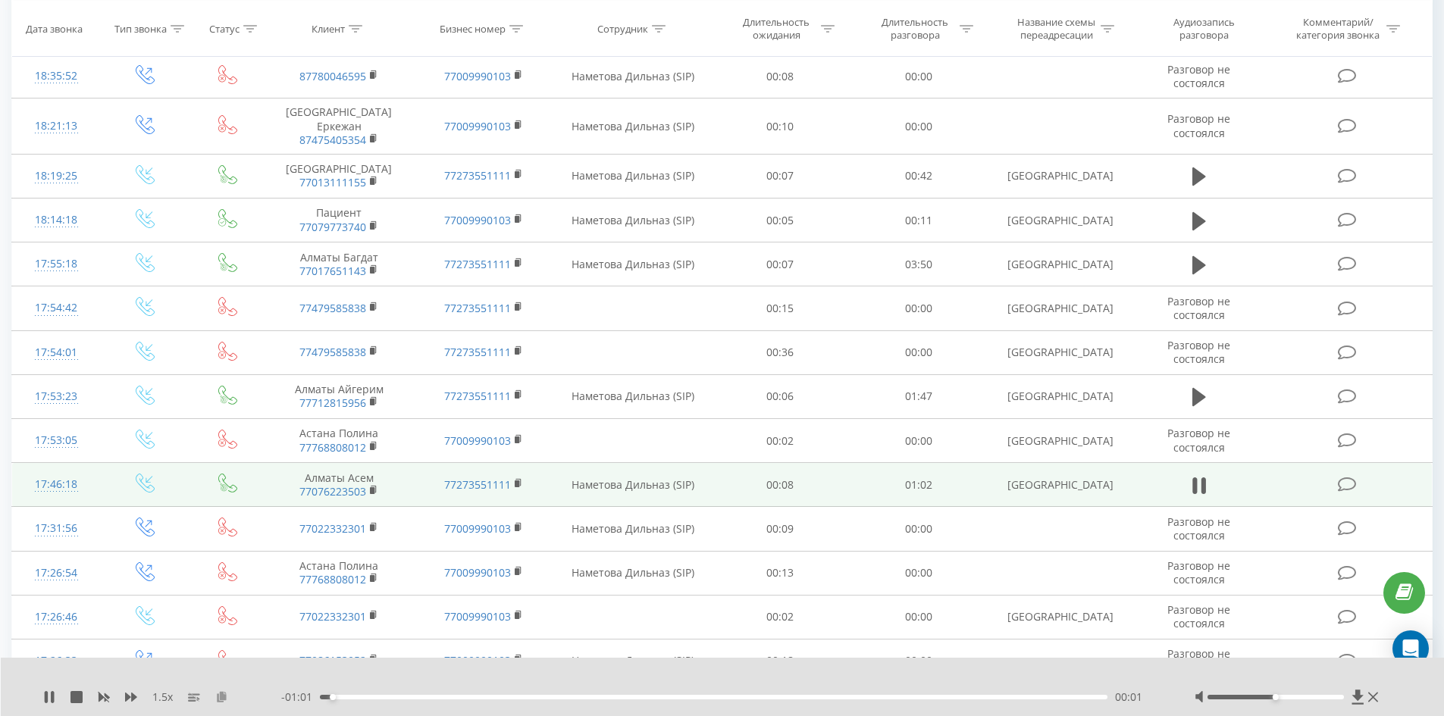
click at [225, 699] on icon at bounding box center [221, 696] width 13 height 11
click at [223, 695] on icon at bounding box center [221, 696] width 13 height 11
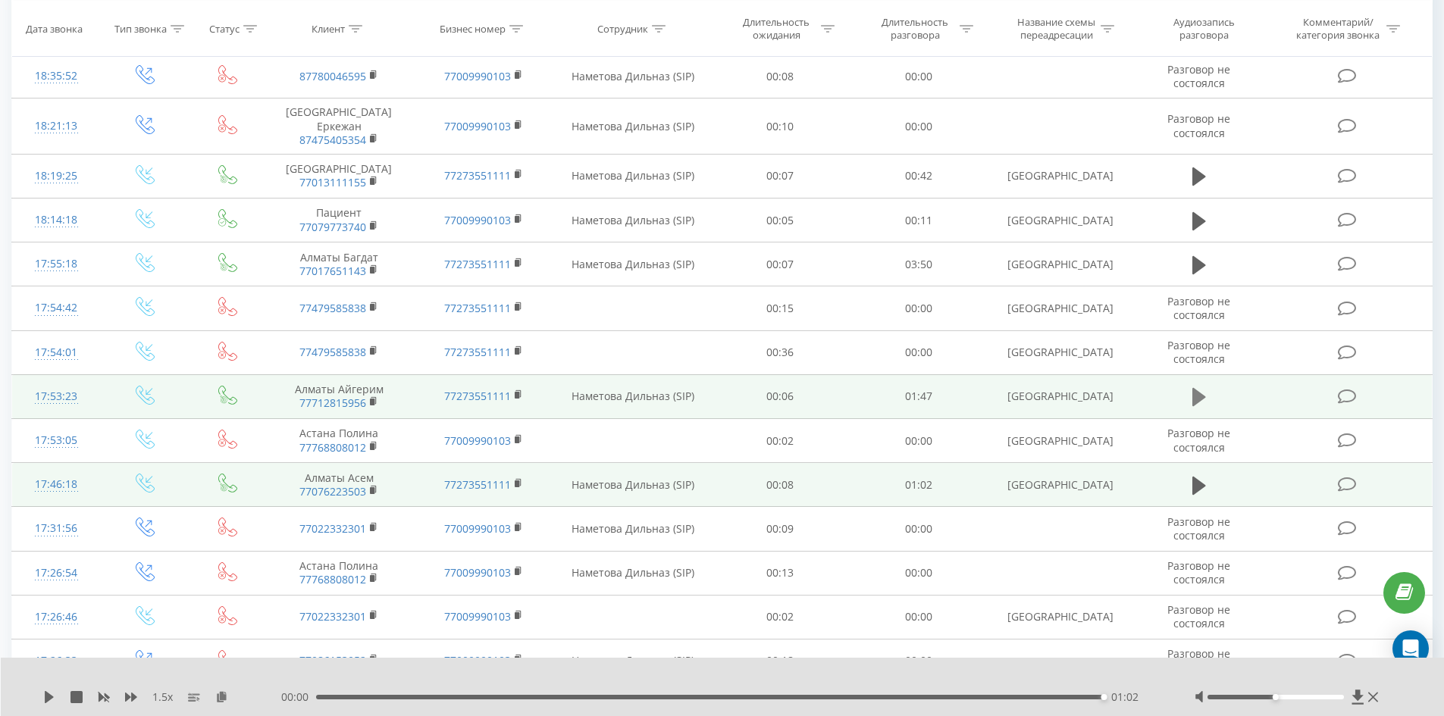
click at [1197, 388] on icon at bounding box center [1199, 397] width 14 height 18
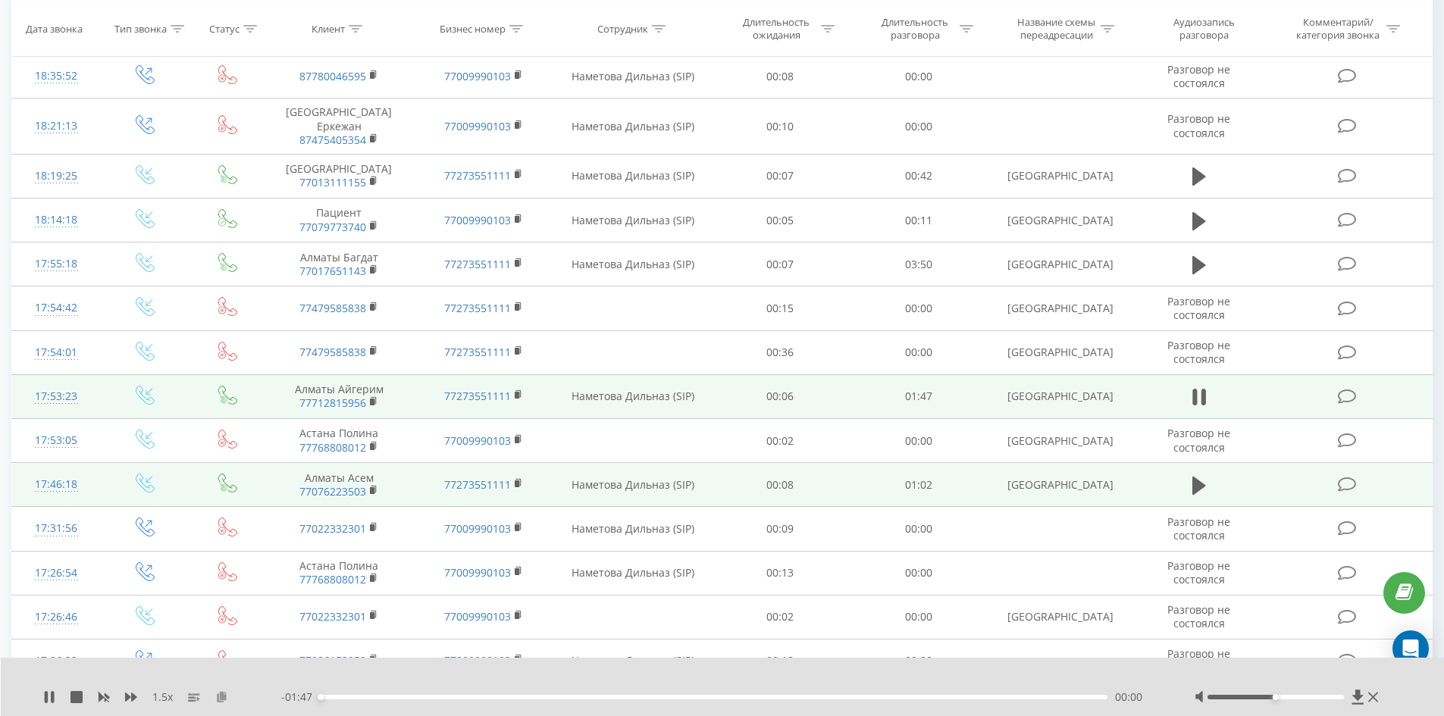
click at [221, 698] on icon at bounding box center [221, 696] width 13 height 11
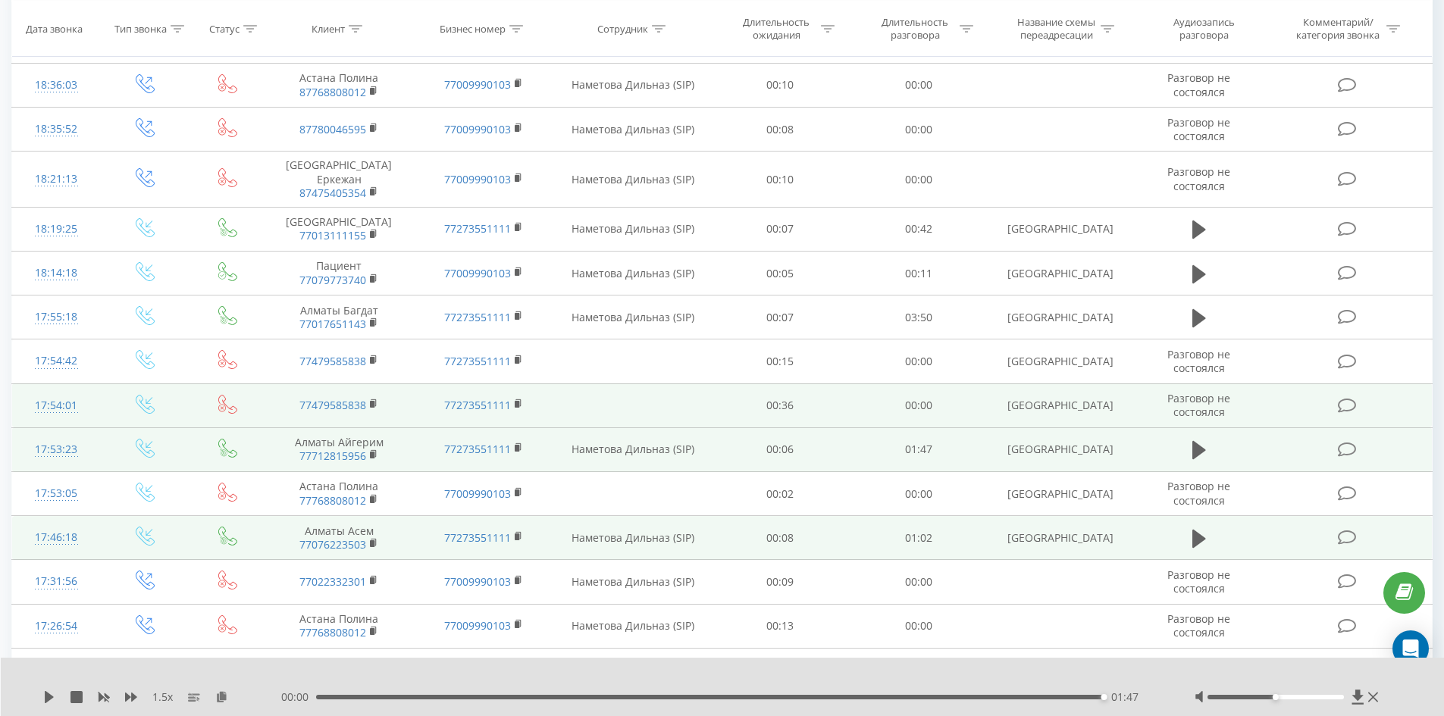
scroll to position [3005, 0]
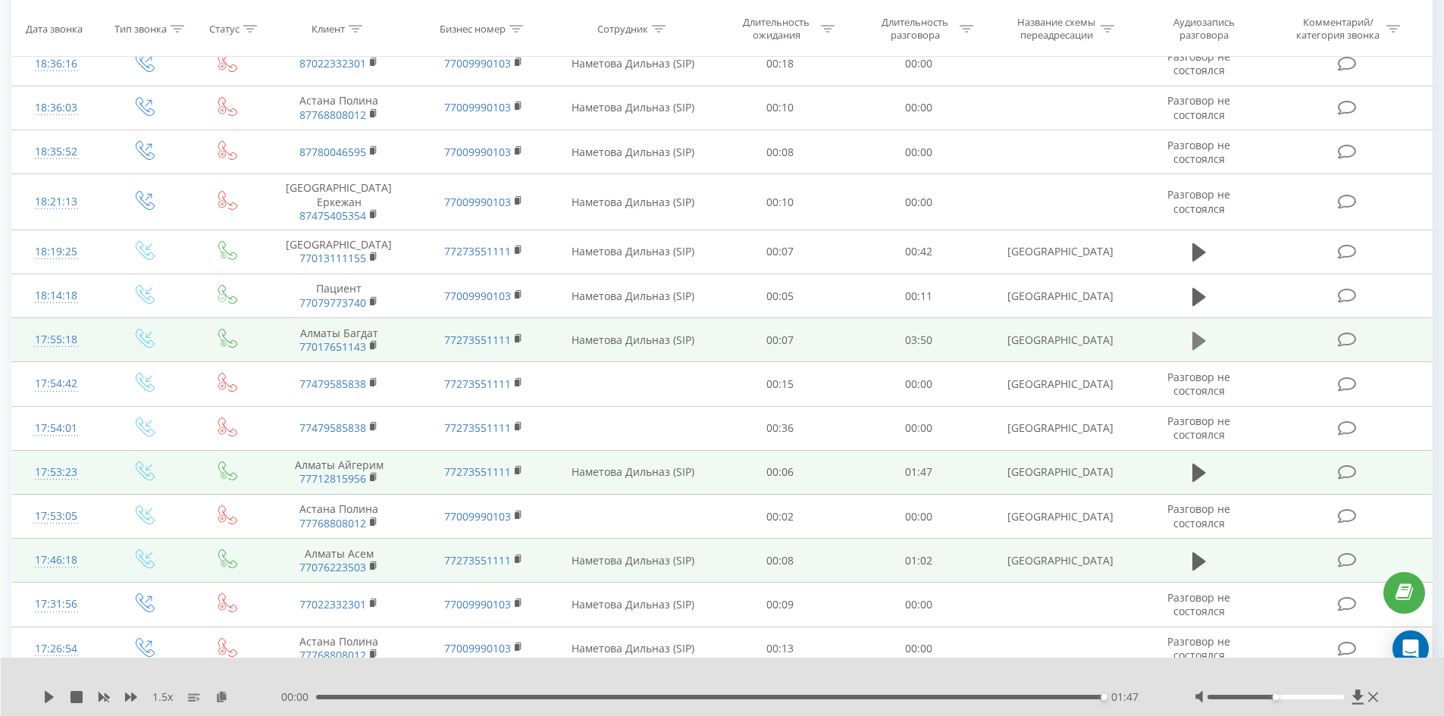
click at [1203, 330] on icon at bounding box center [1199, 340] width 14 height 21
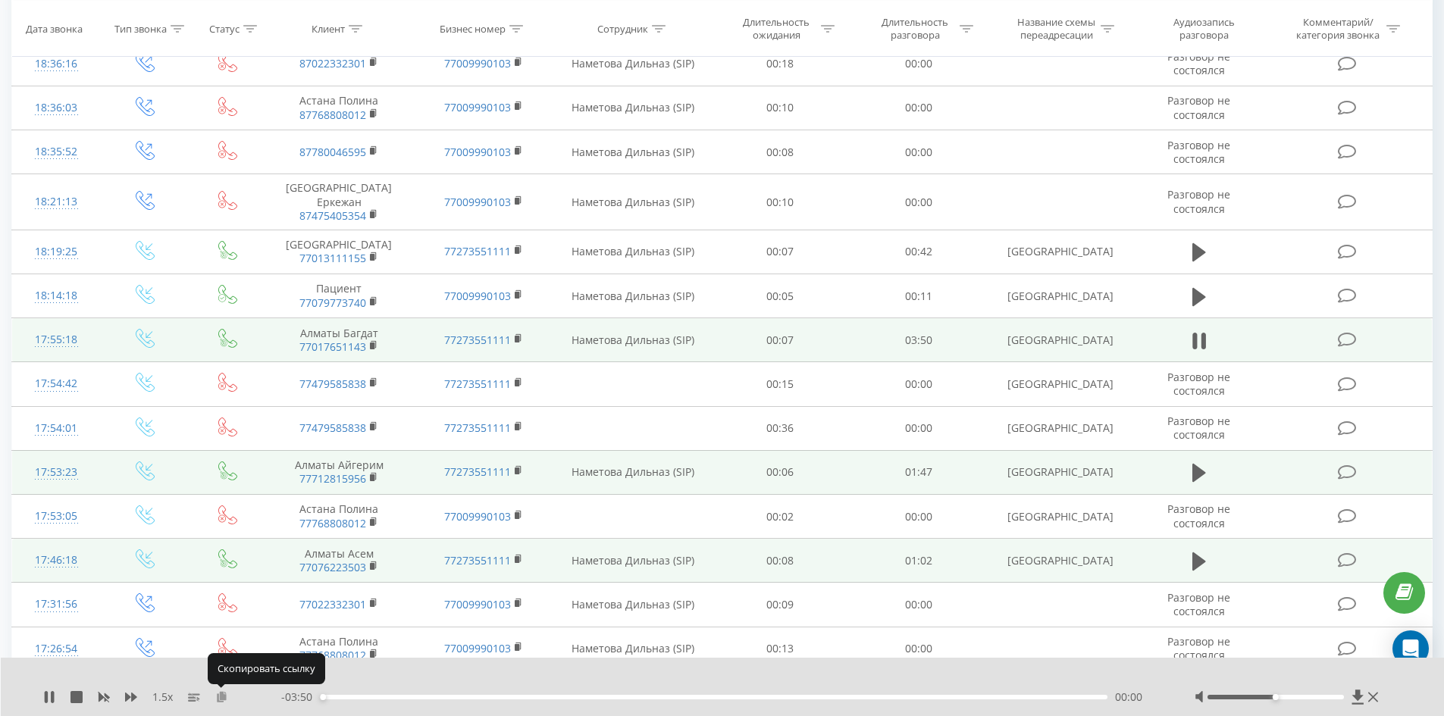
click at [222, 696] on icon at bounding box center [221, 696] width 13 height 11
click at [219, 696] on icon at bounding box center [221, 696] width 13 height 11
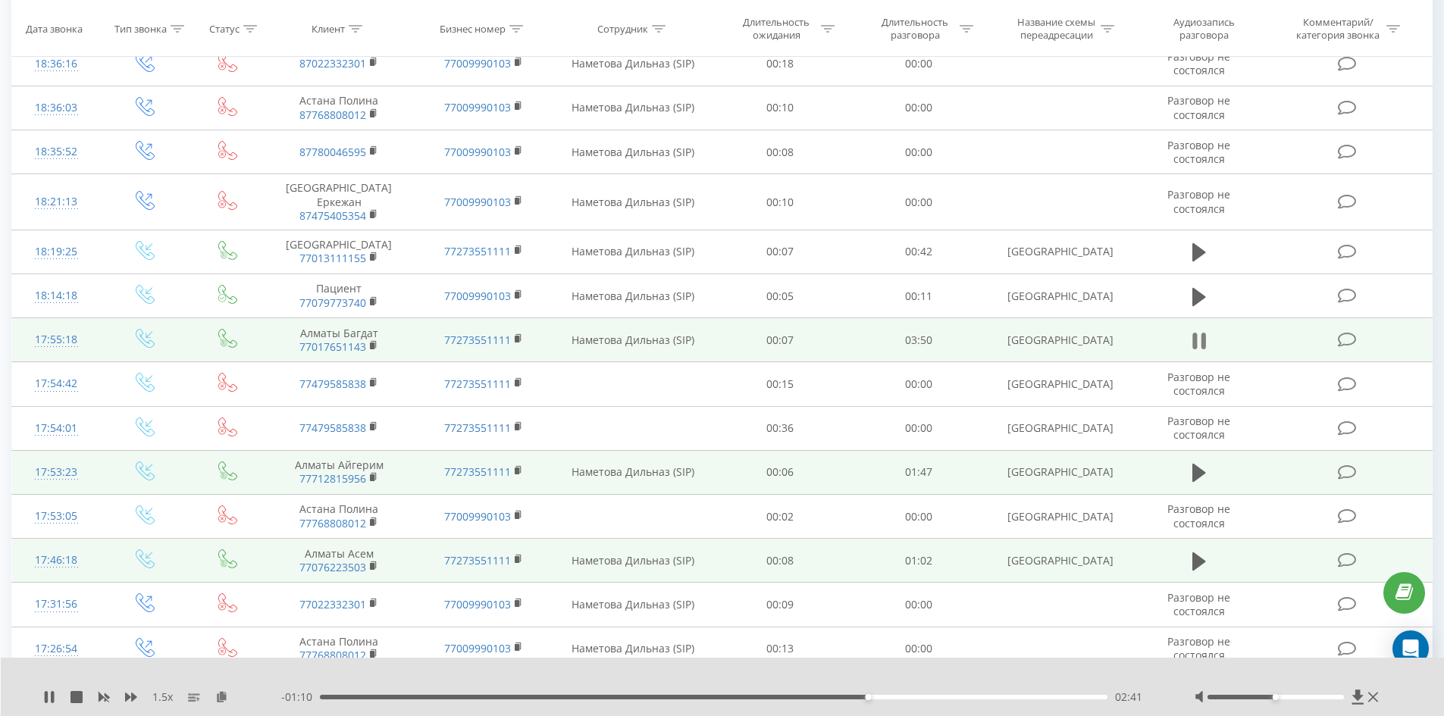
click at [1193, 333] on icon at bounding box center [1194, 341] width 5 height 17
click at [1192, 332] on icon at bounding box center [1199, 341] width 14 height 18
click at [1017, 697] on div "03:25" at bounding box center [714, 697] width 788 height 5
click at [1062, 698] on div "03:26" at bounding box center [714, 697] width 788 height 5
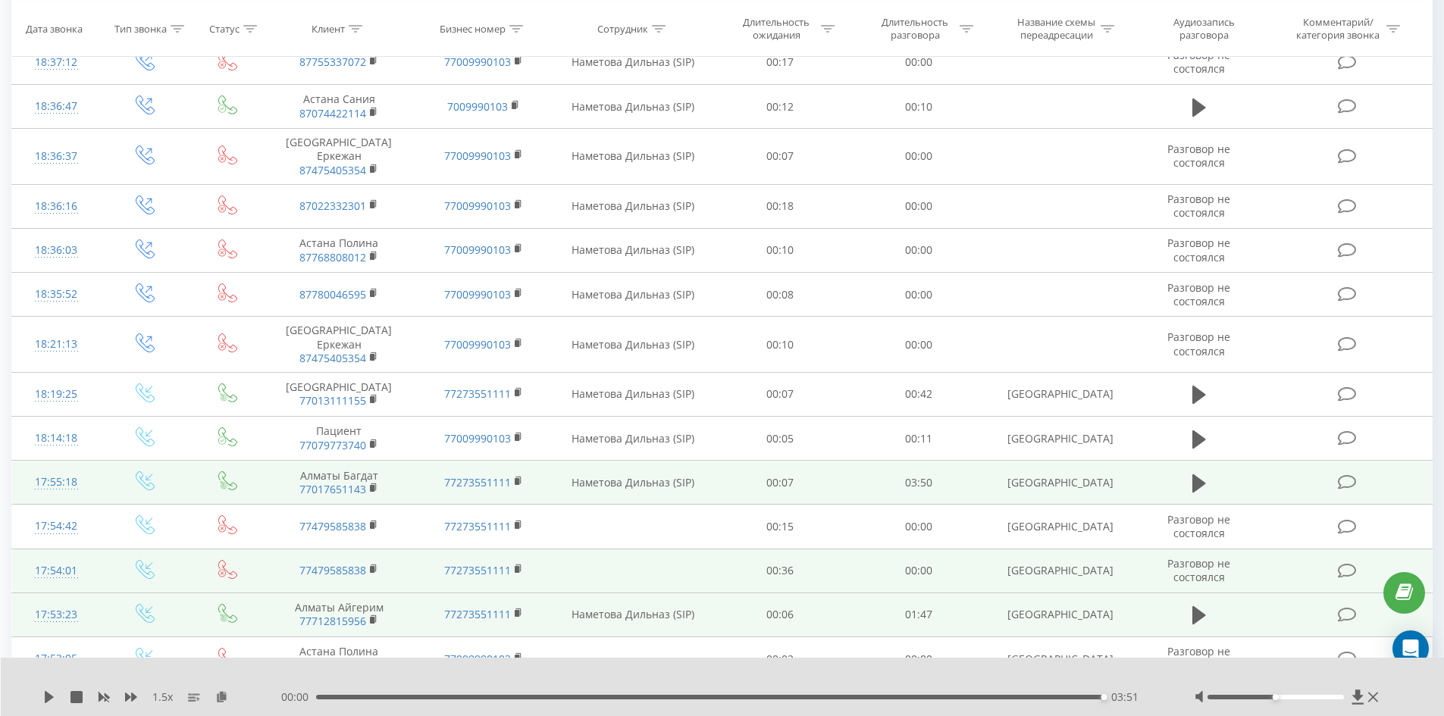
scroll to position [2853, 0]
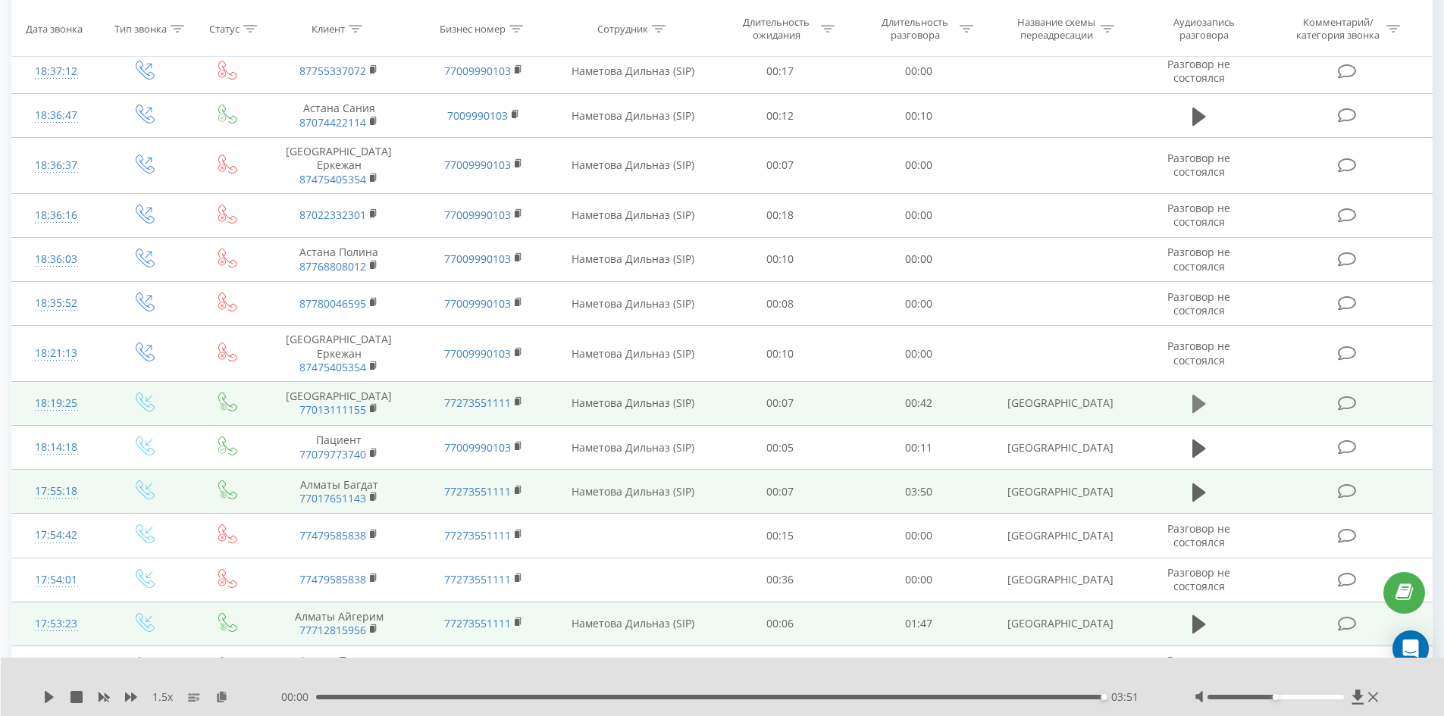
click at [1192, 393] on icon at bounding box center [1199, 403] width 14 height 21
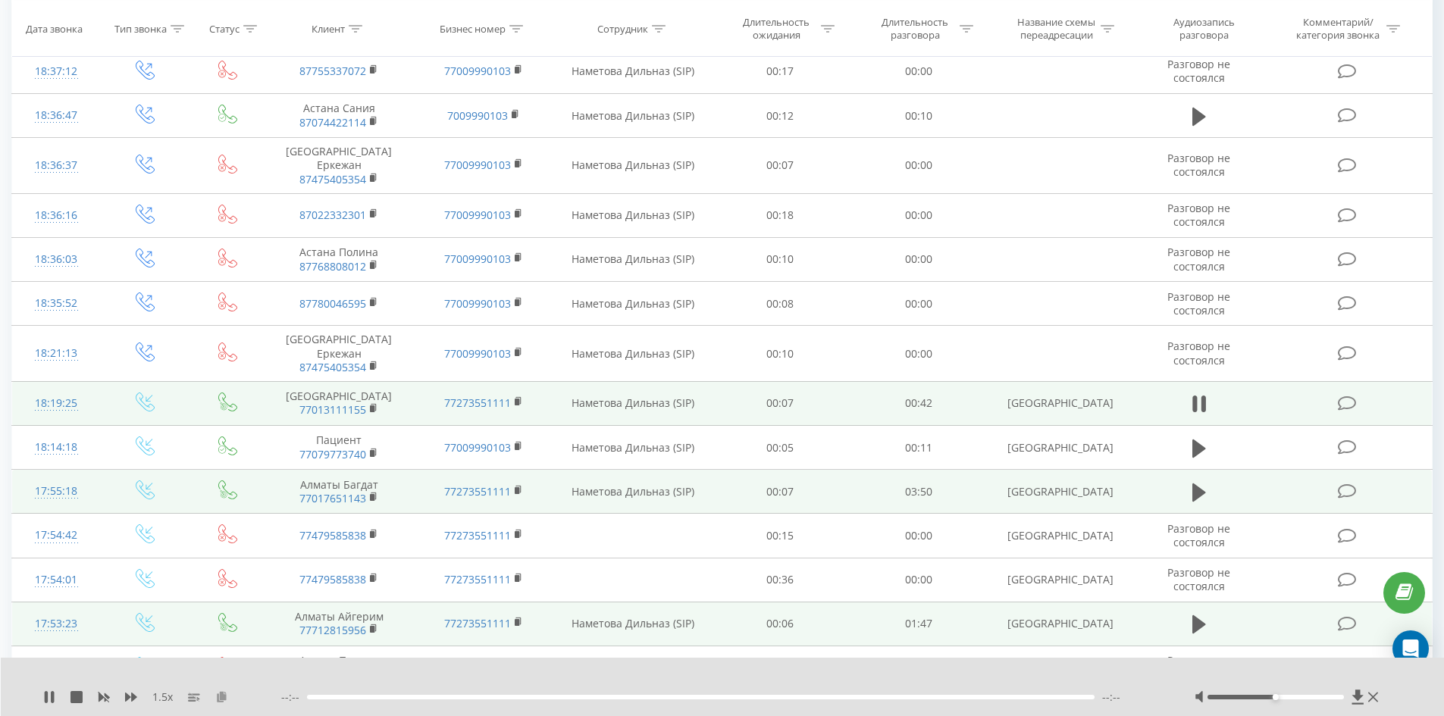
click at [221, 695] on icon at bounding box center [221, 696] width 13 height 11
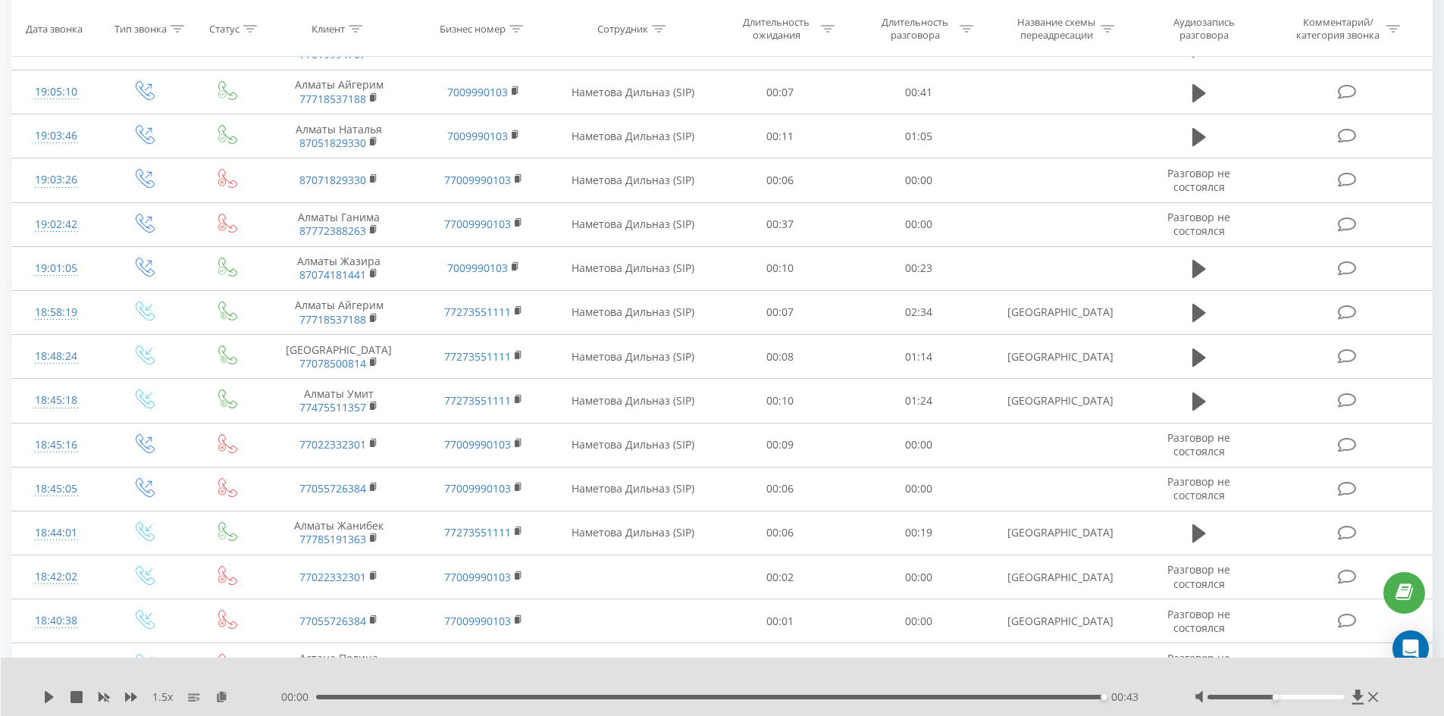
scroll to position [2095, 0]
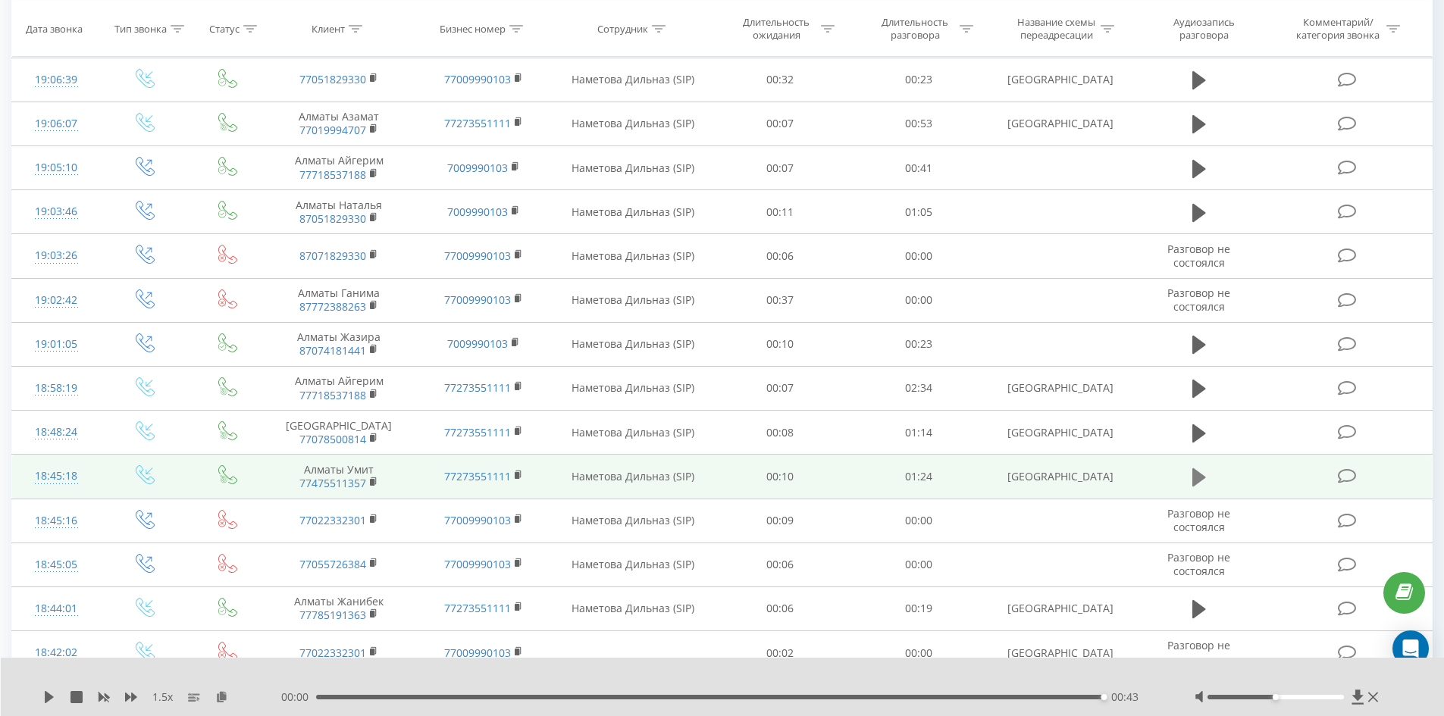
click at [1197, 476] on icon at bounding box center [1199, 477] width 14 height 18
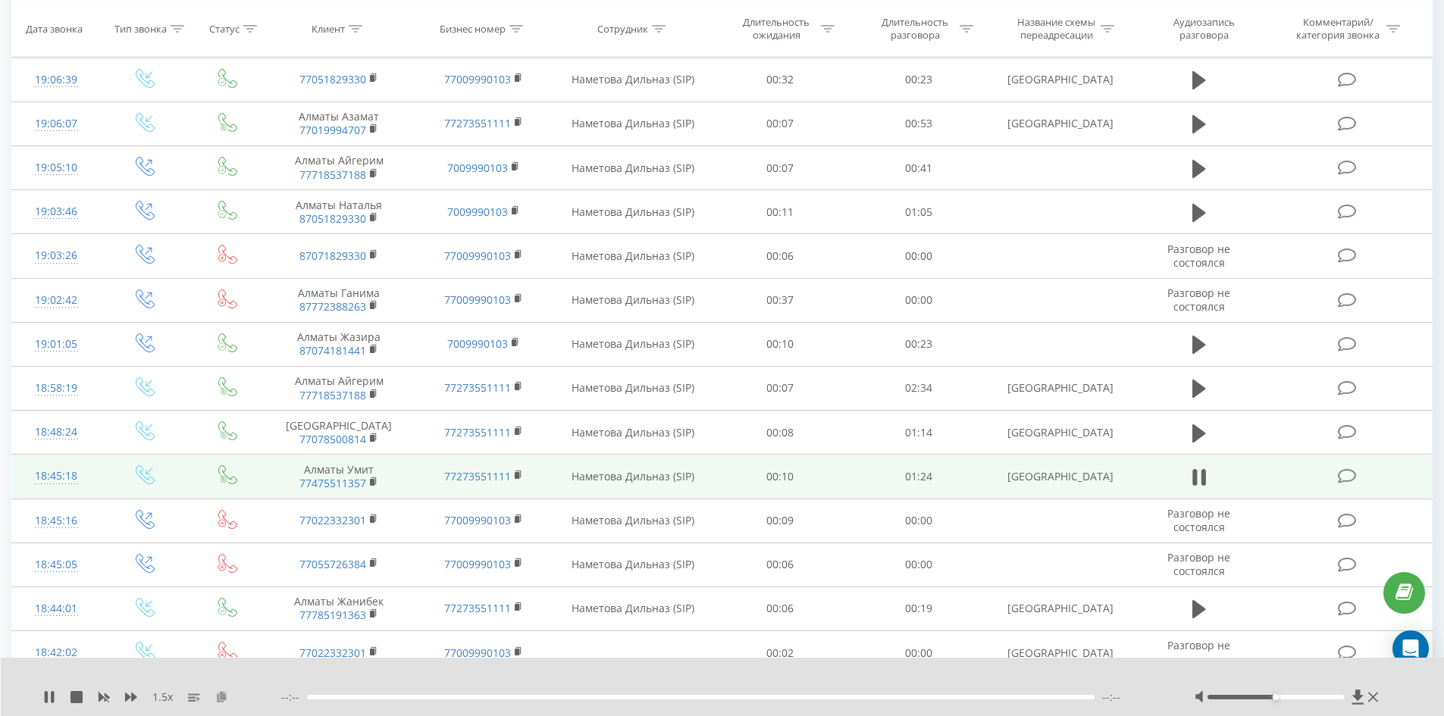
click at [226, 697] on icon at bounding box center [221, 696] width 13 height 11
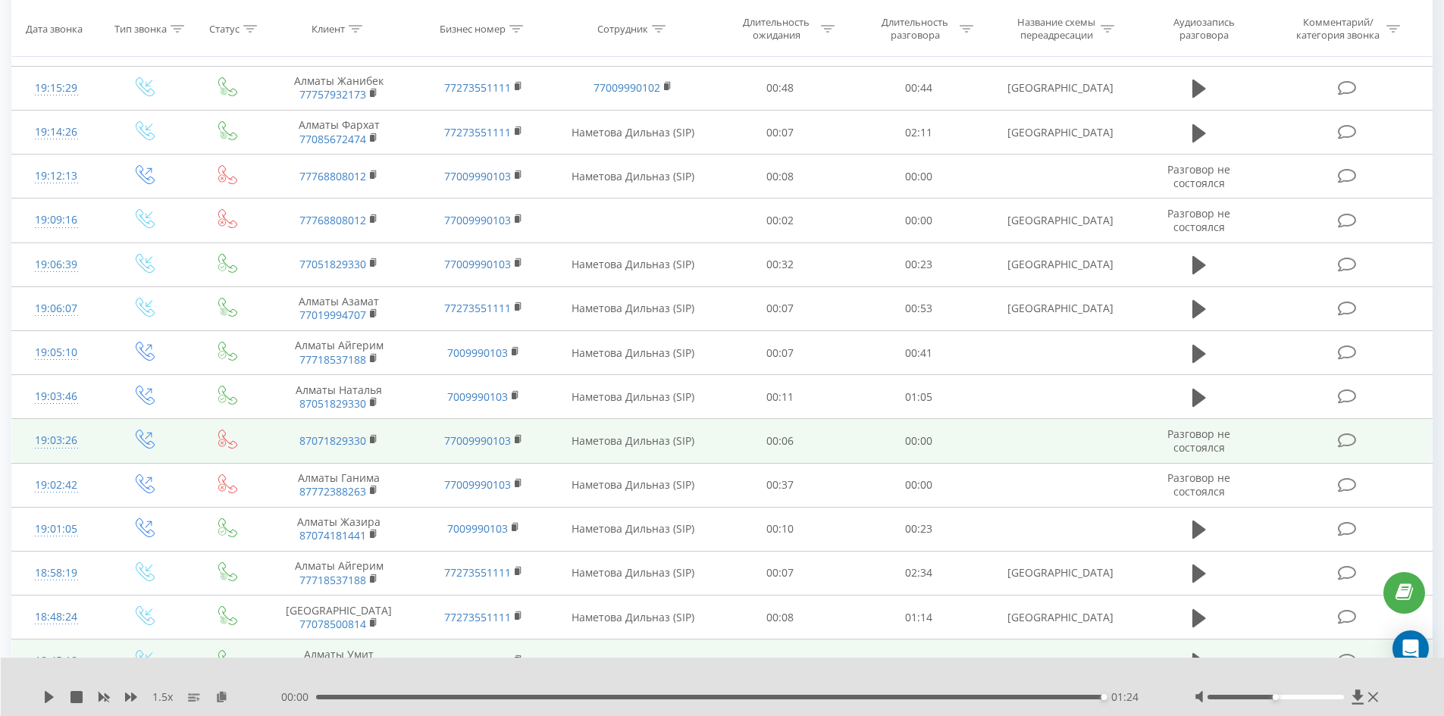
scroll to position [1944, 0]
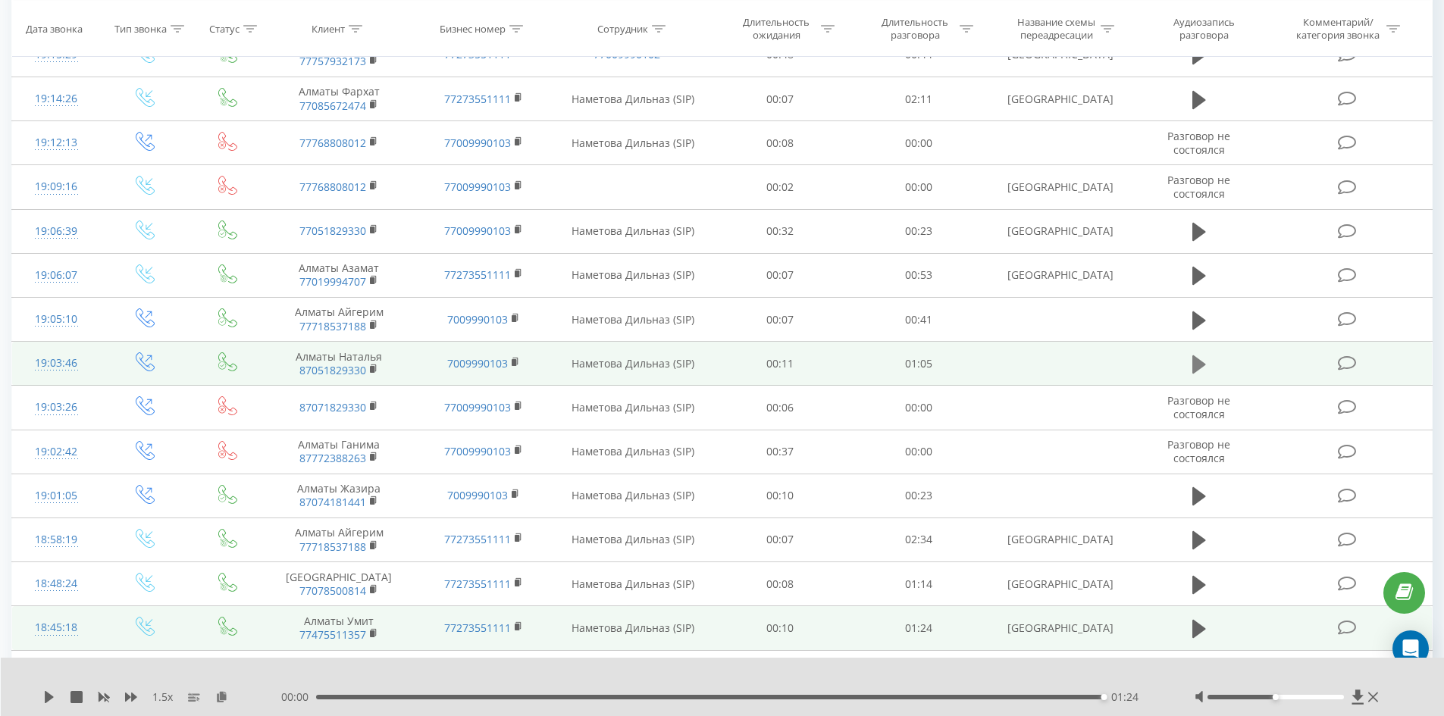
click at [1193, 363] on icon at bounding box center [1199, 364] width 14 height 18
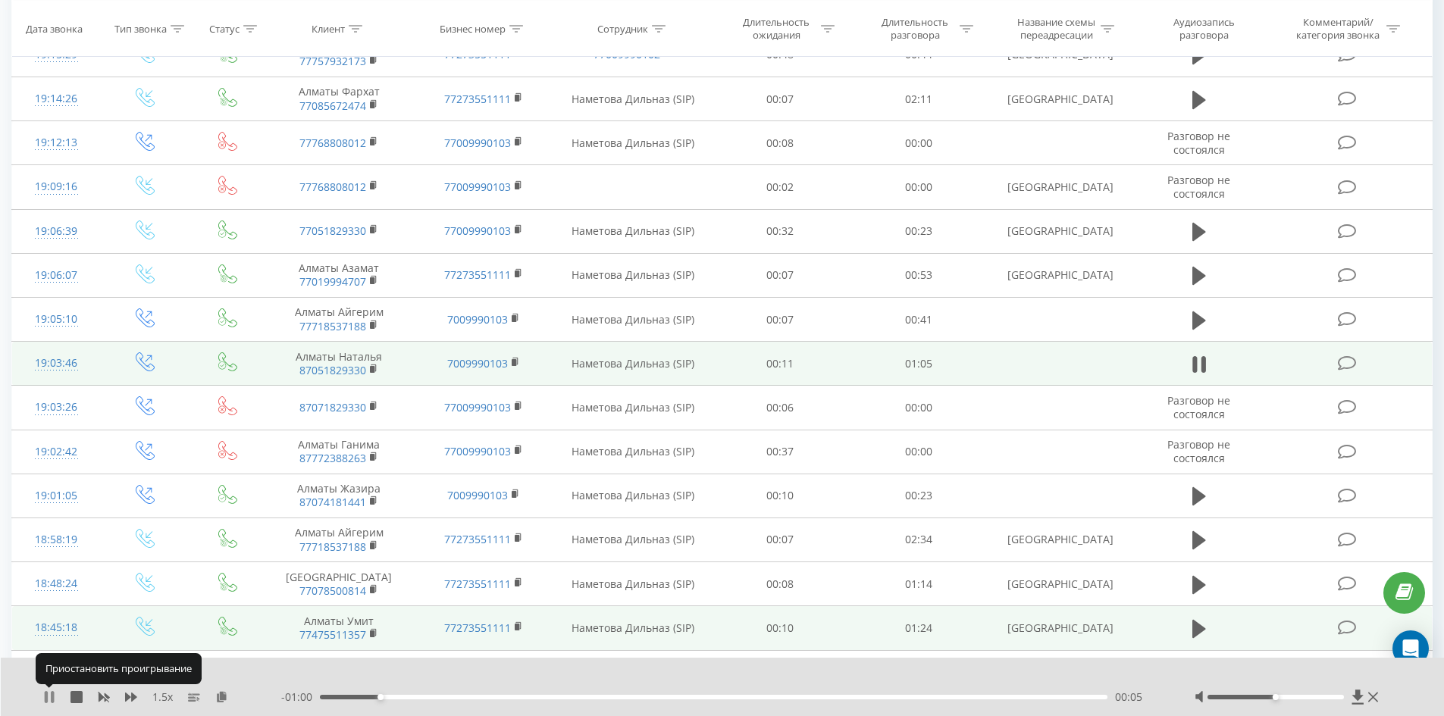
click at [48, 695] on icon at bounding box center [46, 697] width 3 height 12
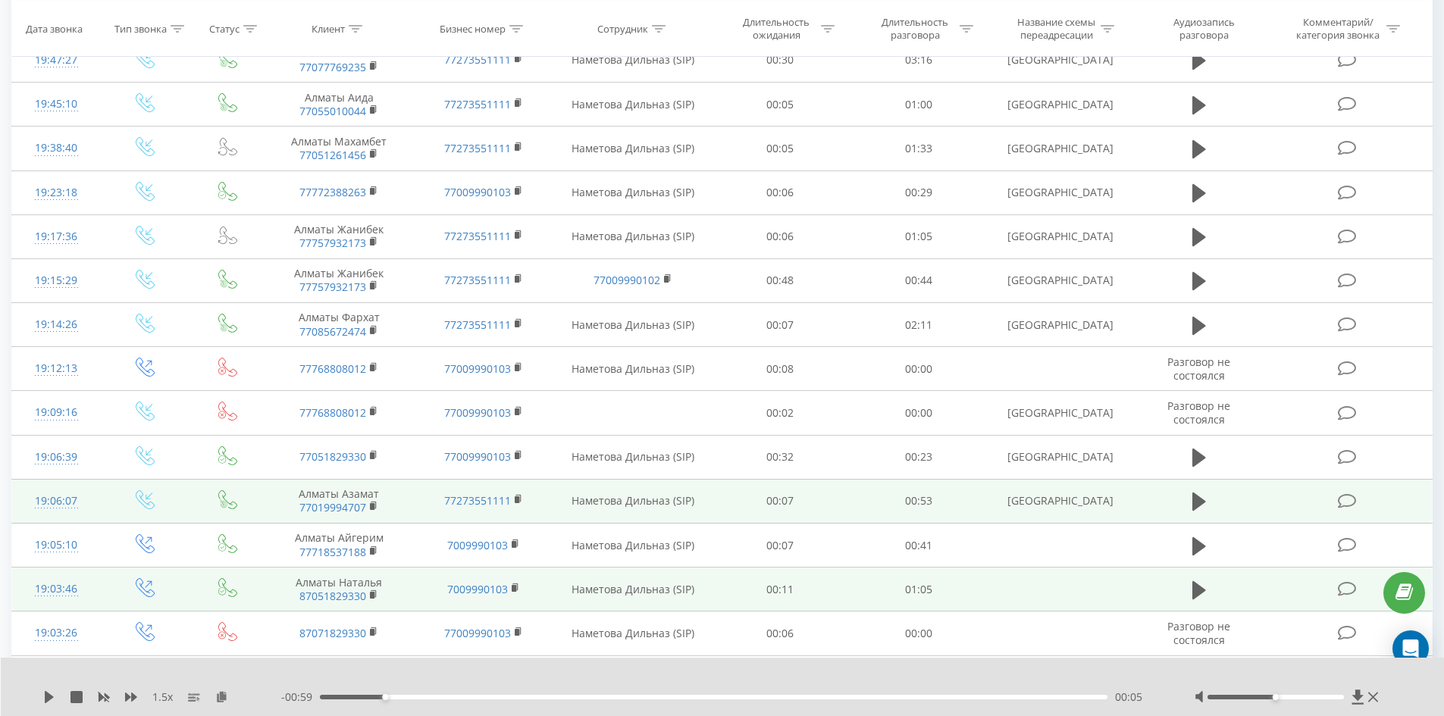
scroll to position [1716, 0]
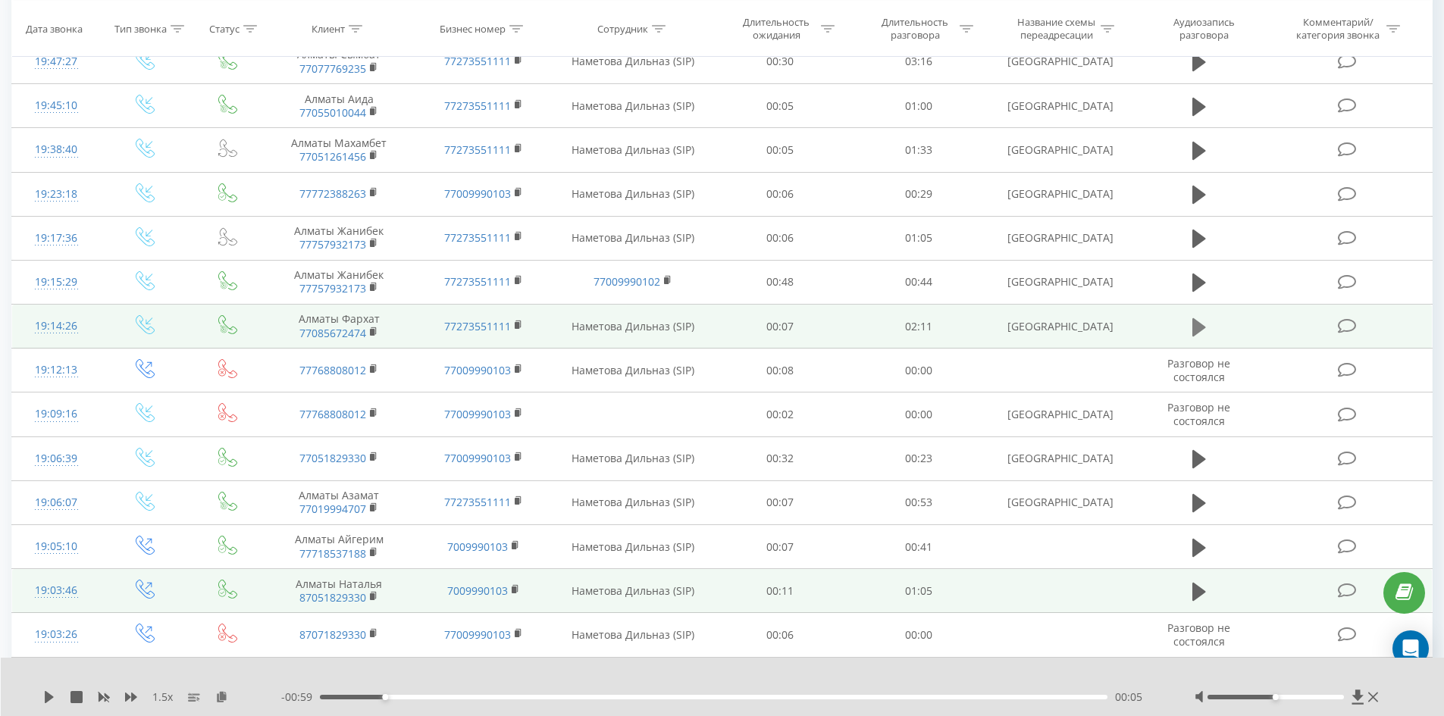
click at [1197, 327] on icon at bounding box center [1199, 327] width 14 height 18
click at [221, 699] on icon at bounding box center [221, 696] width 13 height 11
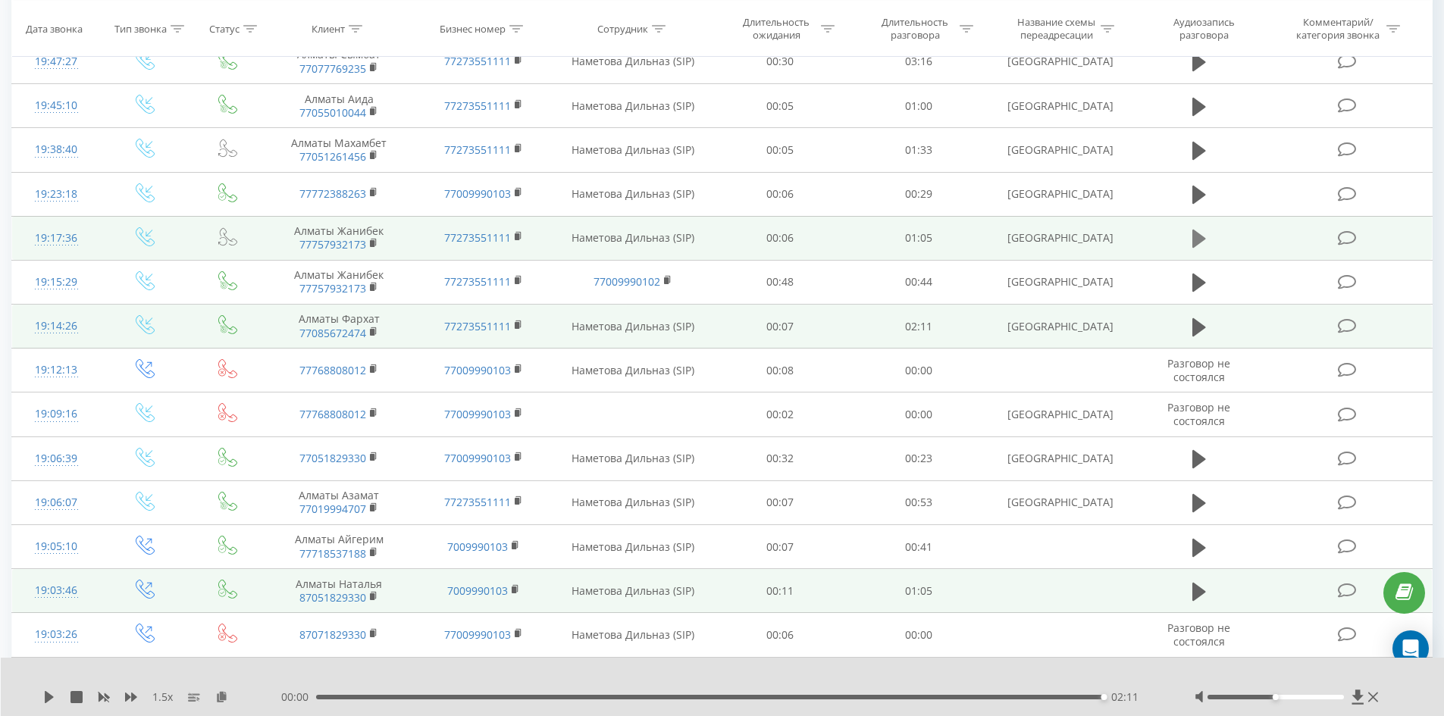
click at [1196, 239] on icon at bounding box center [1199, 239] width 14 height 18
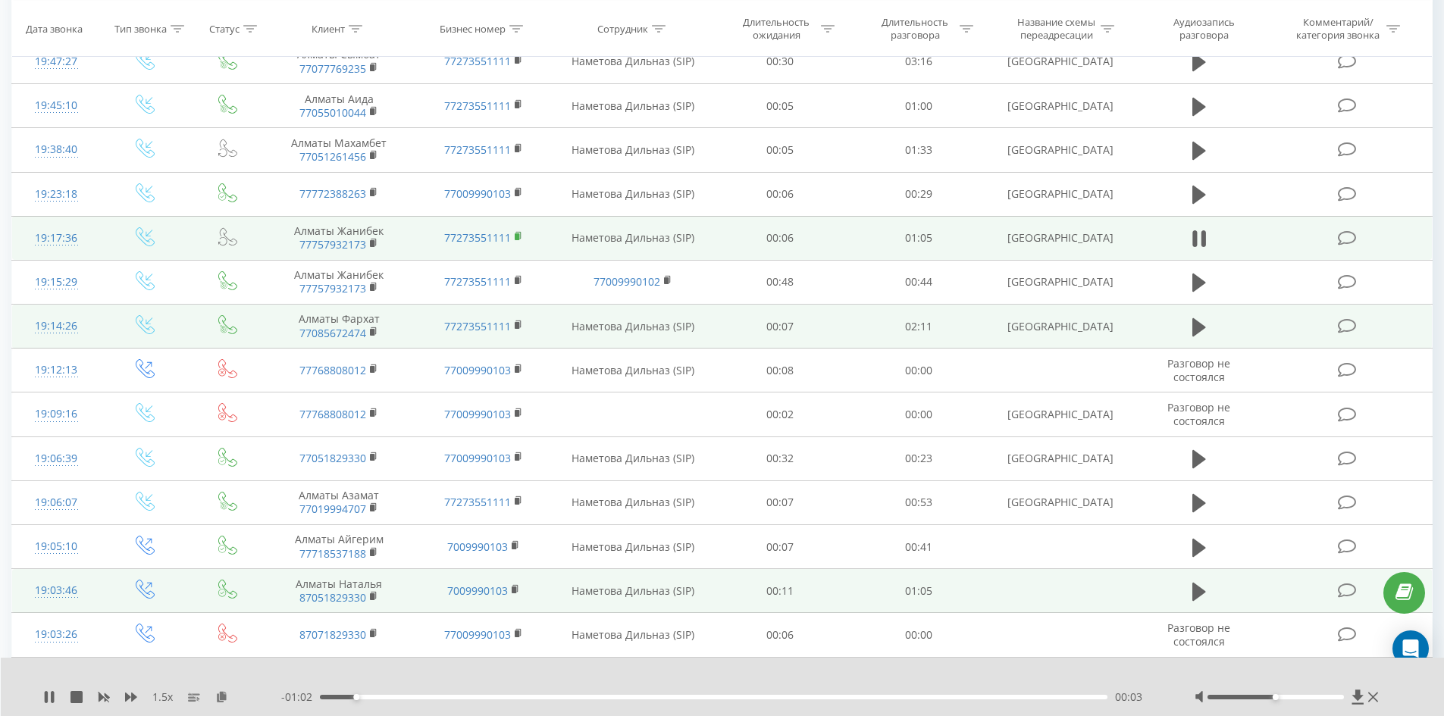
click at [518, 236] on rect at bounding box center [517, 236] width 5 height 7
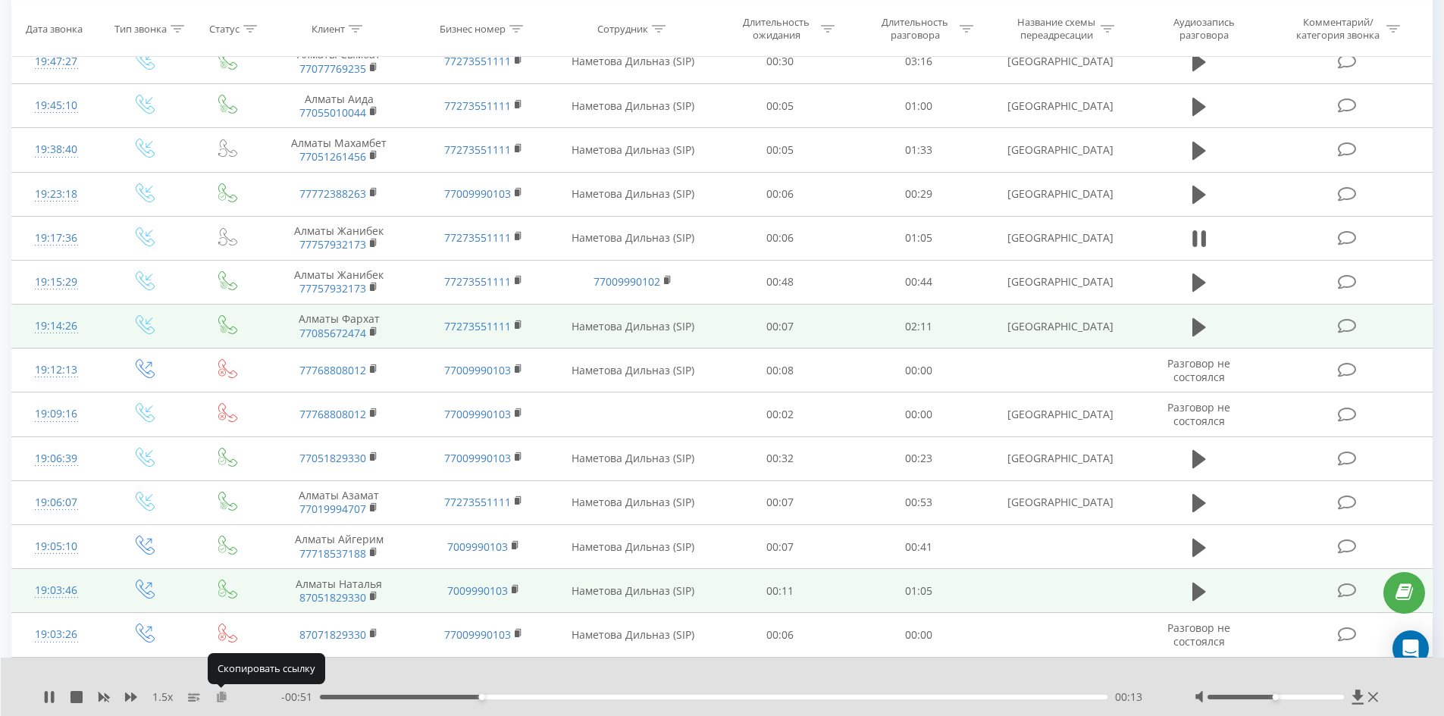
click at [218, 699] on icon at bounding box center [221, 696] width 13 height 11
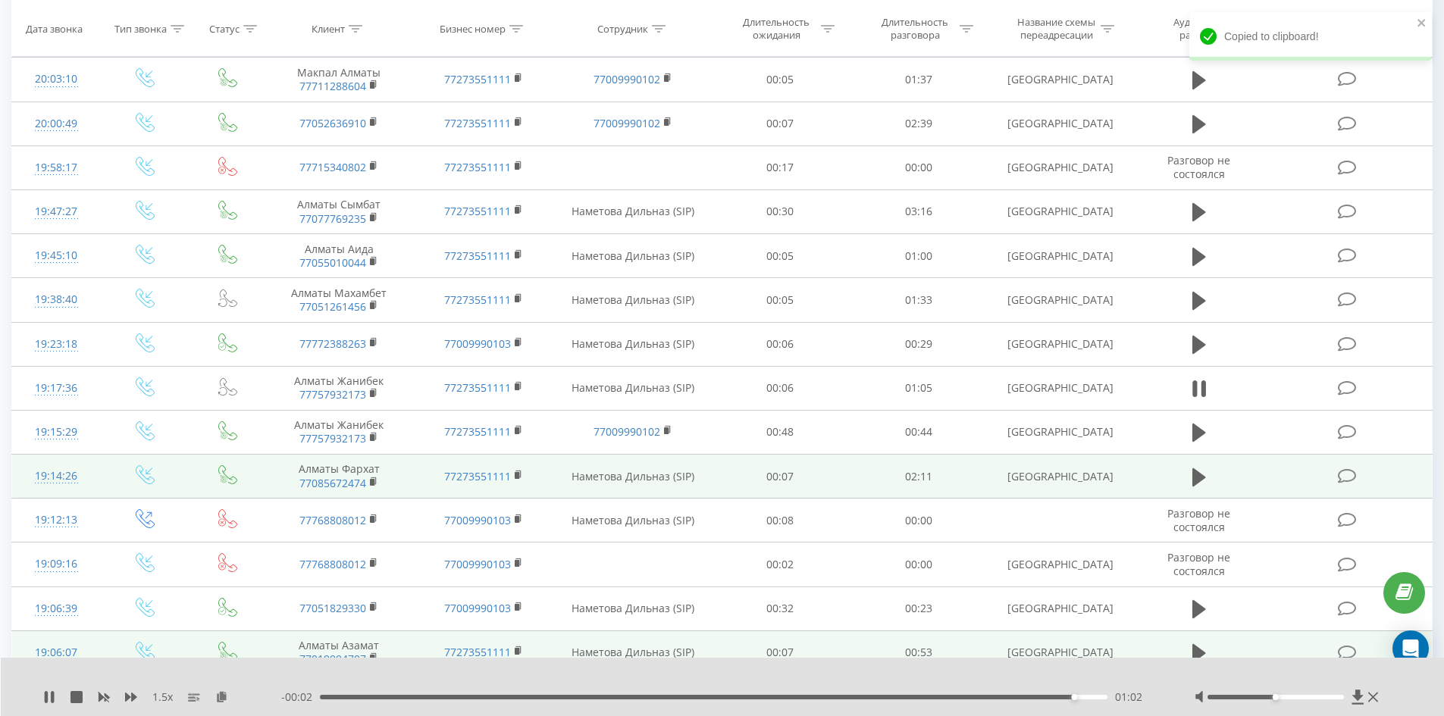
scroll to position [1565, 0]
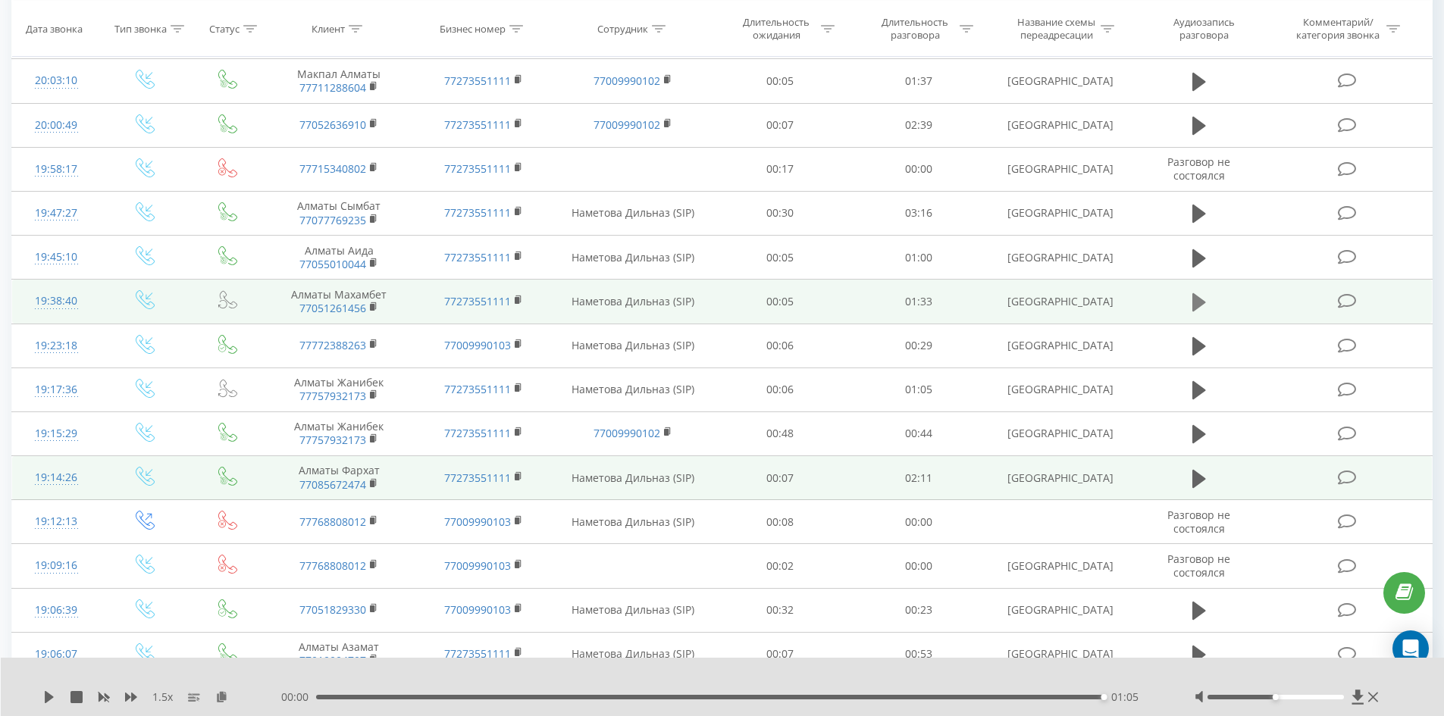
click at [1193, 300] on icon at bounding box center [1199, 302] width 14 height 18
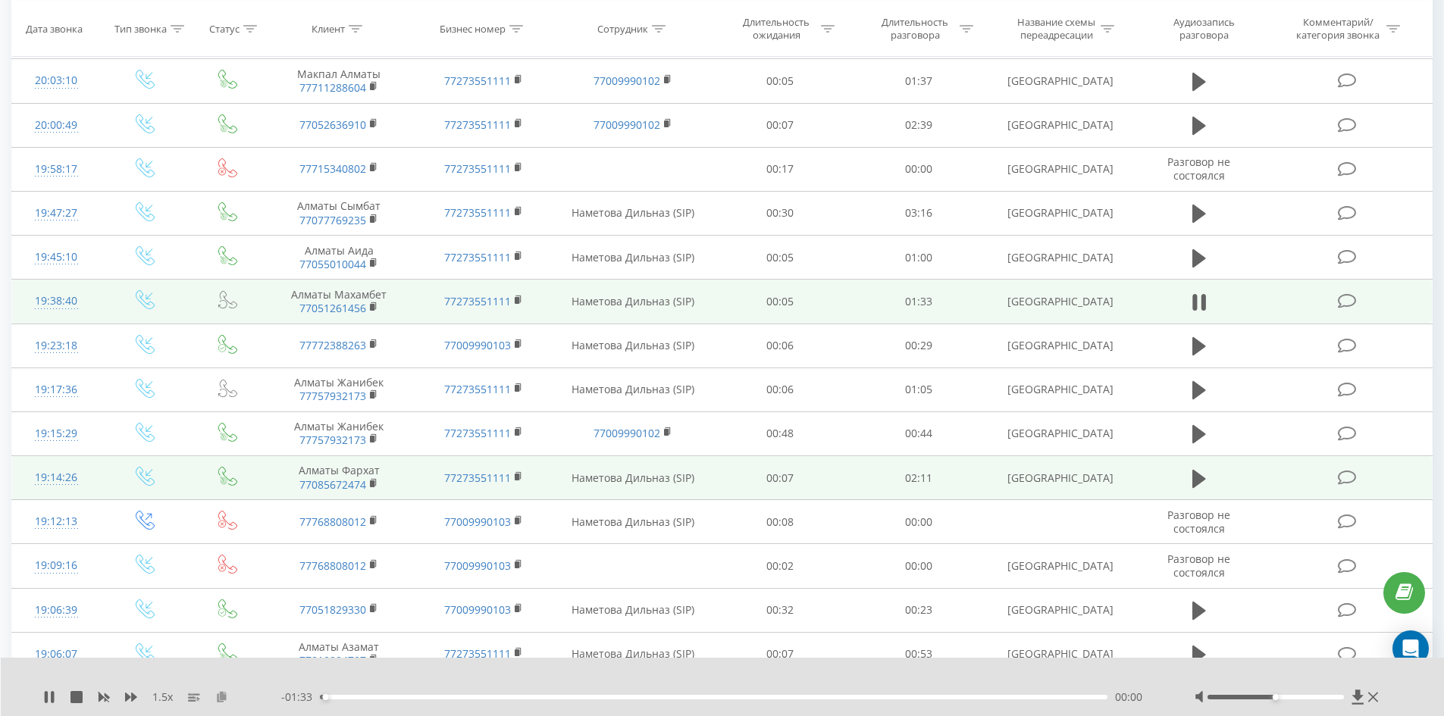
click at [217, 699] on icon at bounding box center [221, 696] width 13 height 11
click at [221, 697] on icon at bounding box center [221, 696] width 13 height 11
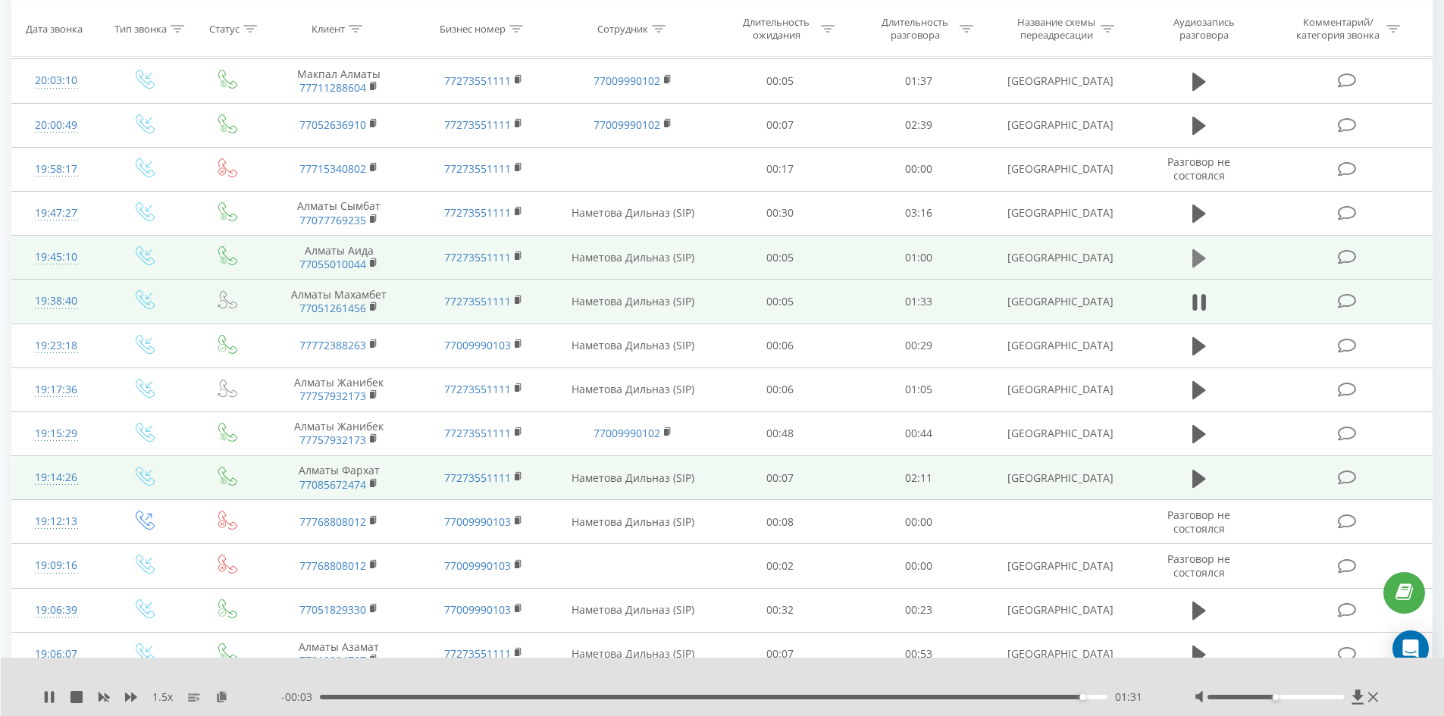
click at [1200, 258] on icon at bounding box center [1199, 258] width 14 height 18
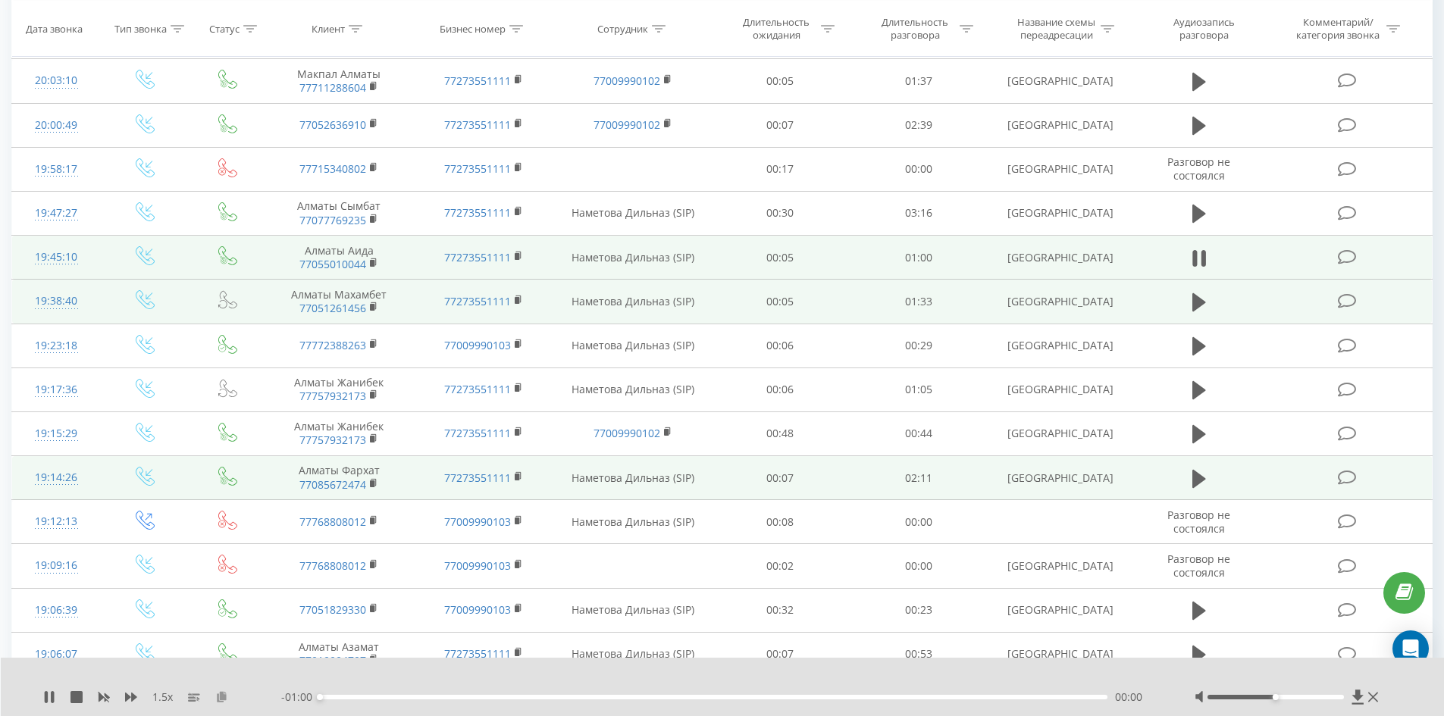
click at [220, 696] on icon at bounding box center [221, 696] width 13 height 11
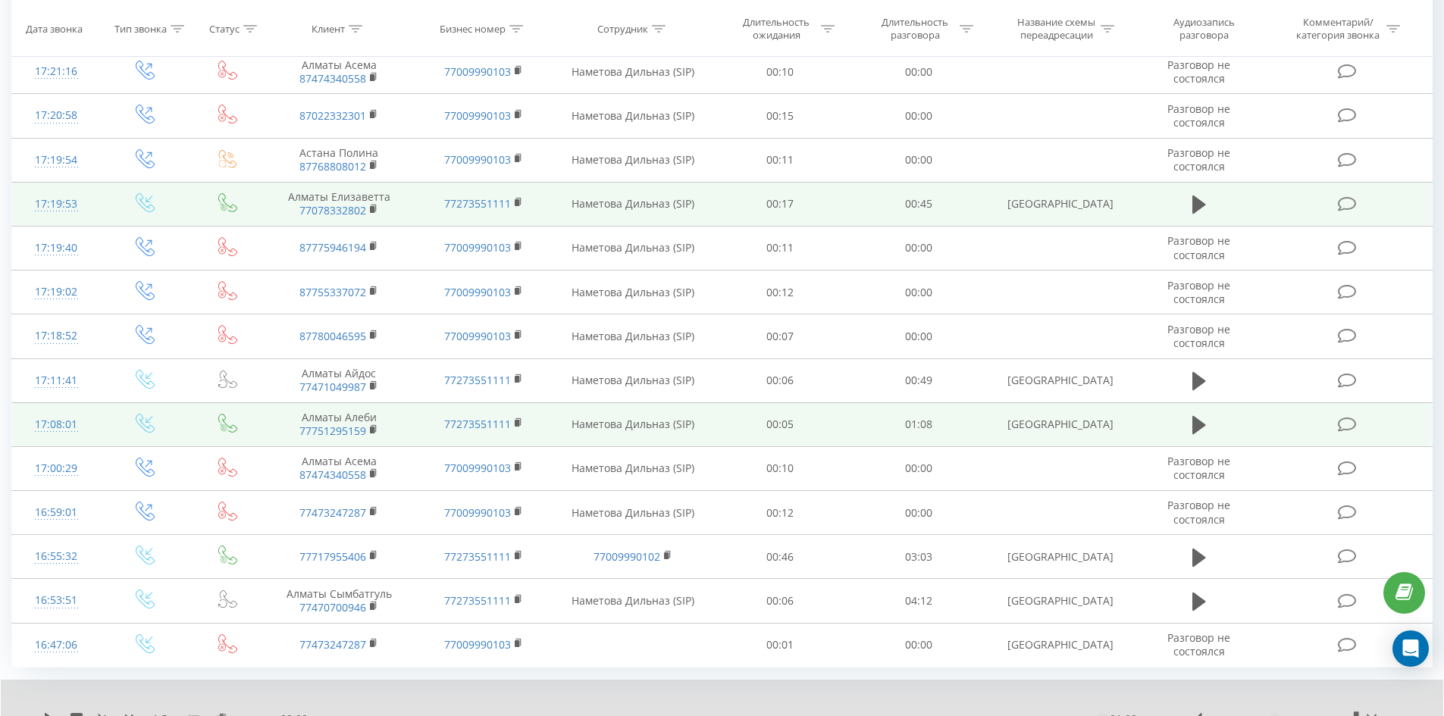
scroll to position [4065, 0]
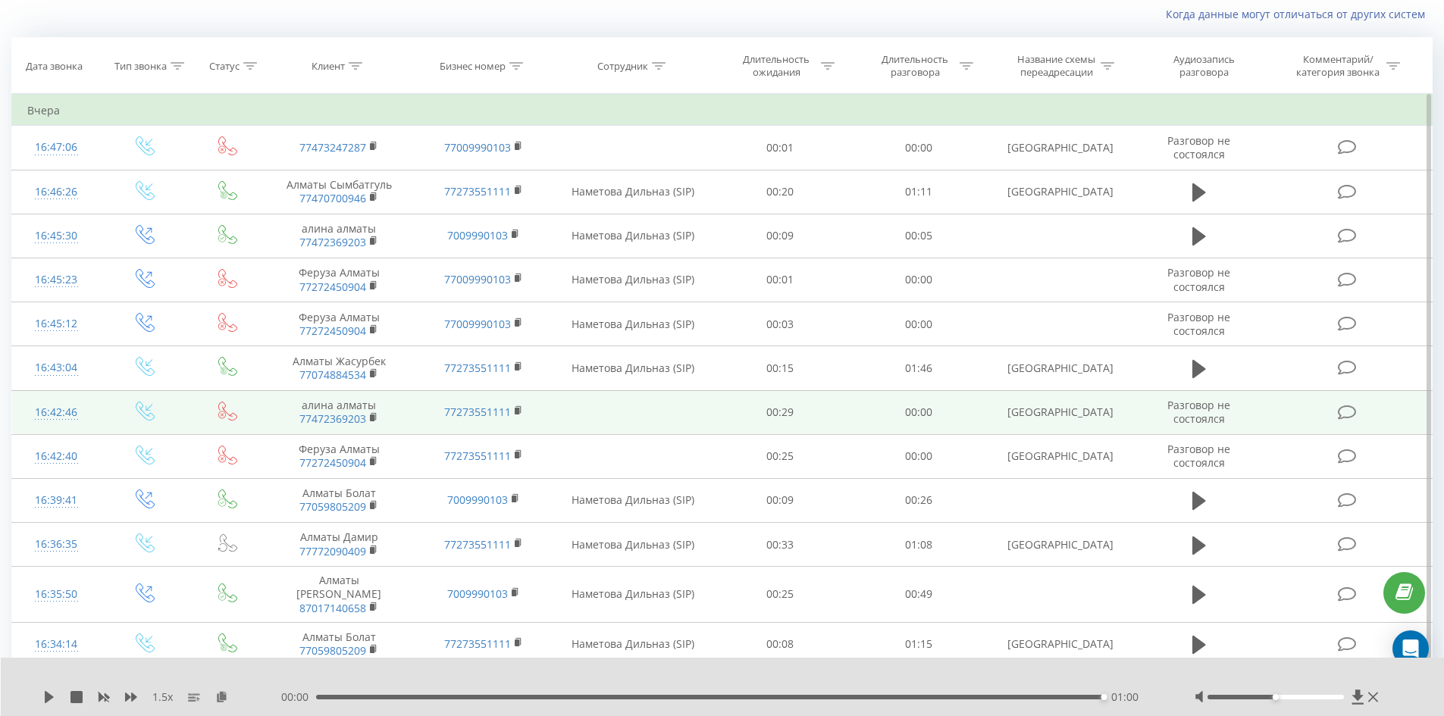
scroll to position [100, 0]
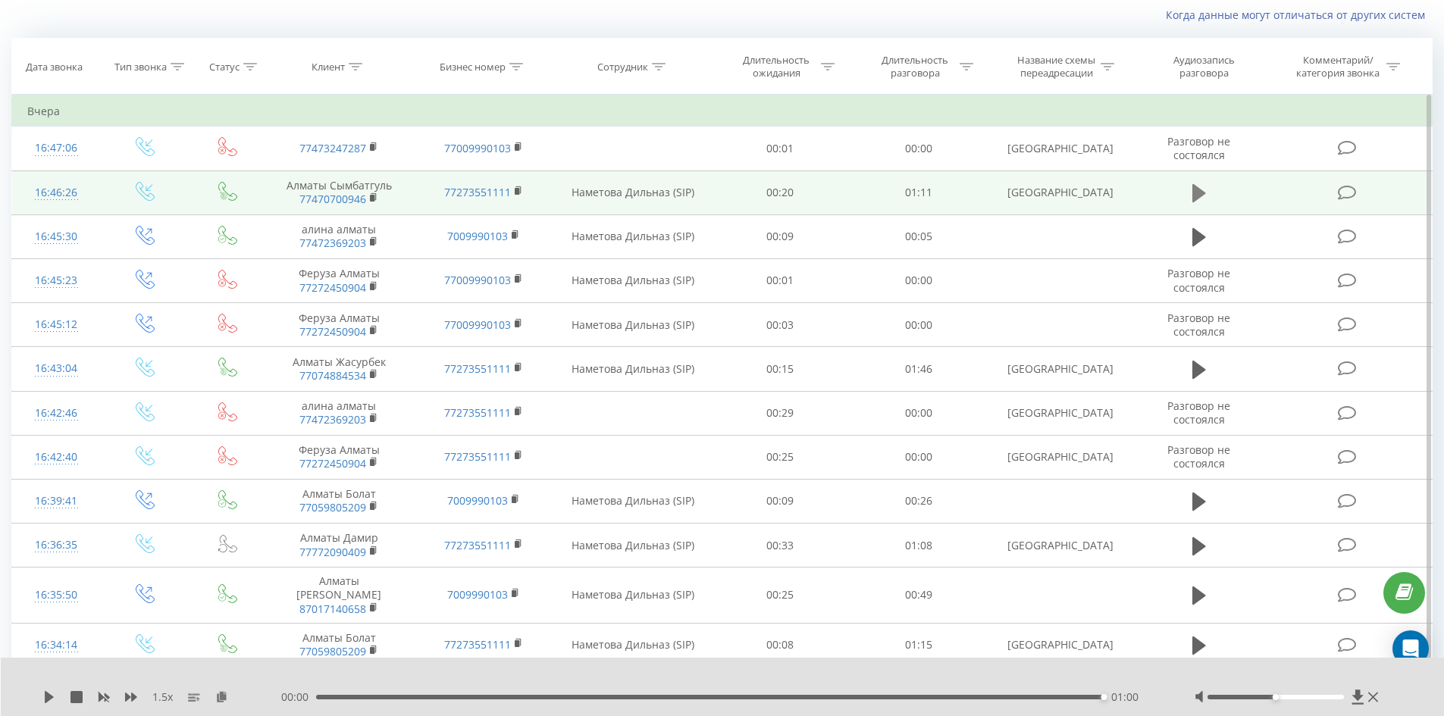
click at [1197, 194] on icon at bounding box center [1199, 193] width 14 height 18
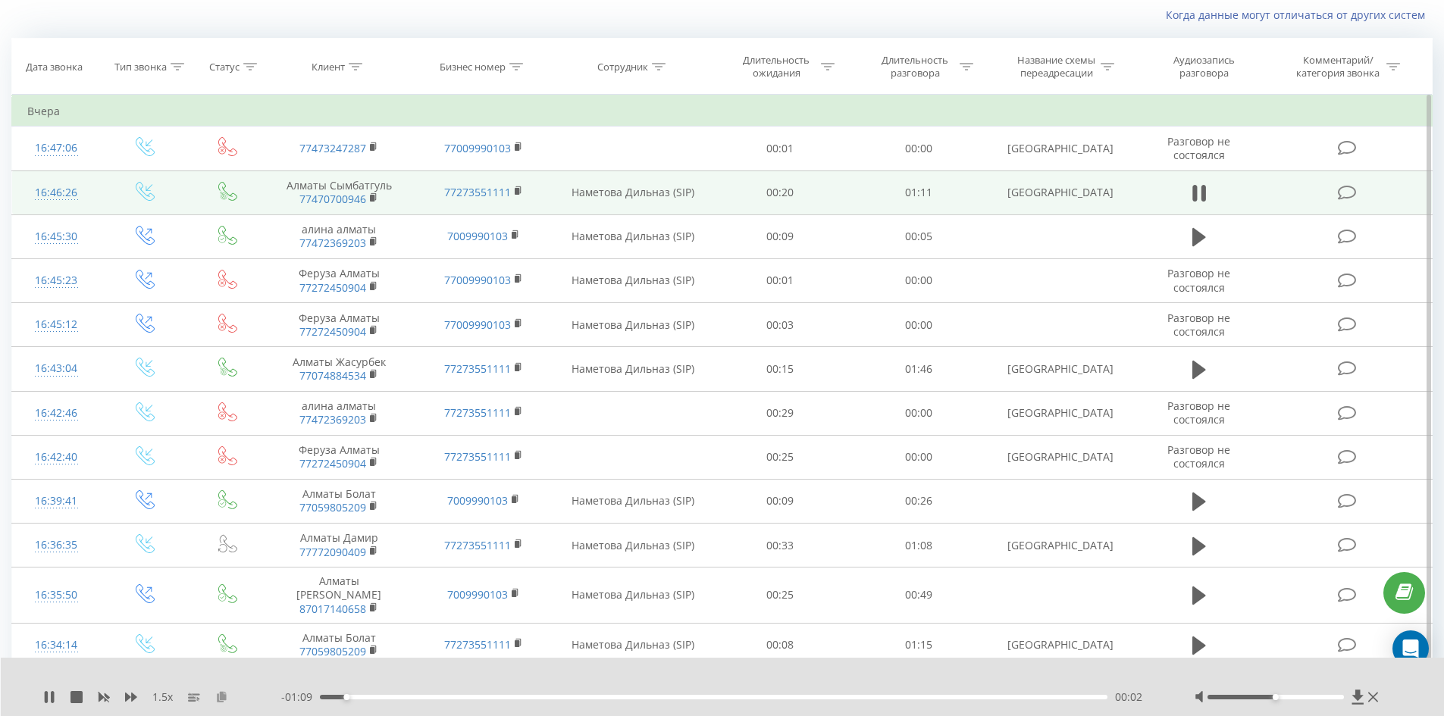
click at [223, 695] on icon at bounding box center [221, 696] width 13 height 11
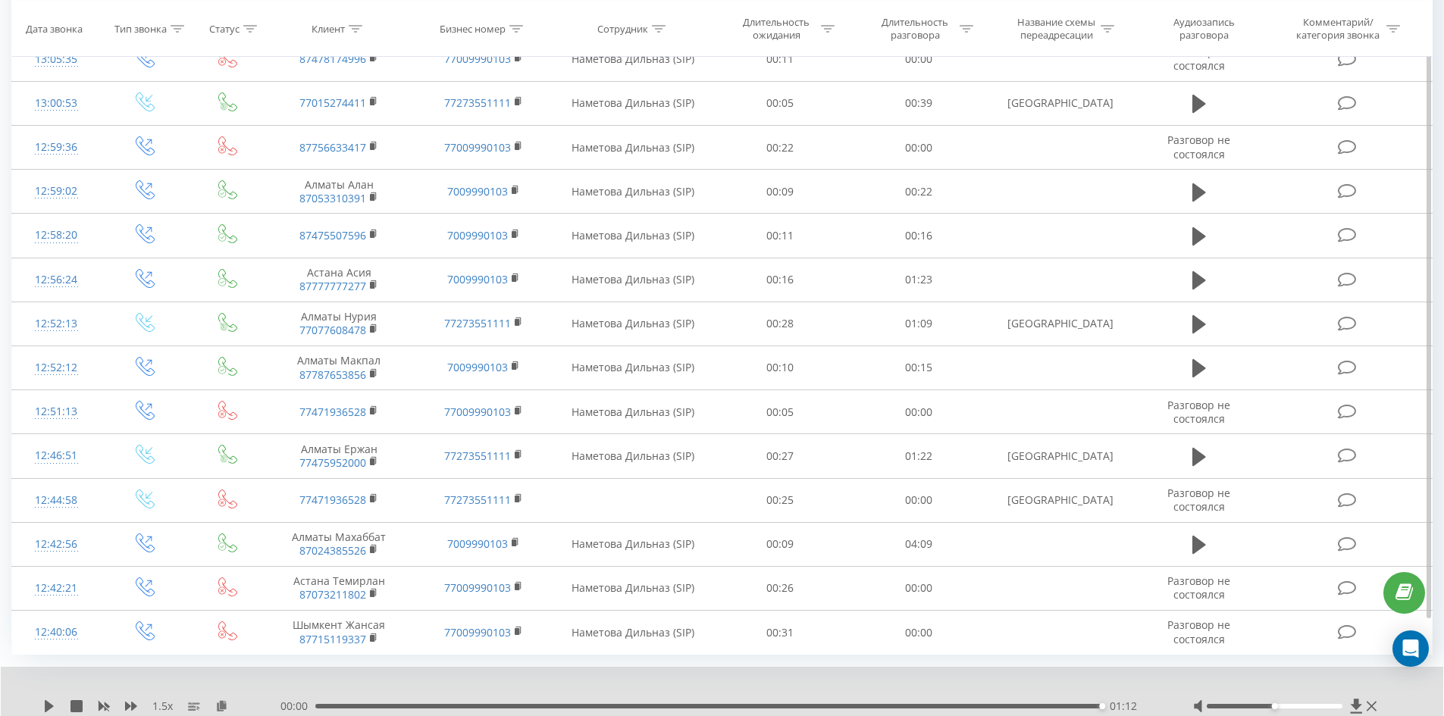
scroll to position [4035, 0]
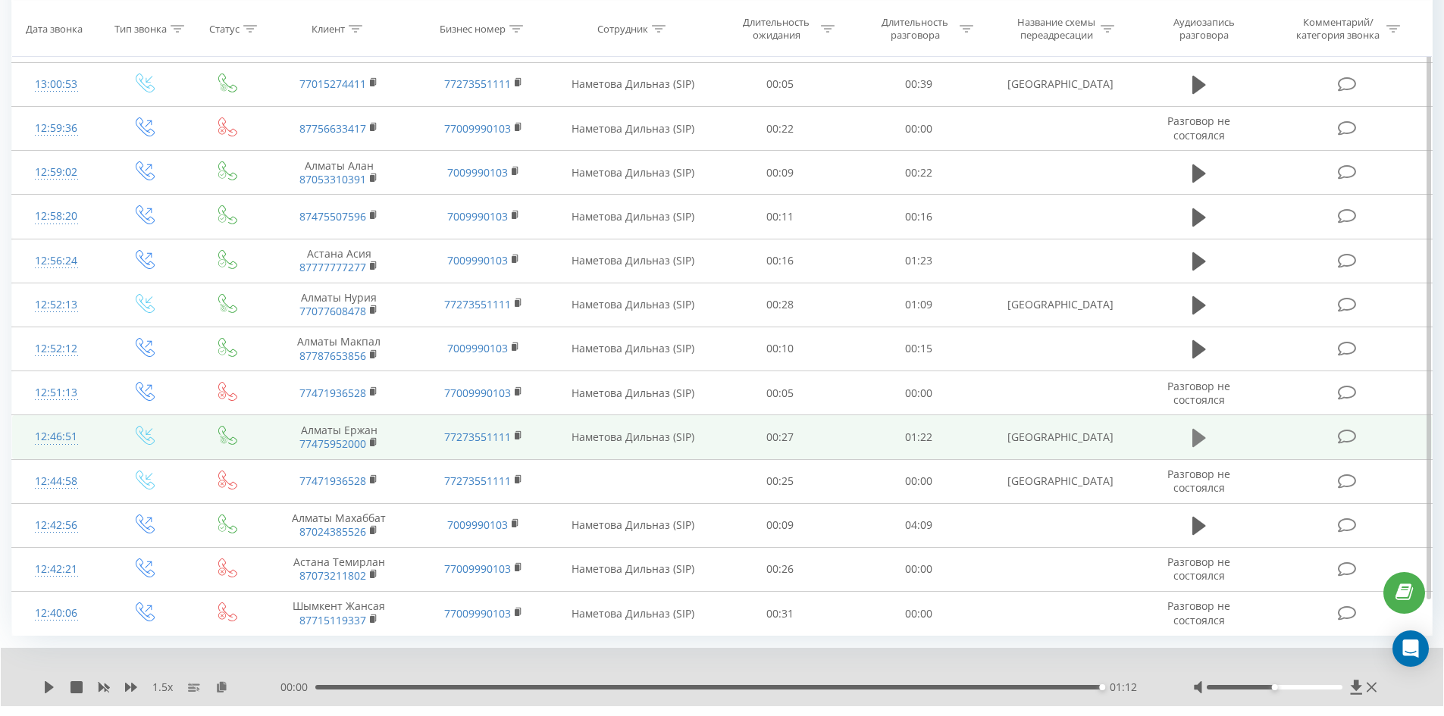
click at [1197, 429] on icon at bounding box center [1199, 438] width 14 height 18
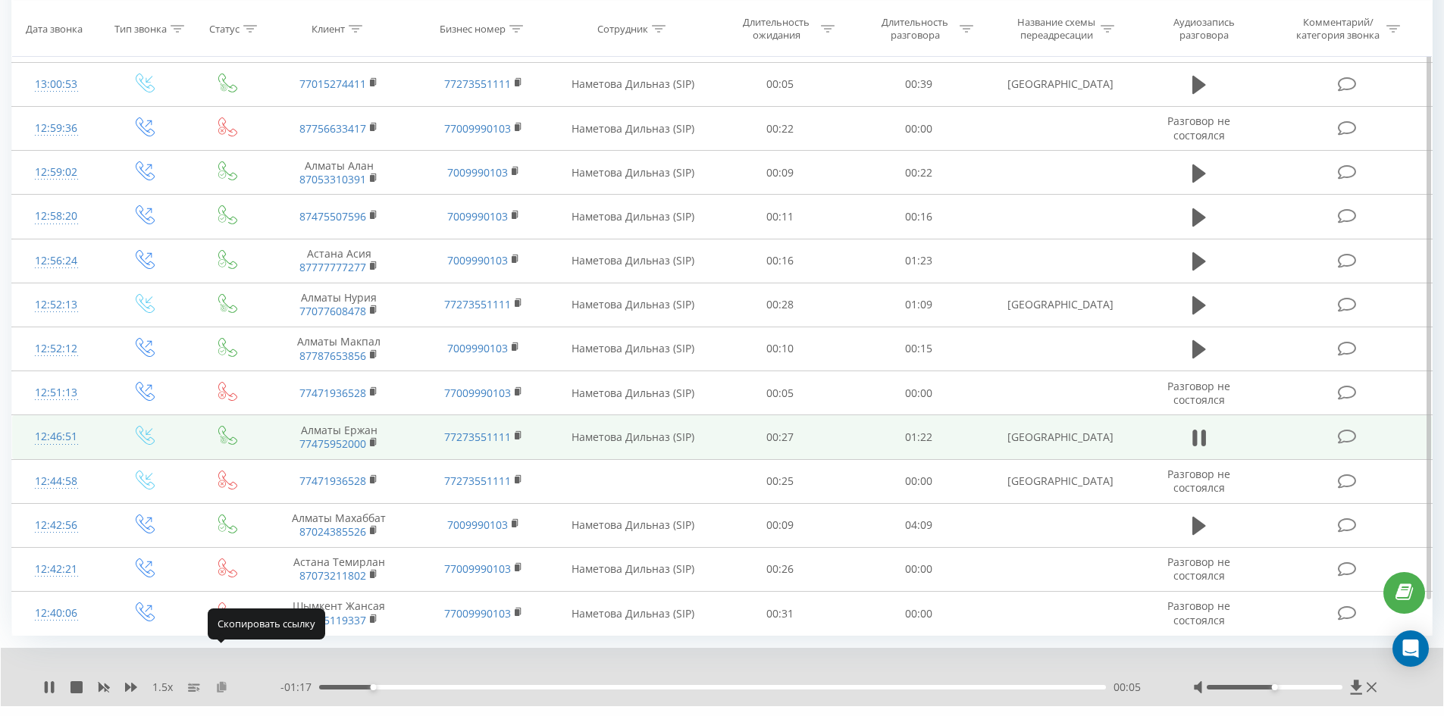
click at [220, 681] on icon at bounding box center [221, 686] width 13 height 11
click at [223, 681] on icon at bounding box center [221, 686] width 13 height 11
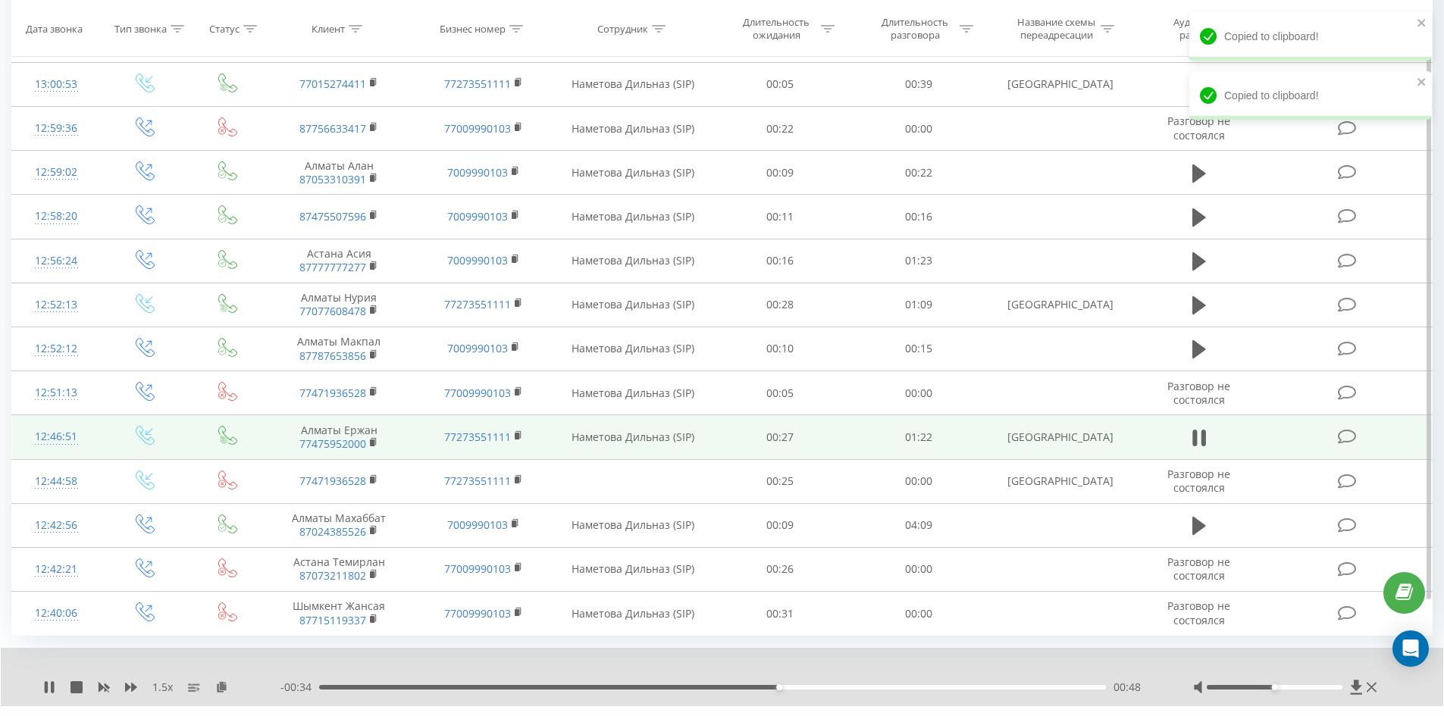
click at [841, 680] on div "- 00:34 00:48 00:48" at bounding box center [717, 687] width 874 height 15
click at [849, 685] on div "00:55" at bounding box center [712, 687] width 787 height 5
click at [1036, 680] on div "- 00:11 01:11 01:11" at bounding box center [717, 687] width 874 height 15
drag, startPoint x: 1050, startPoint y: 652, endPoint x: 1062, endPoint y: 652, distance: 11.4
click at [1051, 685] on div "01:17" at bounding box center [712, 687] width 787 height 5
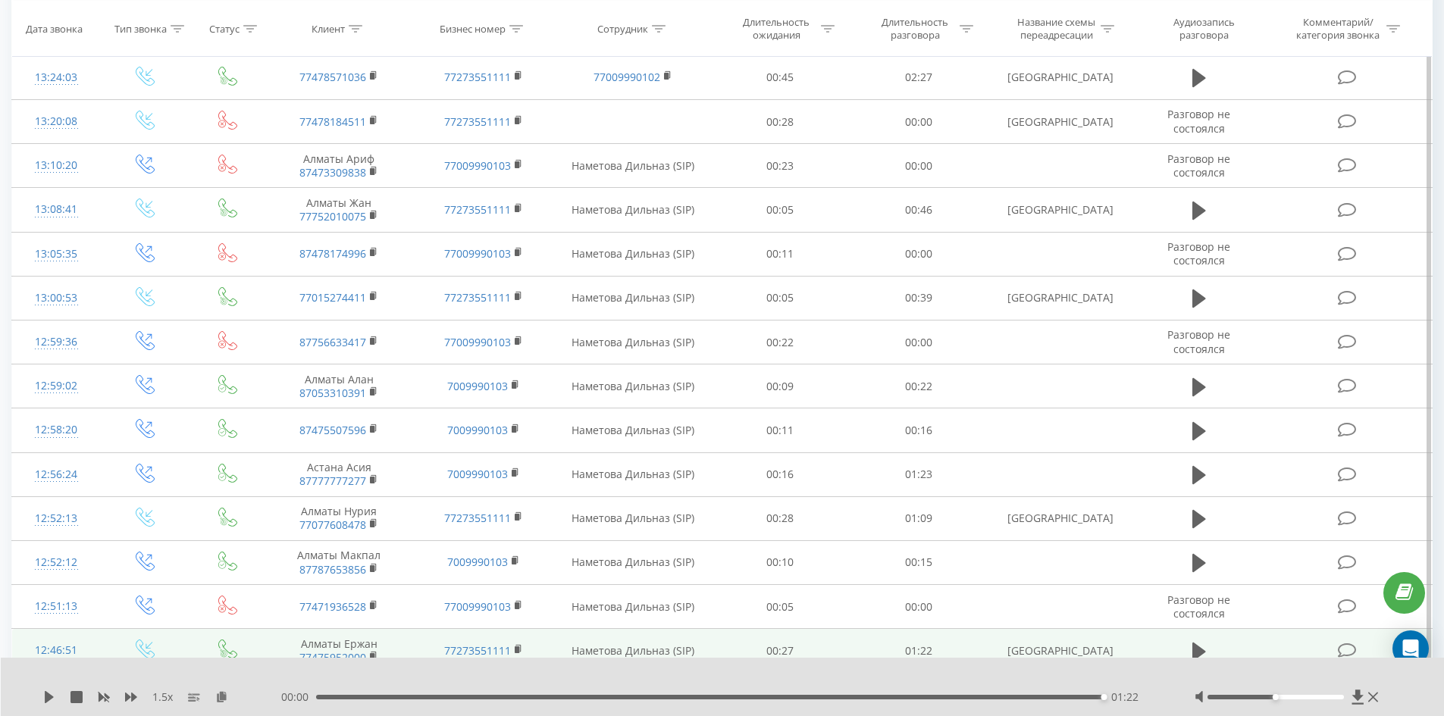
scroll to position [3808, 0]
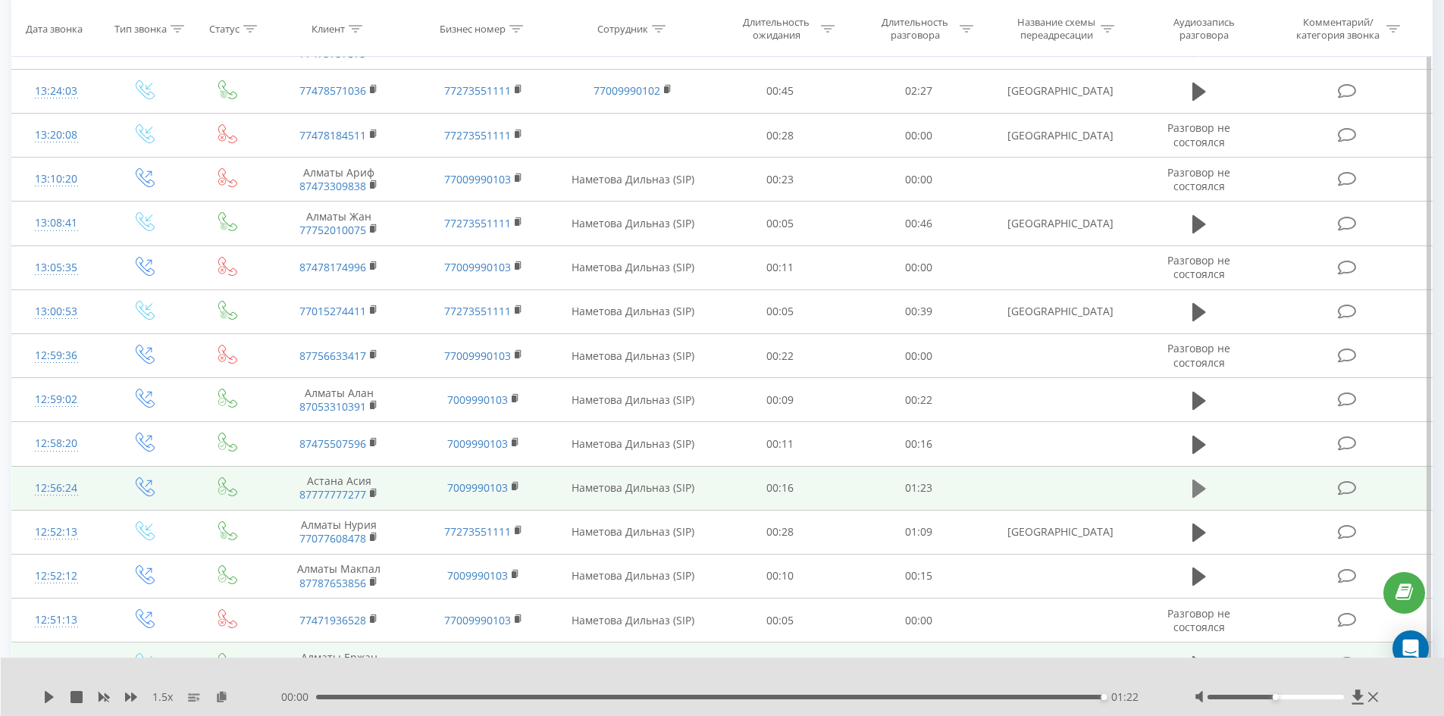
click at [1196, 480] on icon at bounding box center [1199, 489] width 14 height 18
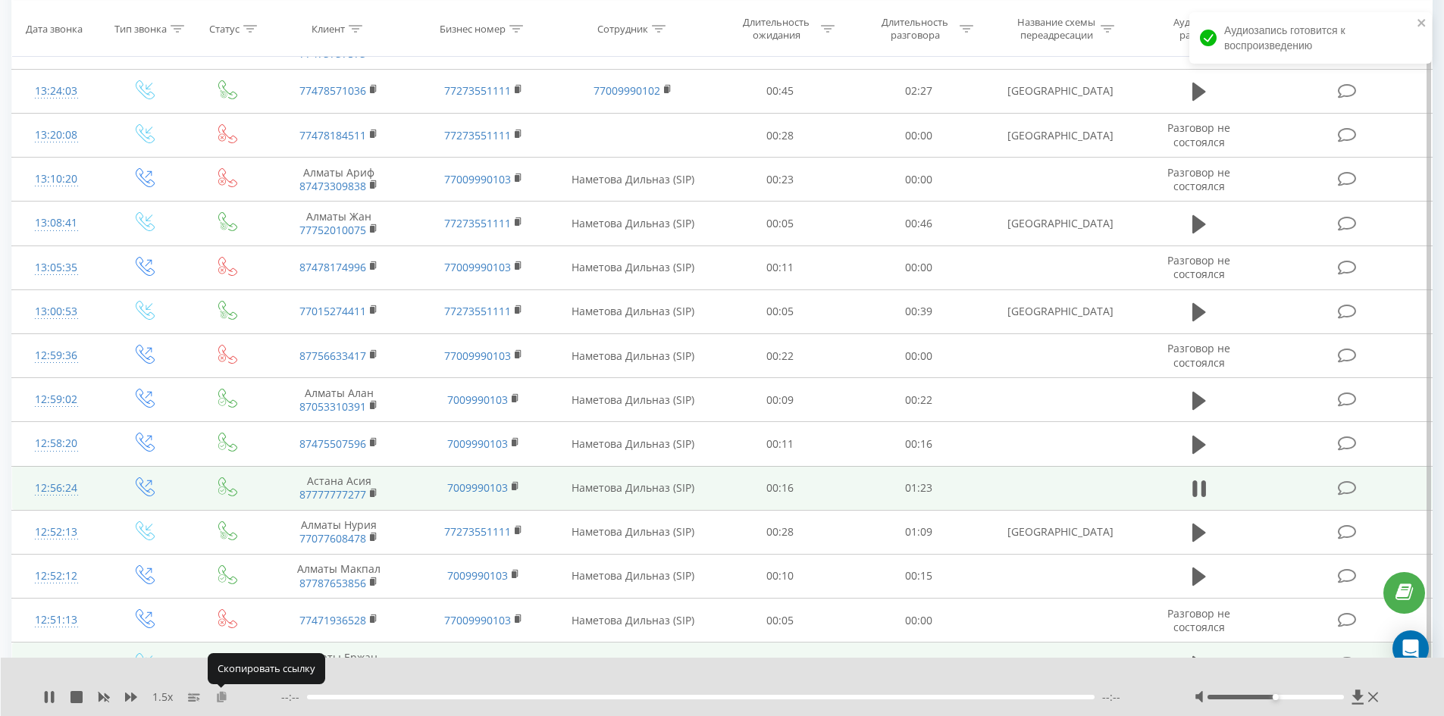
click at [221, 696] on icon at bounding box center [221, 696] width 13 height 11
click at [1200, 478] on icon at bounding box center [1199, 488] width 14 height 21
click at [1200, 480] on icon at bounding box center [1199, 489] width 14 height 18
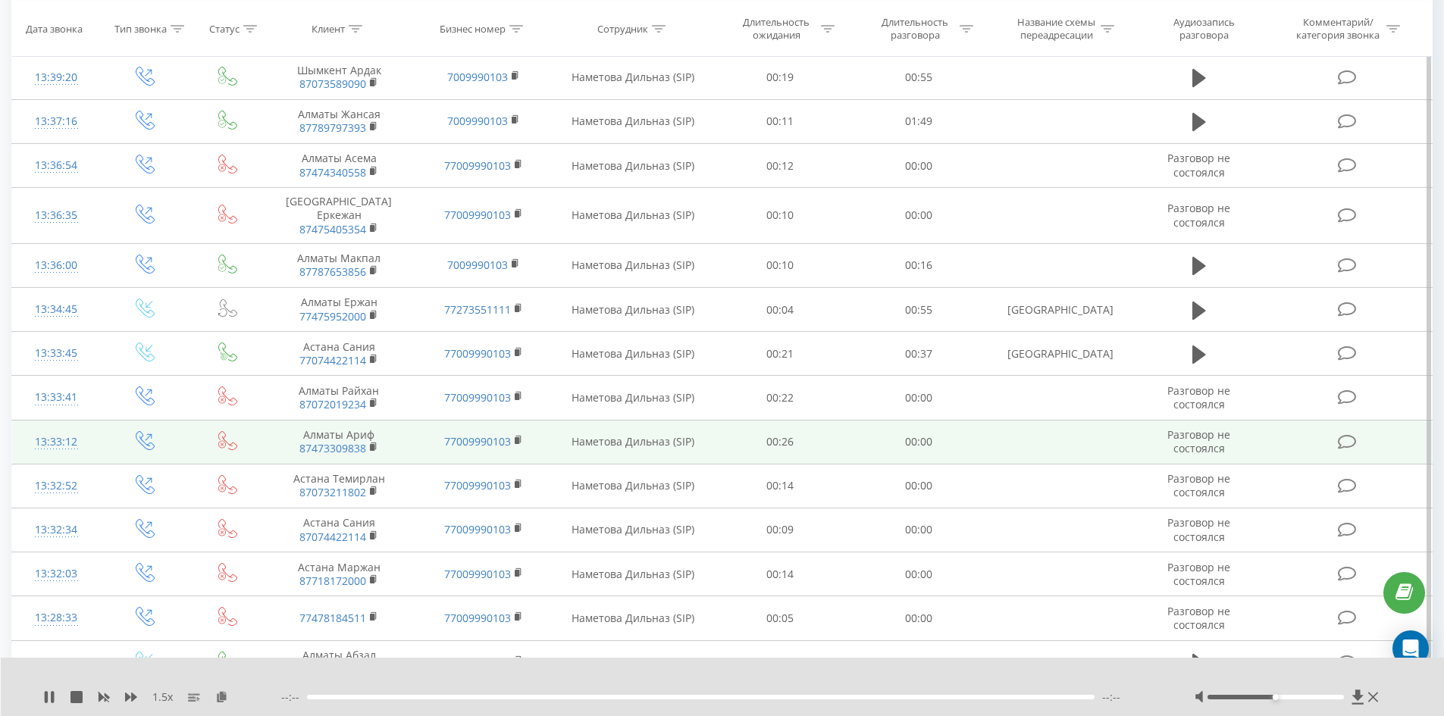
scroll to position [3126, 0]
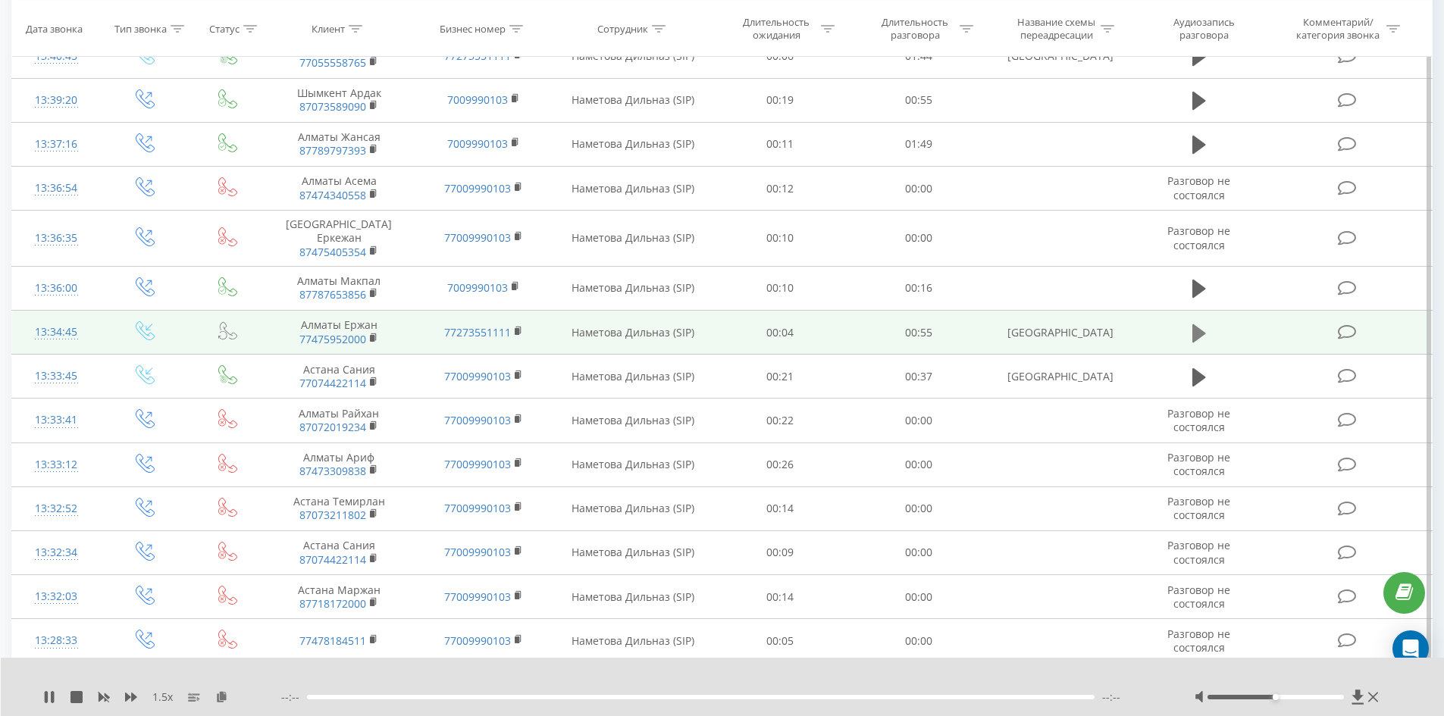
click at [1196, 324] on icon at bounding box center [1199, 333] width 14 height 18
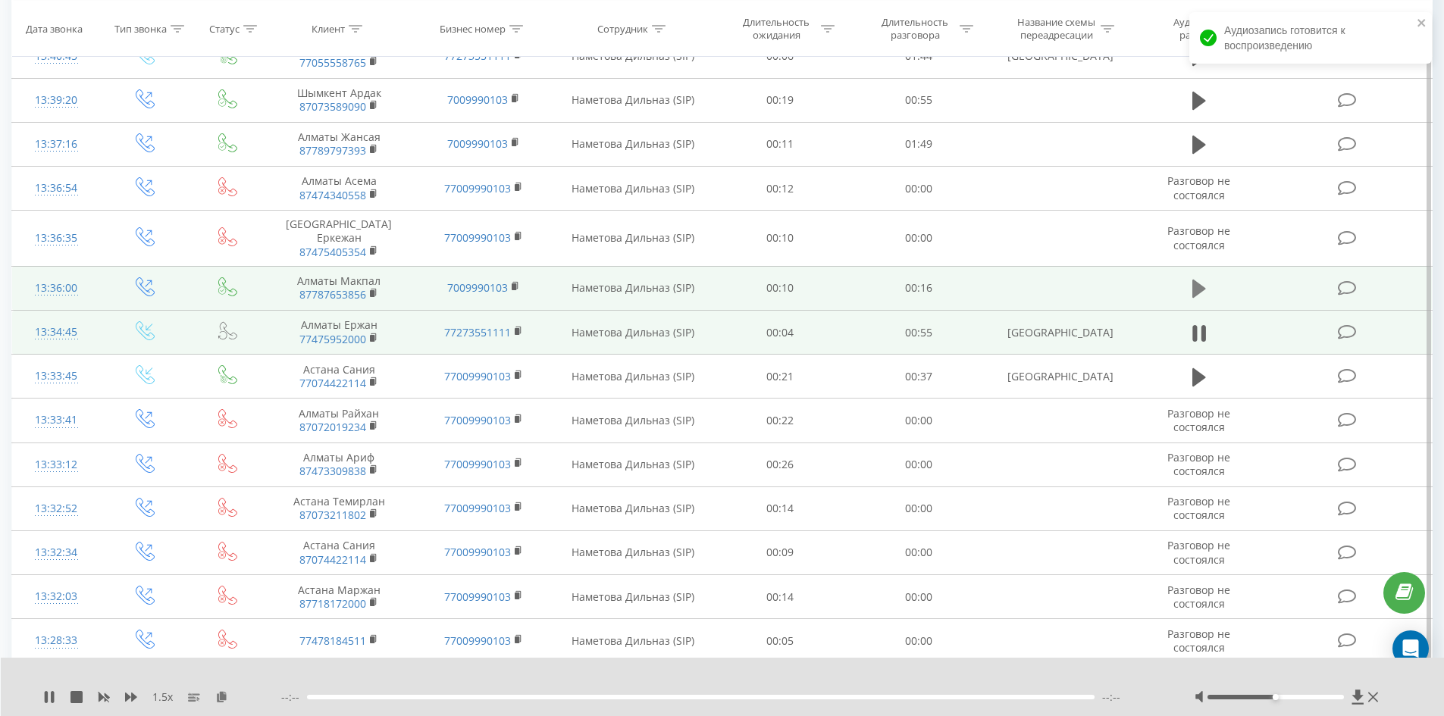
click at [1203, 280] on icon at bounding box center [1199, 289] width 14 height 18
click at [1200, 324] on icon at bounding box center [1199, 333] width 14 height 18
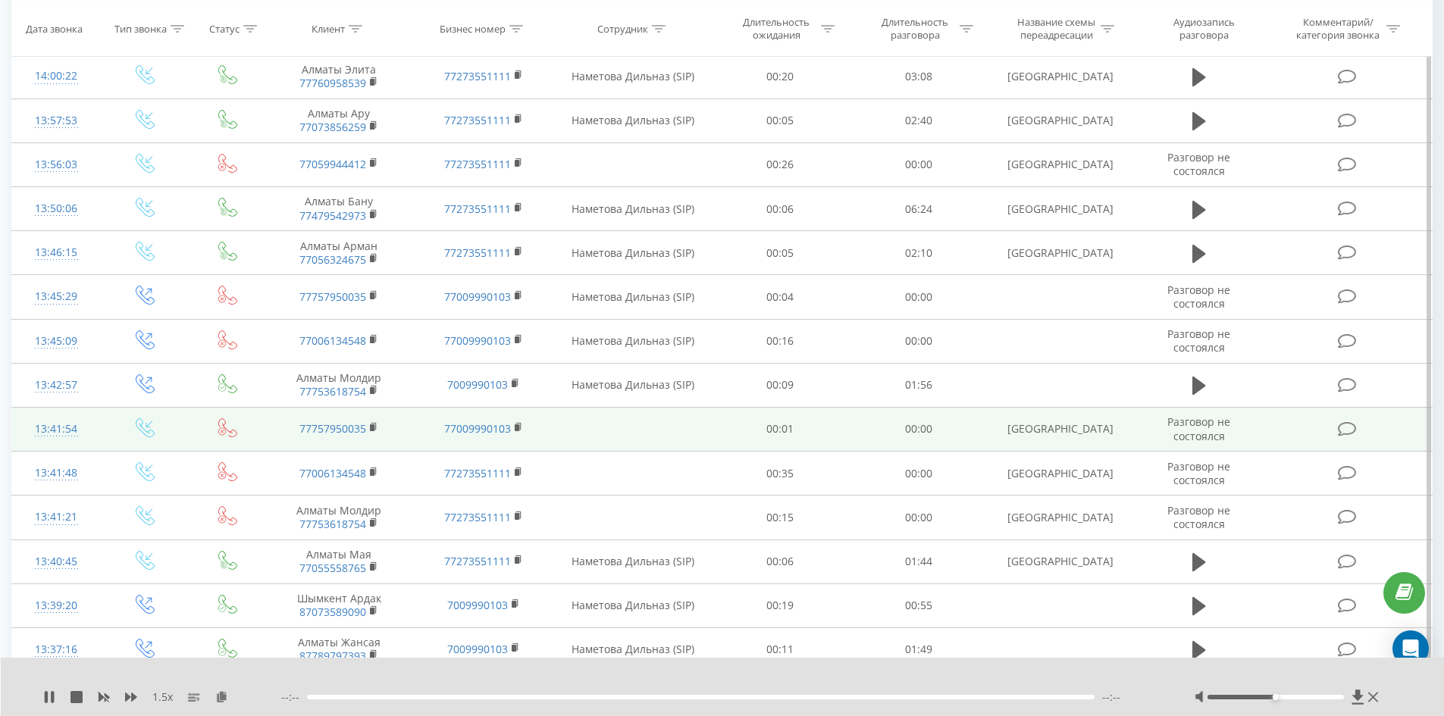
scroll to position [2595, 0]
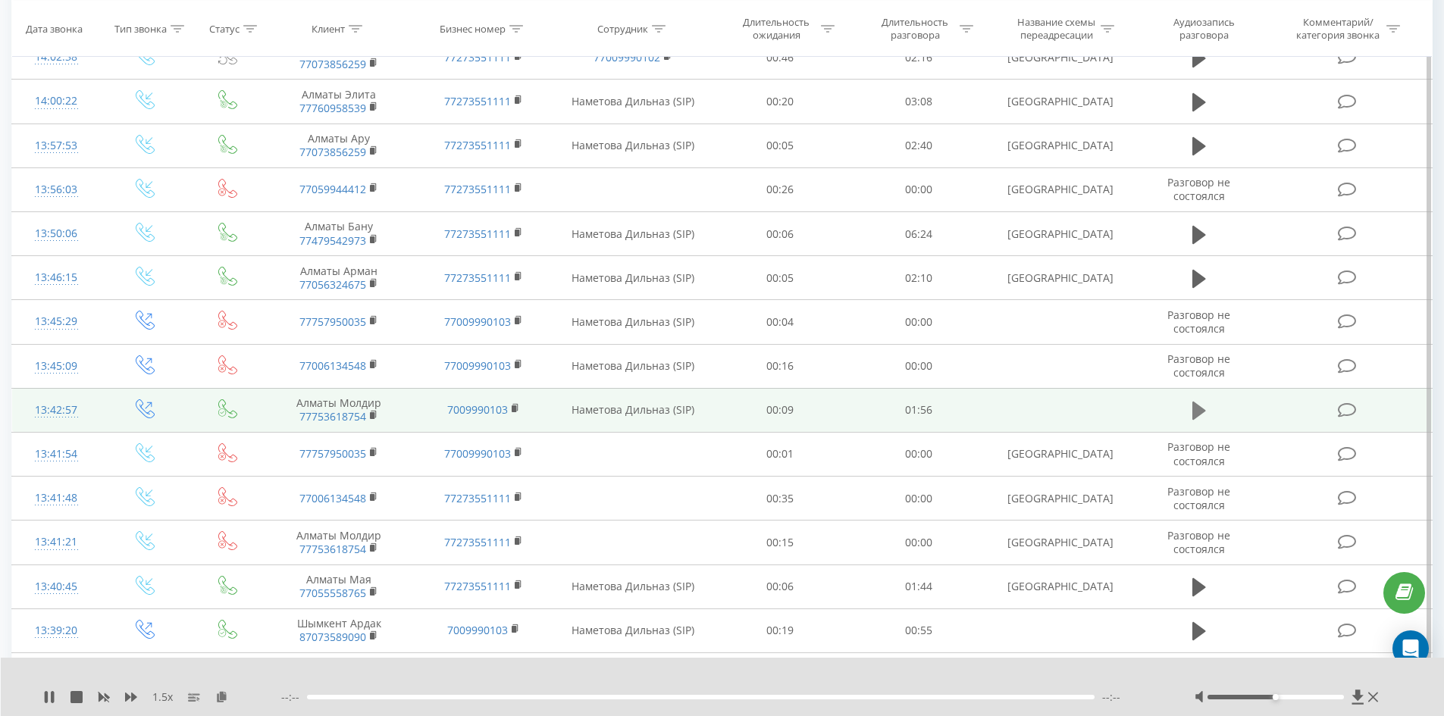
click at [1200, 402] on icon at bounding box center [1199, 411] width 14 height 18
click at [1200, 400] on icon at bounding box center [1199, 410] width 14 height 21
click at [1200, 402] on icon at bounding box center [1199, 411] width 14 height 18
click at [1200, 400] on icon at bounding box center [1199, 410] width 14 height 21
click at [1200, 402] on icon at bounding box center [1199, 411] width 14 height 18
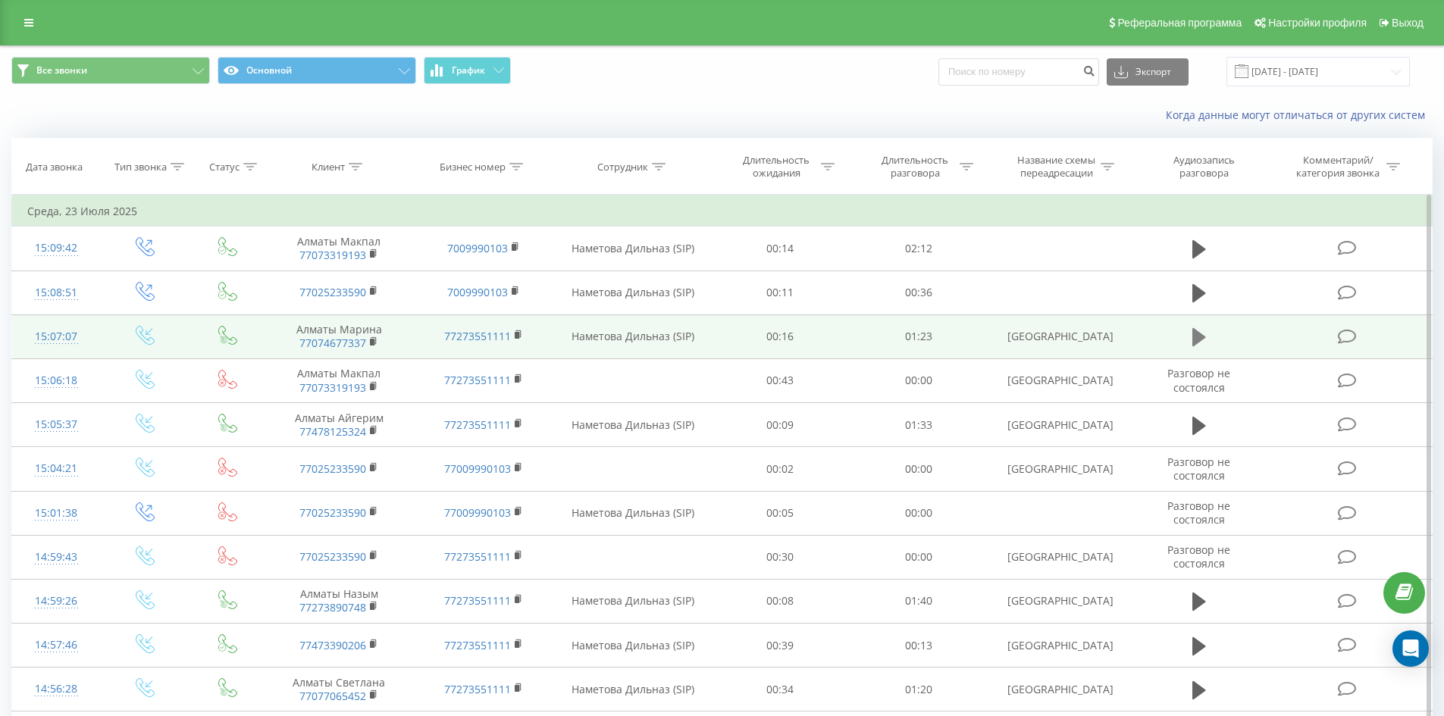
click at [1200, 343] on icon at bounding box center [1199, 337] width 14 height 21
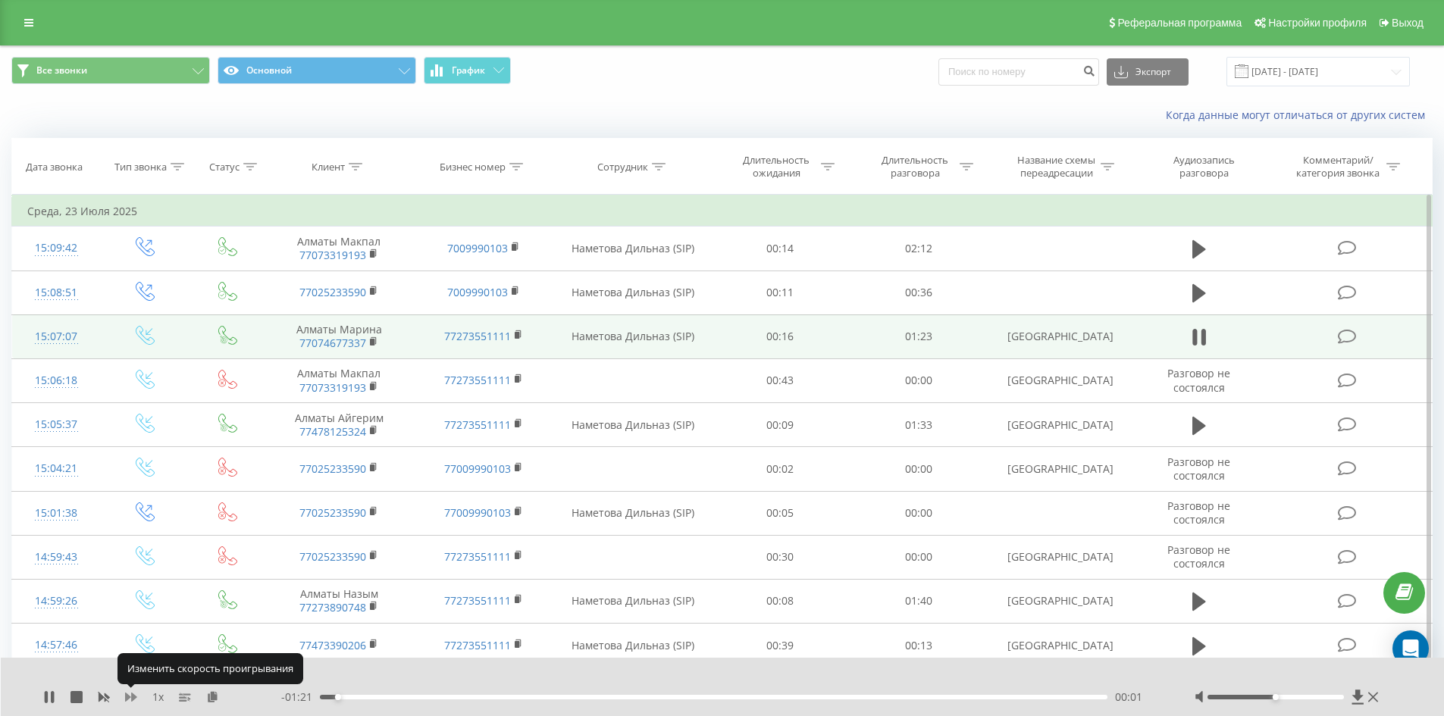
click at [135, 696] on icon at bounding box center [131, 697] width 12 height 9
click at [223, 697] on icon at bounding box center [221, 696] width 13 height 11
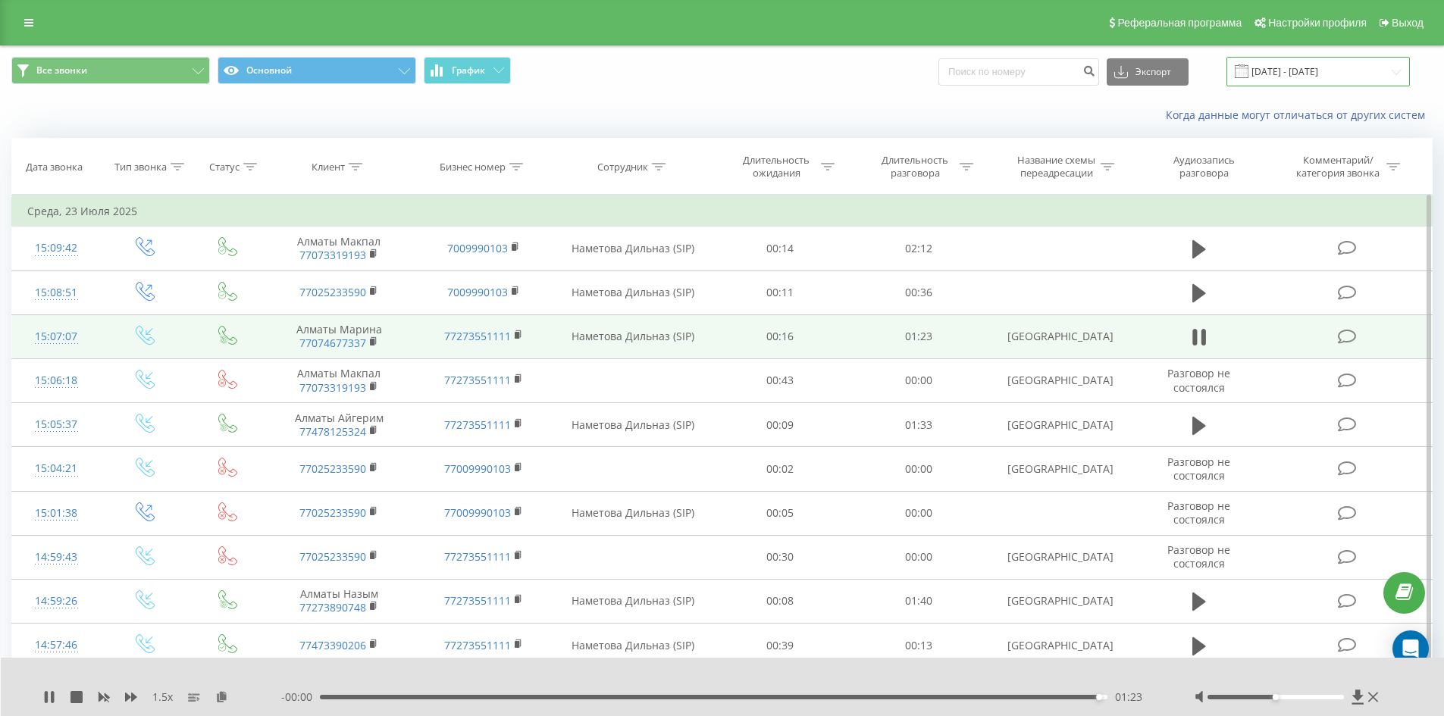
click at [1397, 70] on input "[DATE] - [DATE]" at bounding box center [1317, 72] width 183 height 30
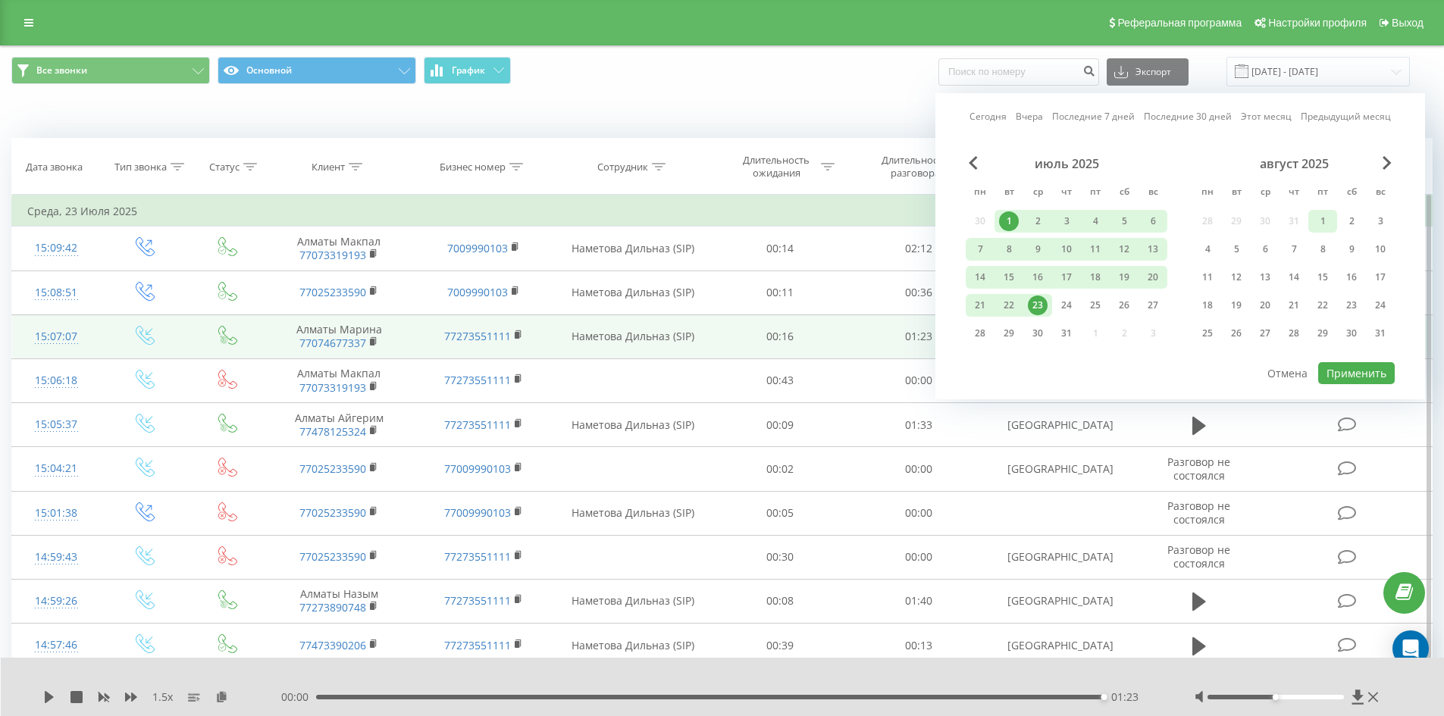
click at [1320, 225] on div "1" at bounding box center [1322, 221] width 20 height 20
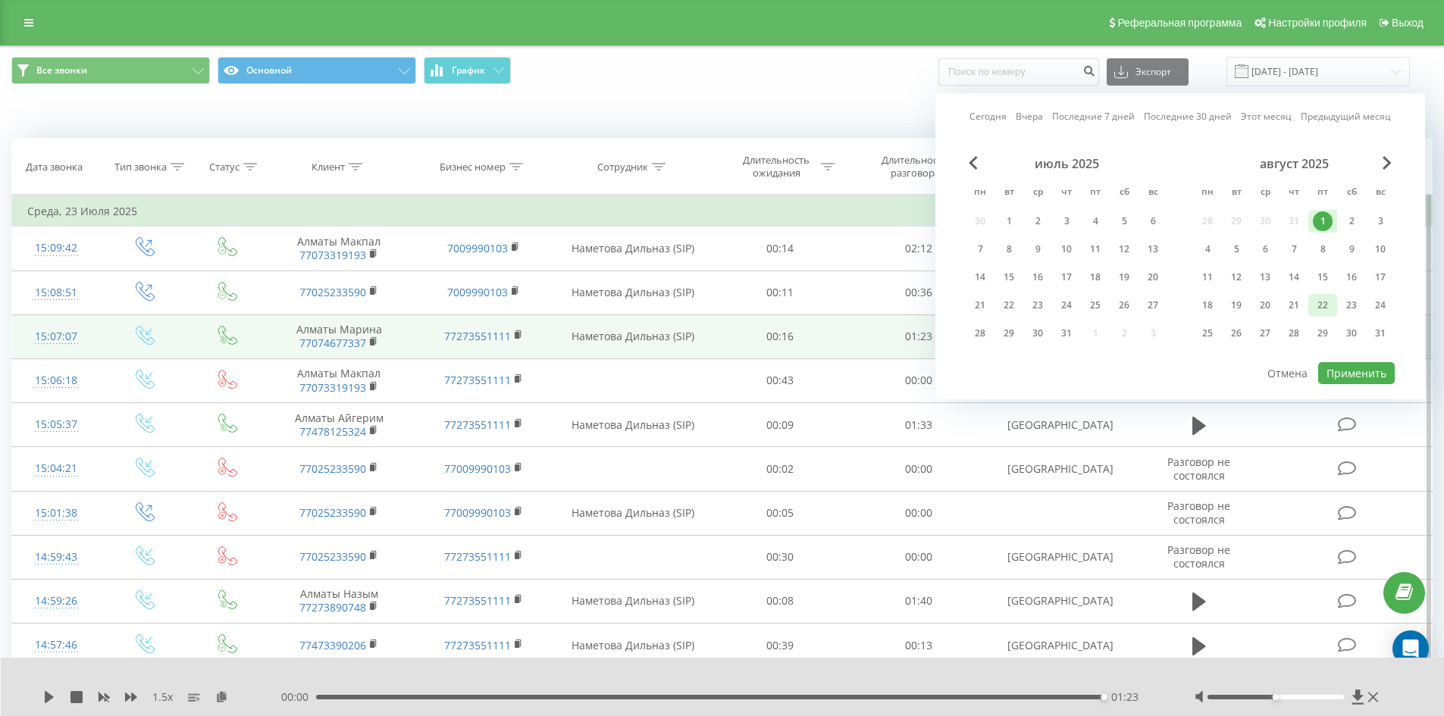
click at [1322, 301] on div "22" at bounding box center [1322, 306] width 20 height 20
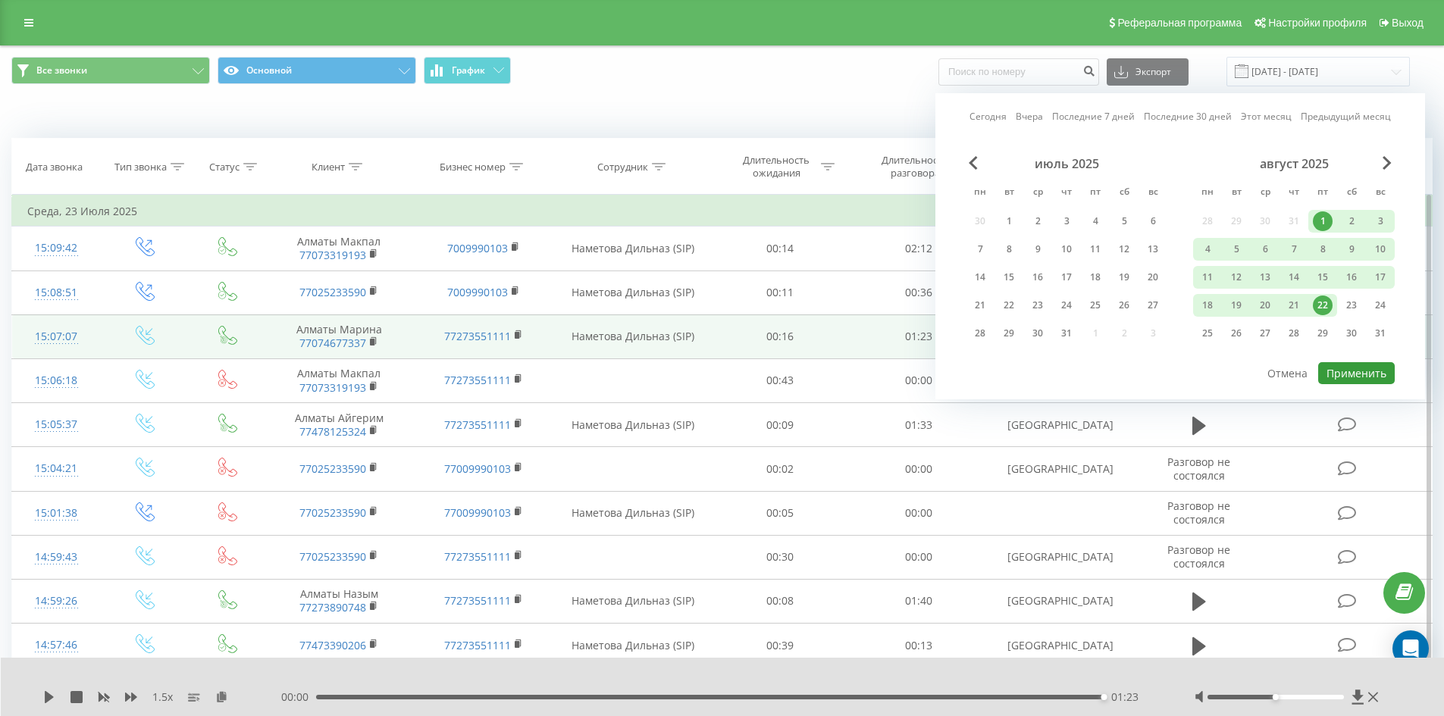
click at [1352, 374] on button "Применить" at bounding box center [1356, 373] width 77 height 22
type input "01.08.2025 - 22.08.2025"
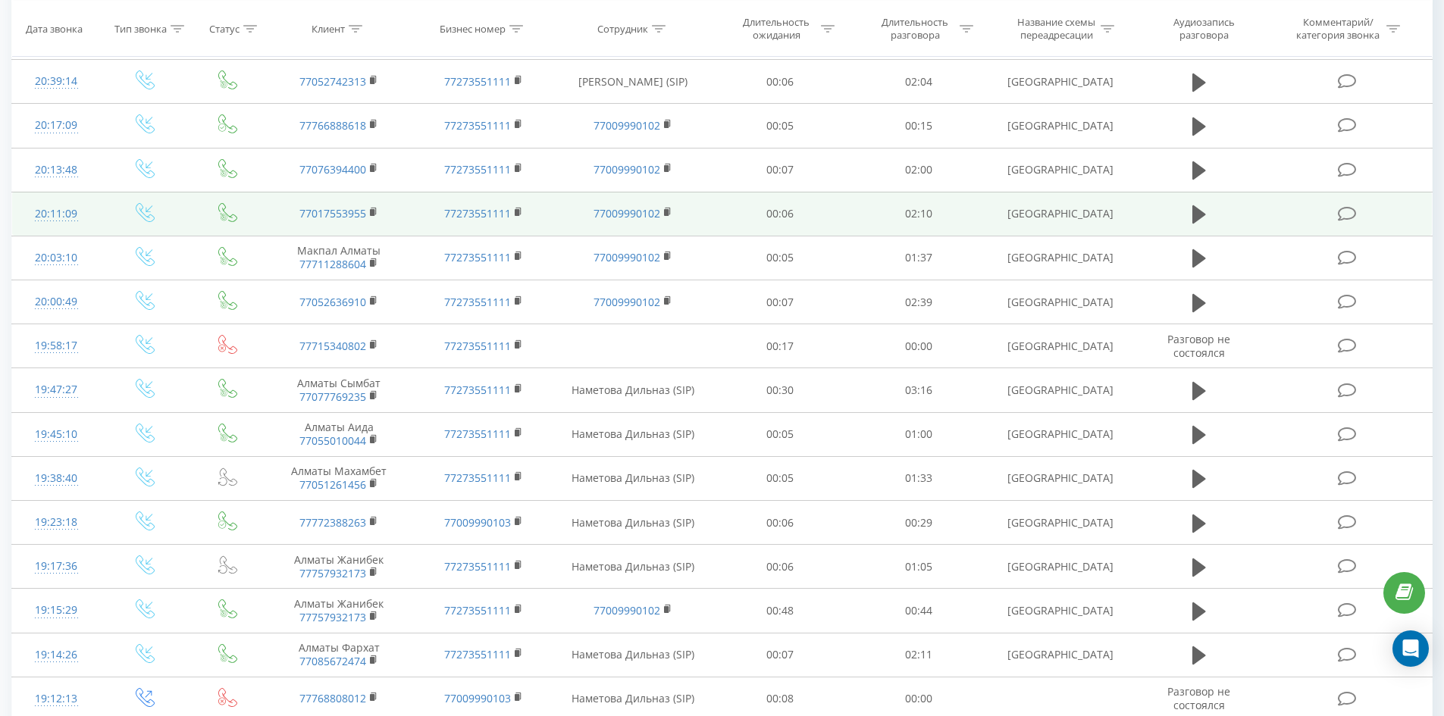
scroll to position [2046, 0]
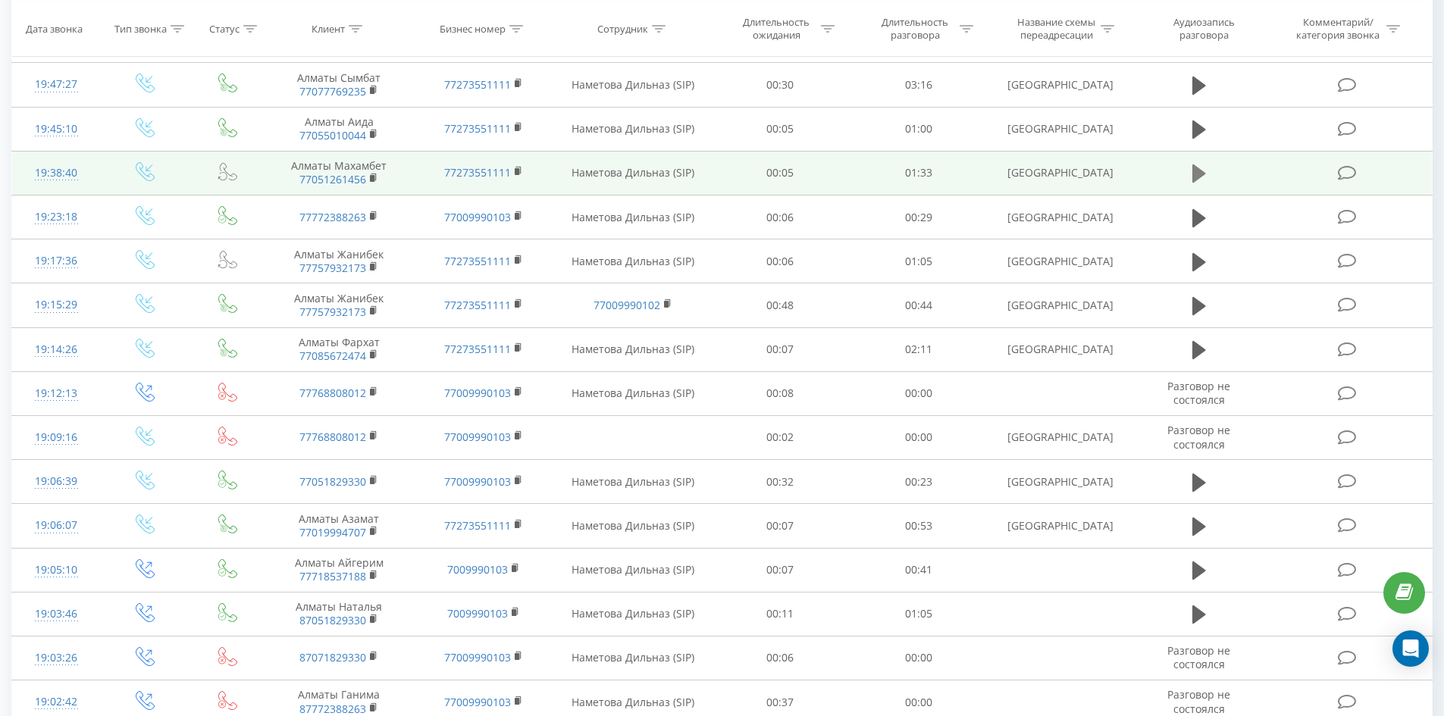
click at [1196, 173] on icon at bounding box center [1199, 173] width 14 height 18
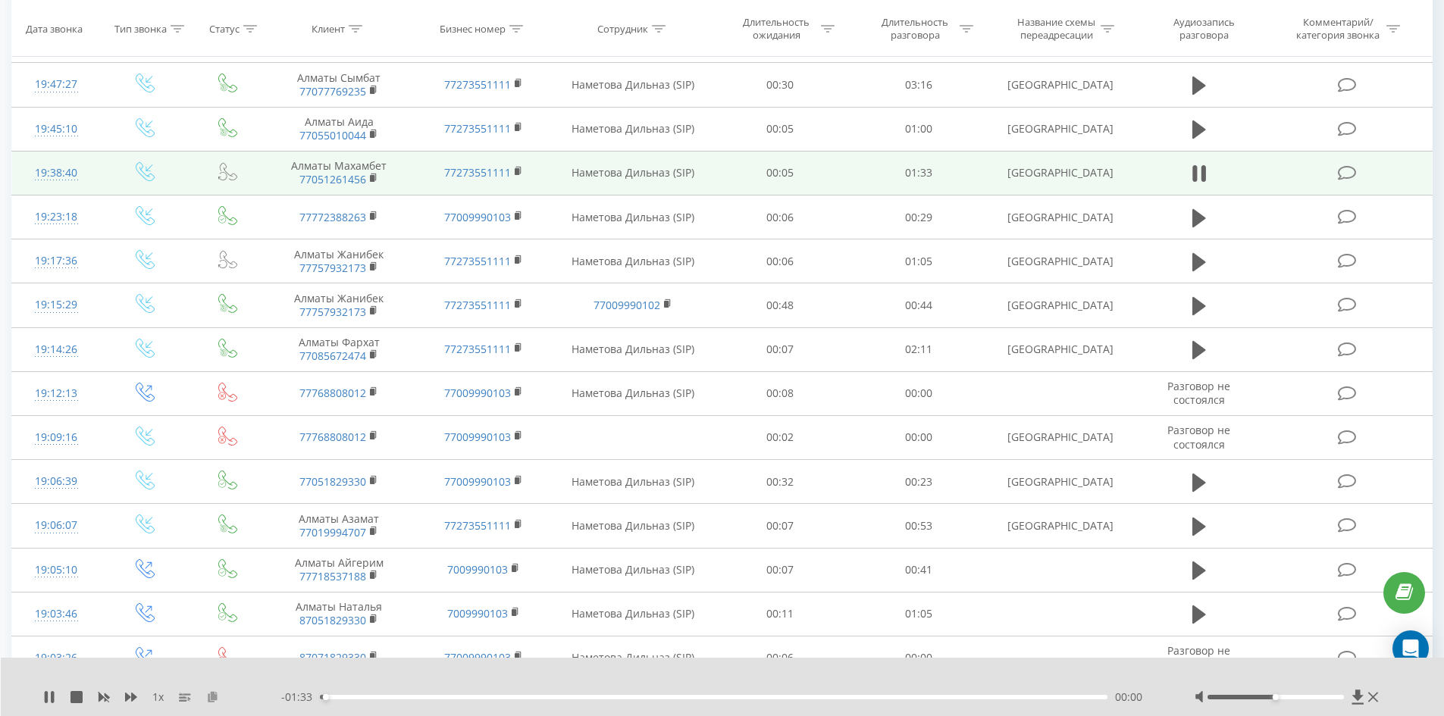
click at [214, 694] on icon at bounding box center [212, 696] width 13 height 11
click at [124, 700] on div "1 x" at bounding box center [162, 697] width 238 height 15
click at [130, 698] on icon at bounding box center [131, 697] width 12 height 9
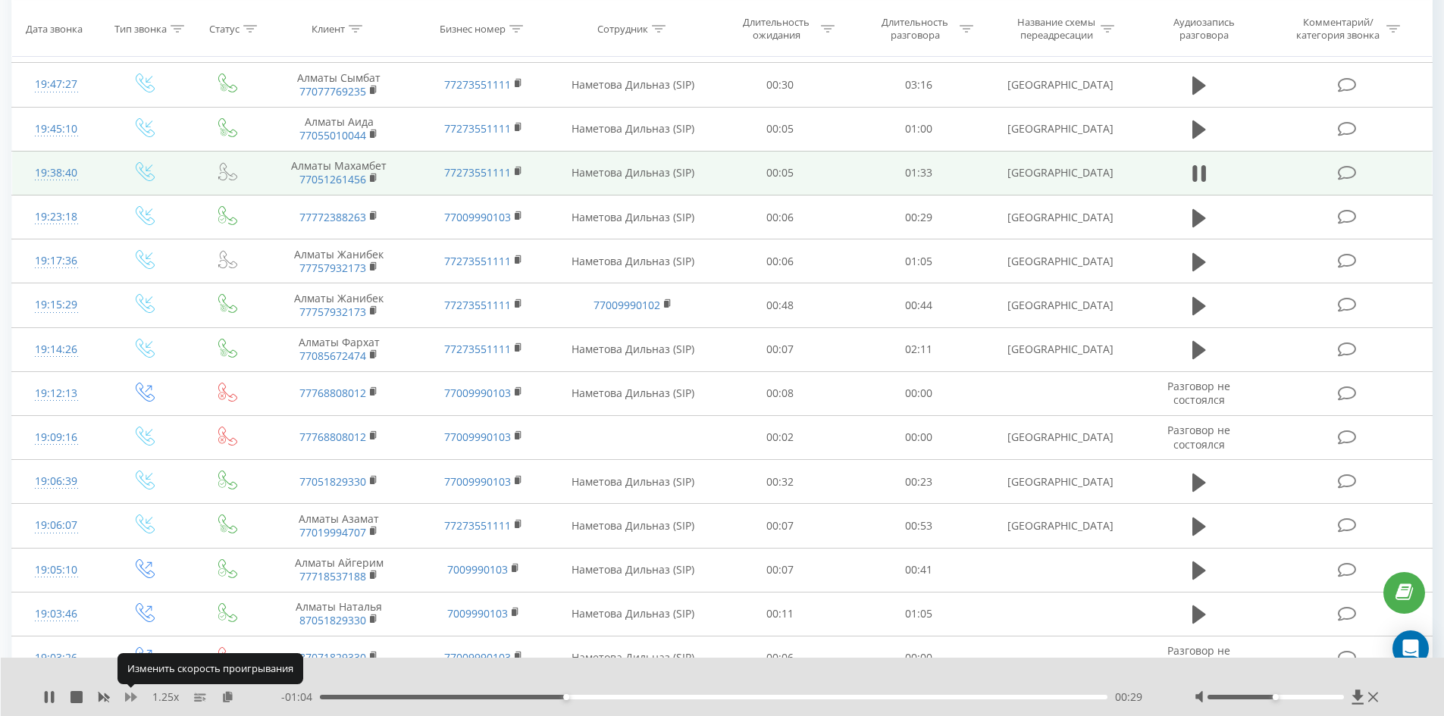
click at [130, 698] on icon at bounding box center [131, 697] width 12 height 9
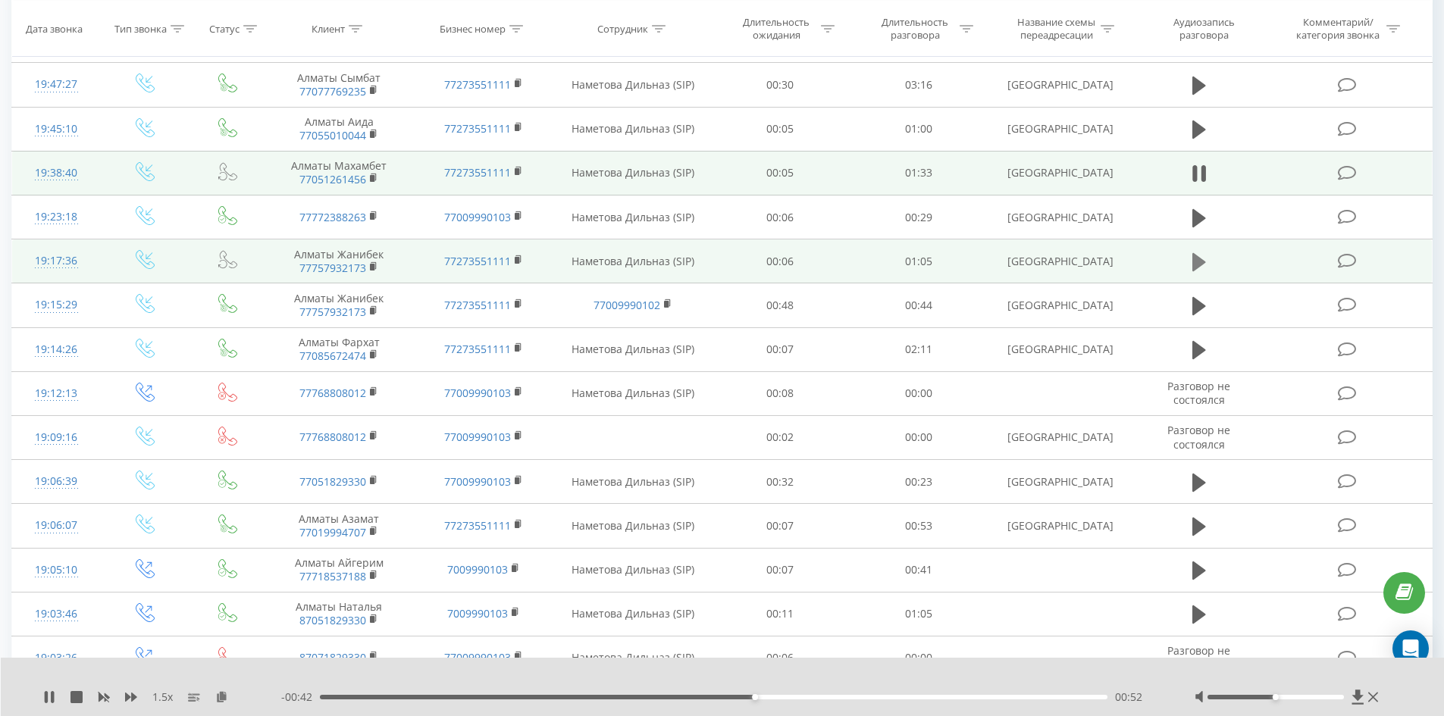
click at [1192, 261] on icon at bounding box center [1199, 262] width 14 height 18
click at [221, 696] on icon at bounding box center [221, 696] width 13 height 11
